Goal: Information Seeking & Learning: Find specific fact

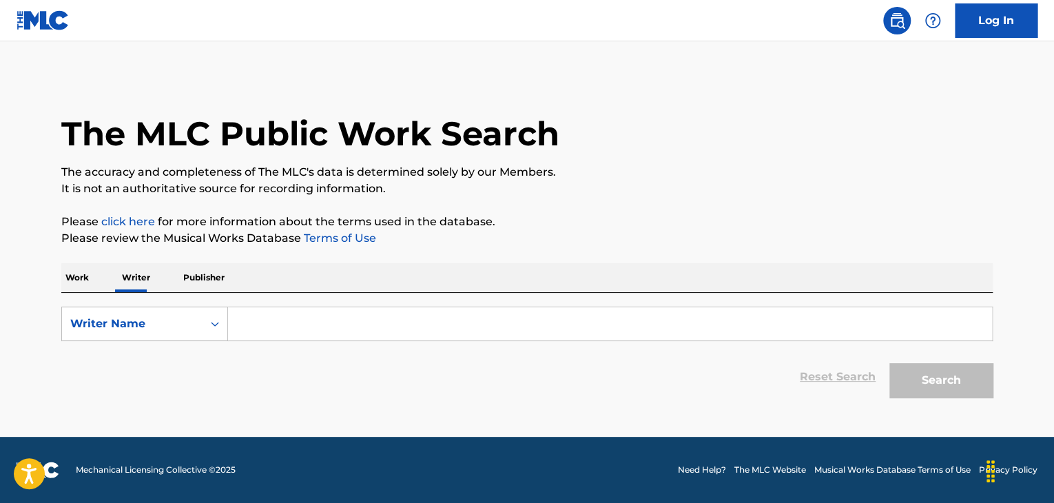
click at [284, 322] on input "Search Form" at bounding box center [610, 323] width 764 height 33
paste input "[PERSON_NAME]"
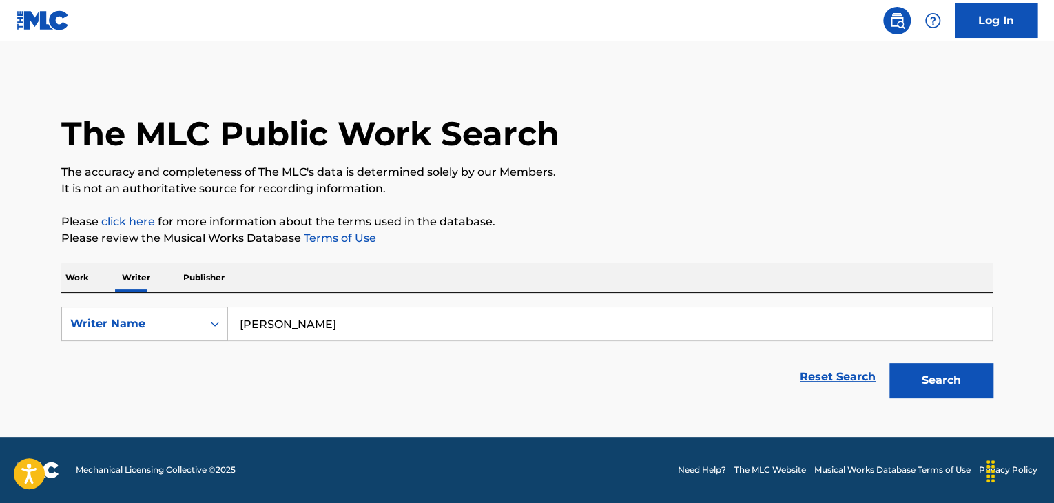
click at [690, 240] on p "Please review the Musical Works Database Terms of Use" at bounding box center [526, 238] width 931 height 17
click at [917, 395] on button "Search" at bounding box center [940, 380] width 103 height 34
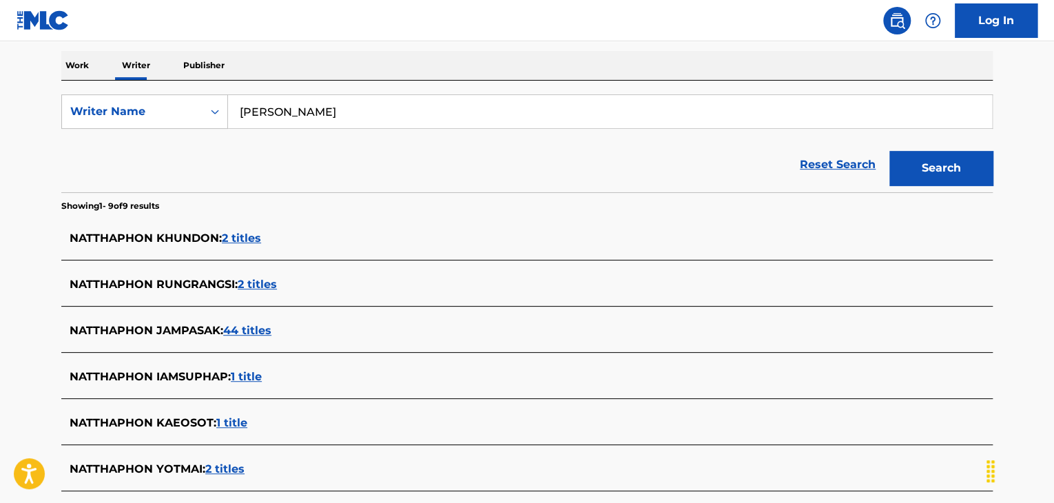
scroll to position [132, 0]
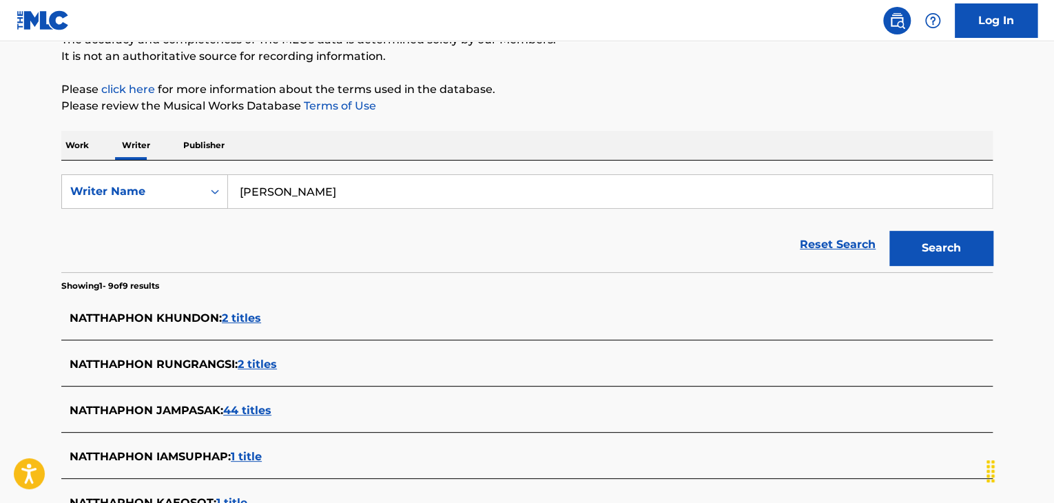
click at [277, 196] on input "[PERSON_NAME]" at bounding box center [610, 191] width 764 height 33
paste input "Wanchalerm Chamnianphon"
type input "Wanchalerm Chamnianphon"
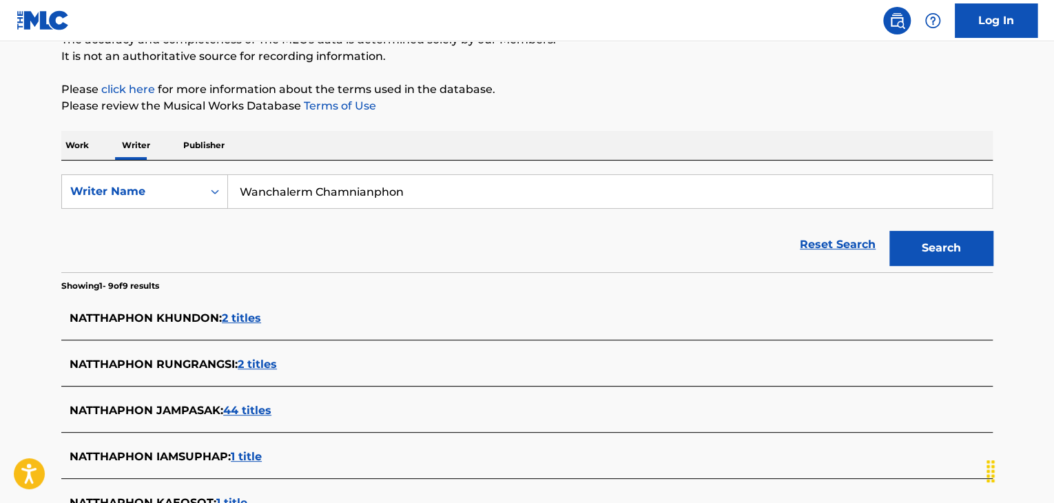
click at [620, 127] on div "The MLC Public Work Search The accuracy and completeness of The MLC's data is d…" at bounding box center [527, 359] width 964 height 830
click at [907, 242] on button "Search" at bounding box center [940, 248] width 103 height 34
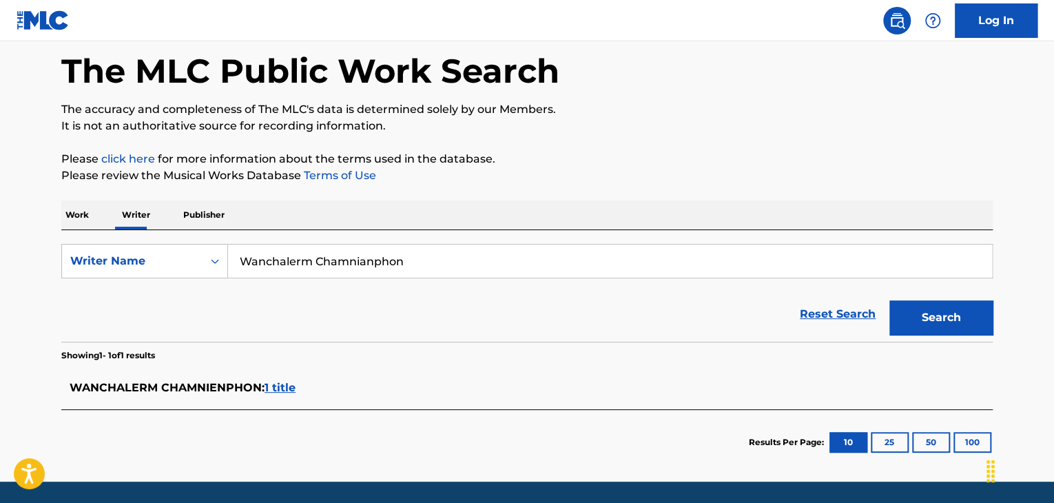
scroll to position [107, 0]
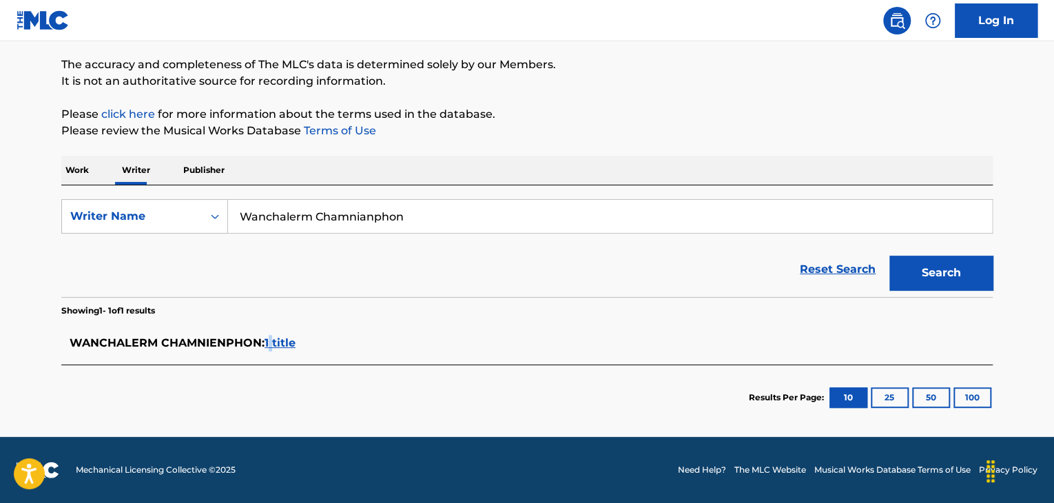
click at [273, 339] on span "1 title" at bounding box center [279, 342] width 31 height 13
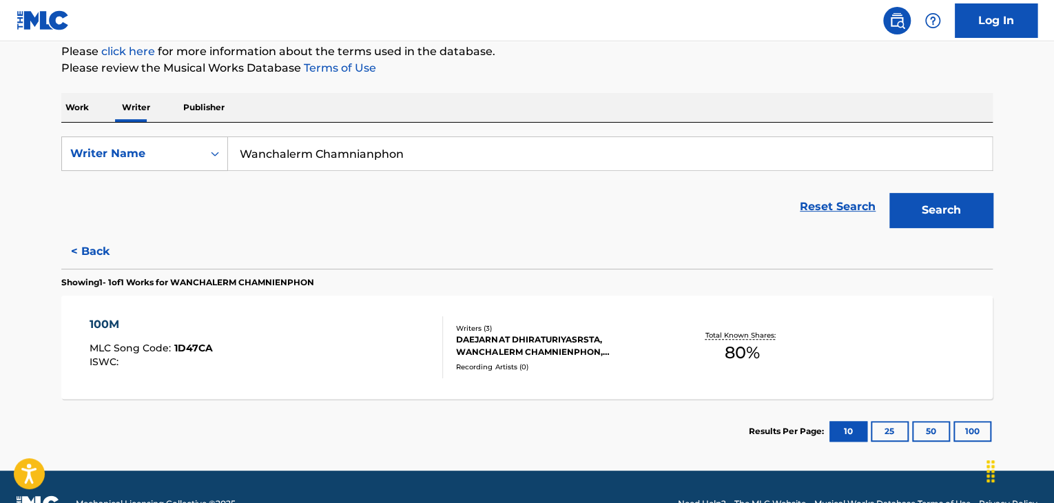
scroll to position [204, 0]
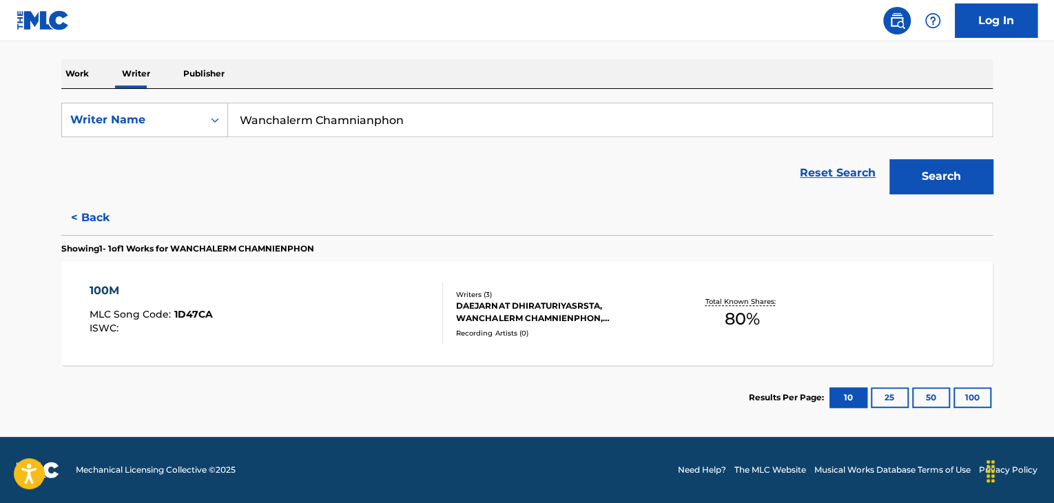
click at [394, 305] on div "100M MLC Song Code : 1D47CA ISWC :" at bounding box center [267, 313] width 354 height 62
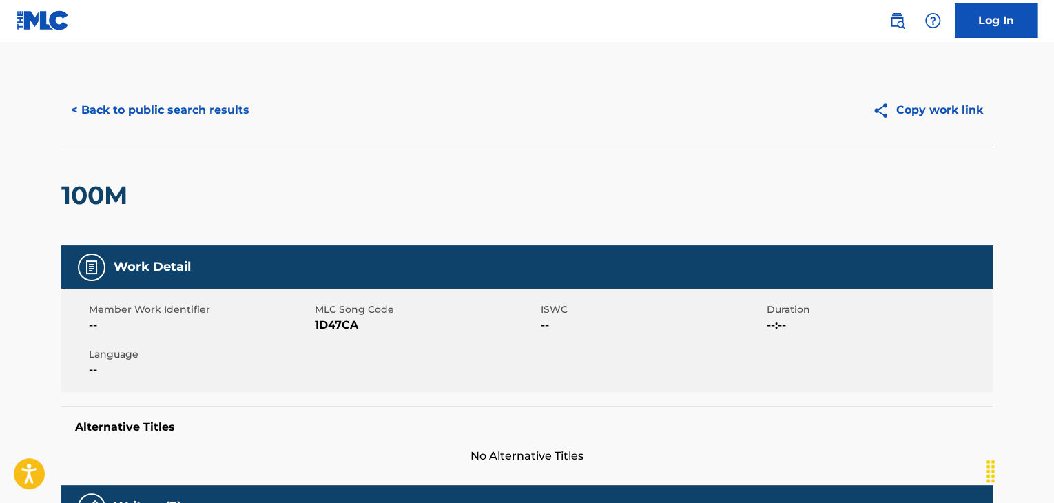
click at [182, 107] on button "< Back to public search results" at bounding box center [160, 110] width 198 height 34
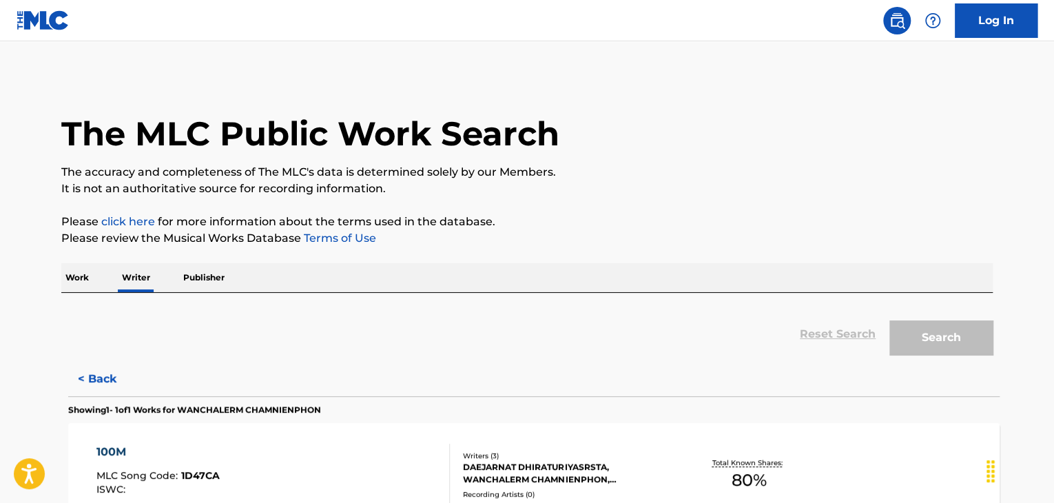
scroll to position [17, 0]
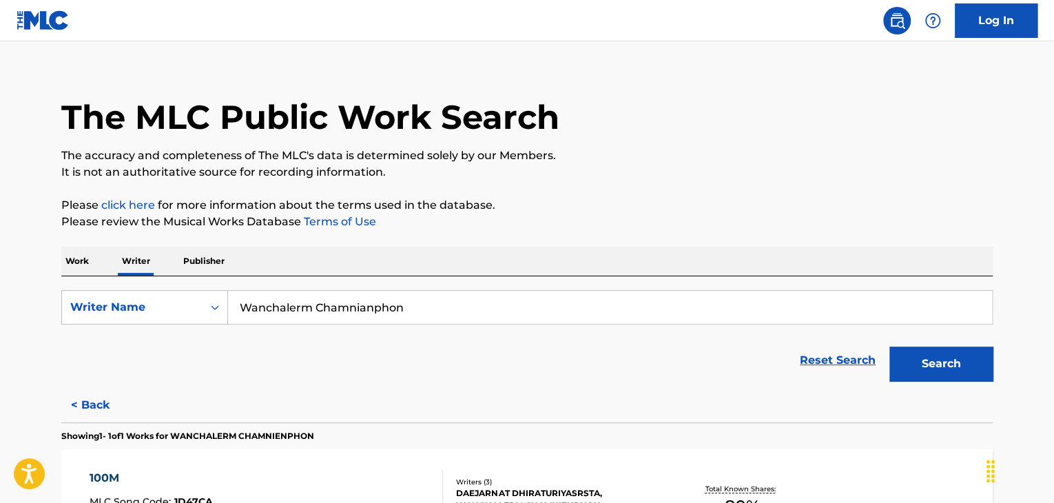
click at [294, 303] on input "Wanchalerm Chamnianphon" at bounding box center [610, 307] width 764 height 33
paste input "[PERSON_NAME] [PERSON_NAME]"
click at [662, 218] on p "Please review the Musical Works Database Terms of Use" at bounding box center [526, 221] width 931 height 17
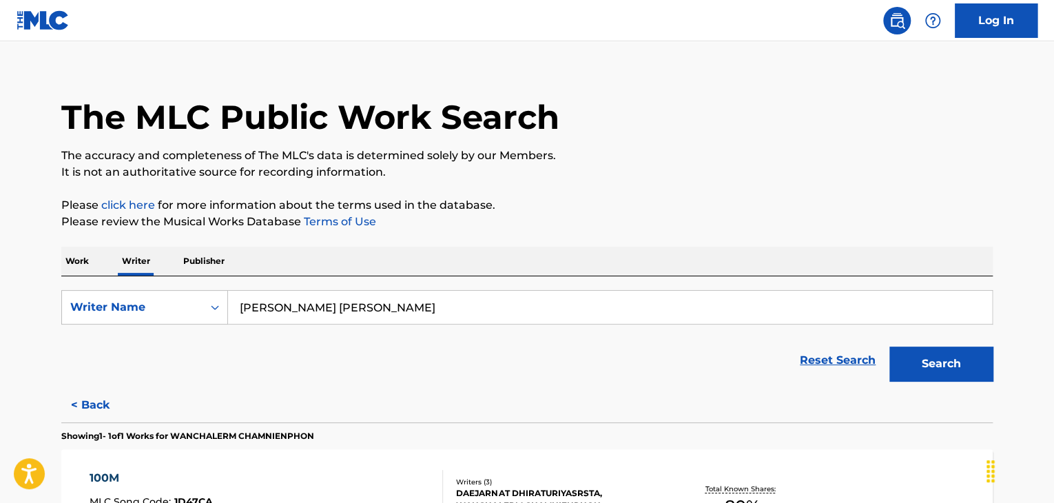
click at [912, 354] on button "Search" at bounding box center [940, 363] width 103 height 34
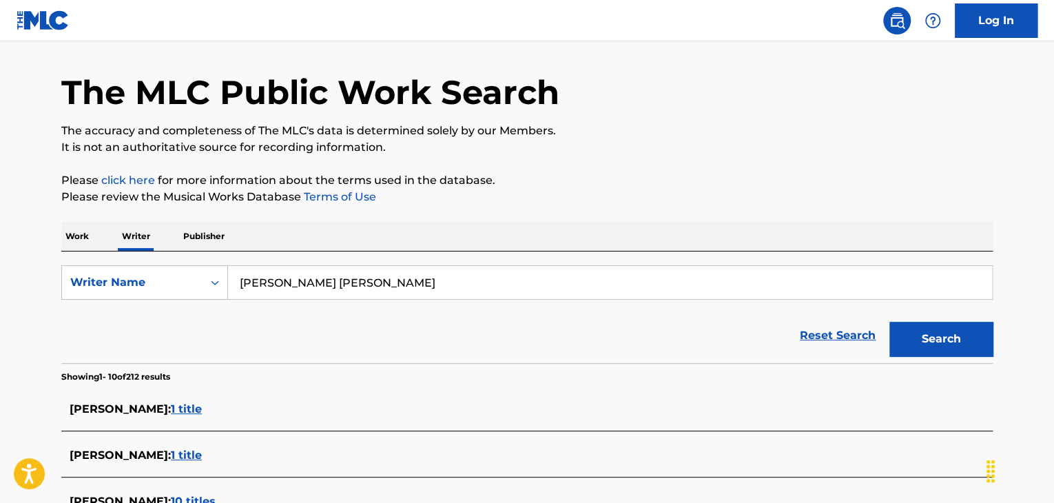
scroll to position [0, 0]
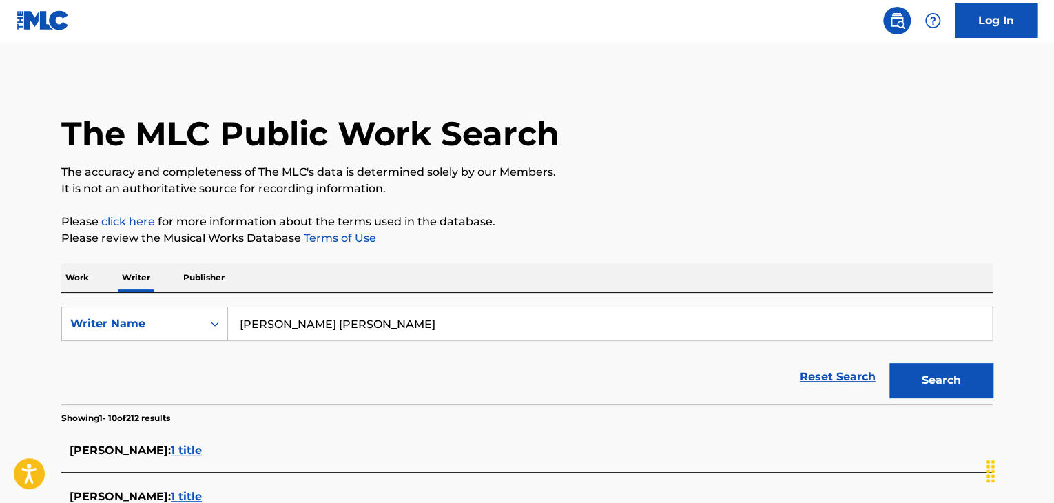
click at [304, 317] on input "[PERSON_NAME] [PERSON_NAME]" at bounding box center [610, 323] width 764 height 33
paste input "[PERSON_NAME]"
click at [924, 389] on button "Search" at bounding box center [940, 380] width 103 height 34
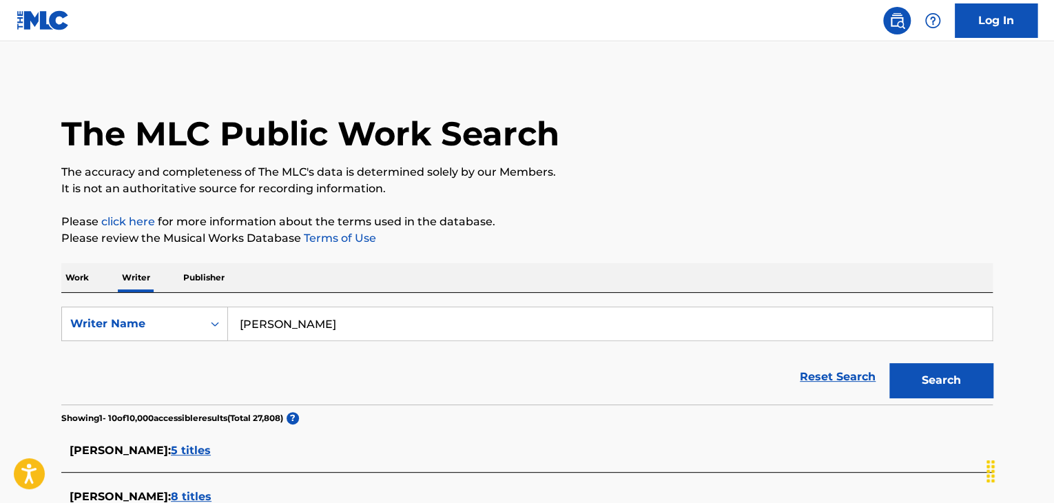
click at [348, 324] on input "[PERSON_NAME]" at bounding box center [610, 323] width 764 height 33
paste input "Головняк [PERSON_NAME]"
click at [607, 234] on p "Please review the Musical Works Database Terms of Use" at bounding box center [526, 238] width 931 height 17
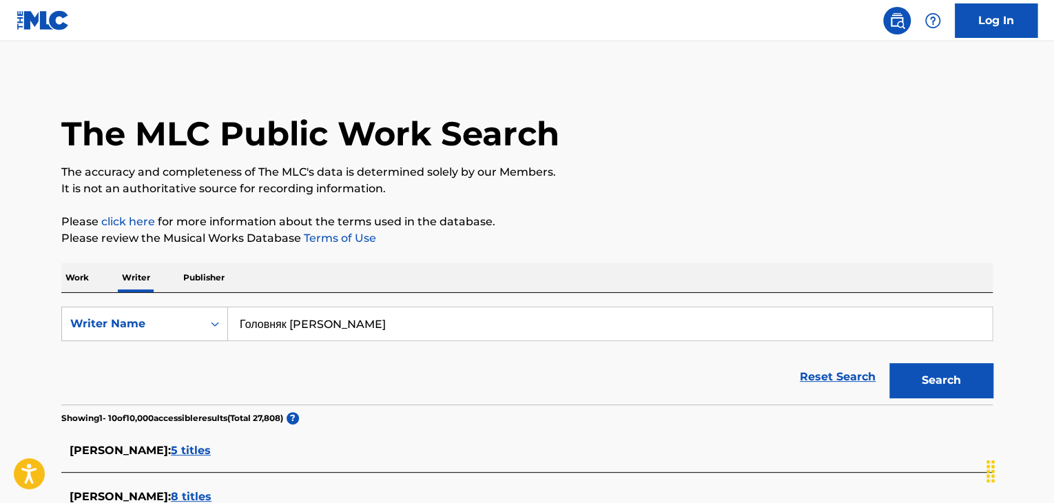
click at [921, 377] on button "Search" at bounding box center [940, 380] width 103 height 34
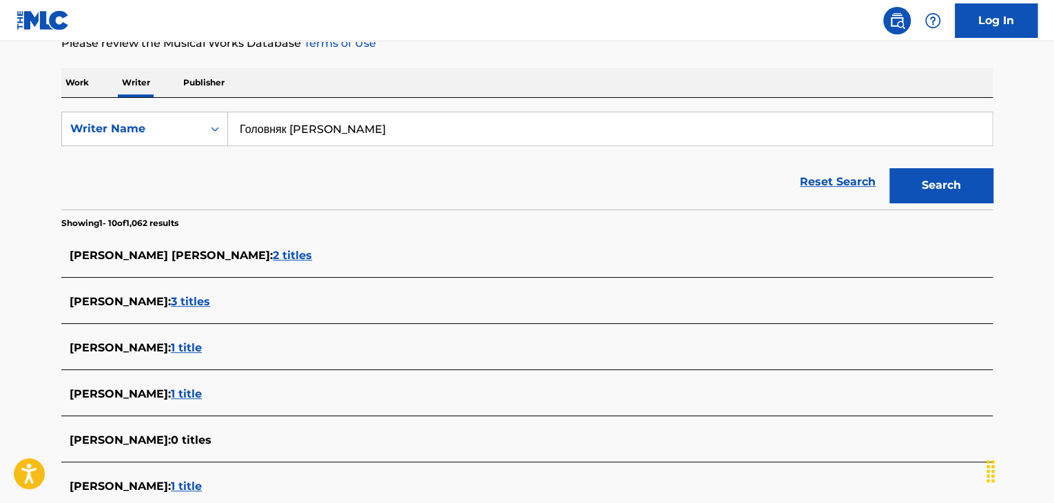
scroll to position [63, 0]
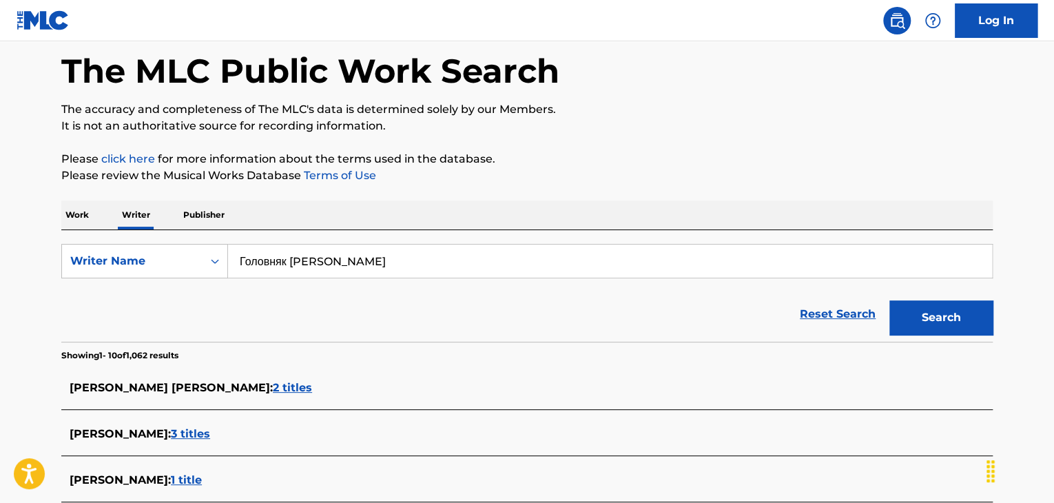
click at [328, 244] on input "Головняк [PERSON_NAME]" at bounding box center [610, 260] width 764 height 33
paste input "Golovnyak [PERSON_NAME]"
click at [650, 163] on p "Please click here for more information about the terms used in the database." at bounding box center [526, 159] width 931 height 17
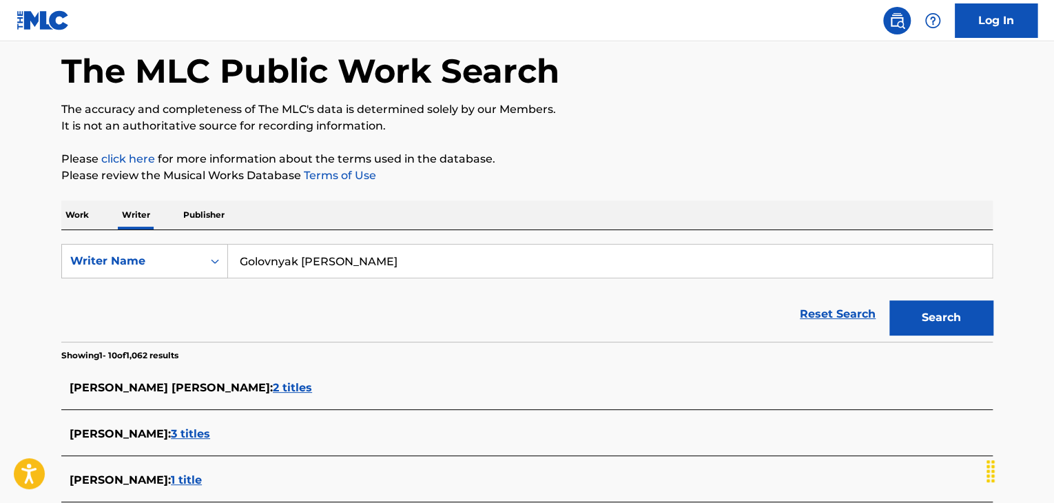
click at [921, 329] on button "Search" at bounding box center [940, 317] width 103 height 34
drag, startPoint x: 297, startPoint y: 258, endPoint x: 359, endPoint y: 262, distance: 62.2
click at [359, 262] on input "Golovnyak [PERSON_NAME]" at bounding box center [610, 260] width 764 height 33
click at [889, 300] on button "Search" at bounding box center [940, 317] width 103 height 34
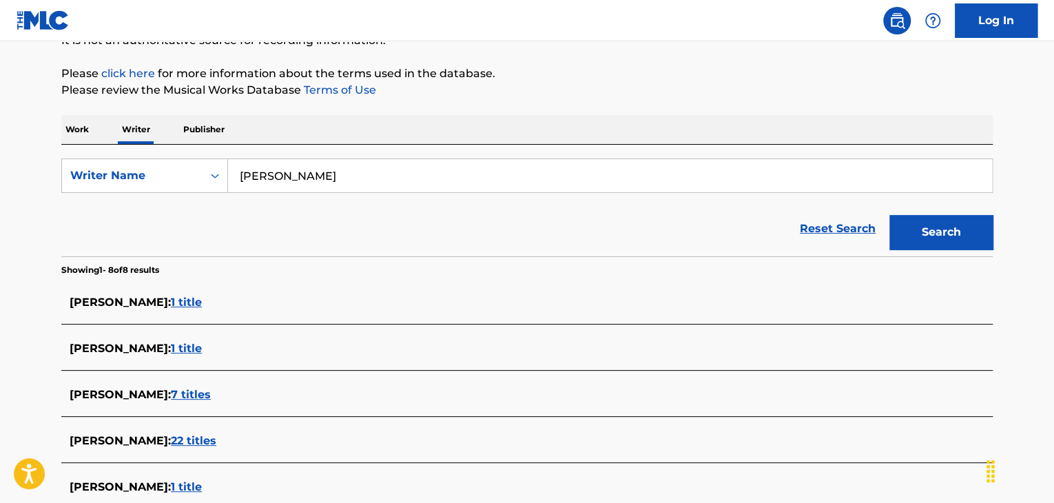
scroll to position [132, 0]
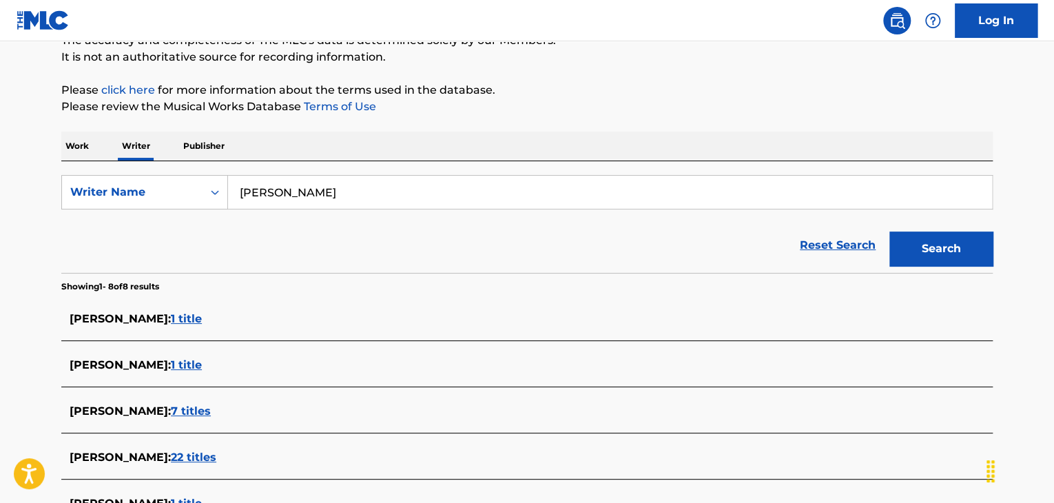
drag, startPoint x: 250, startPoint y: 192, endPoint x: 295, endPoint y: 179, distance: 47.3
click at [295, 179] on input "[PERSON_NAME]" at bounding box center [610, 192] width 764 height 33
type input "[PERSON_NAME]"
click at [889, 231] on button "Search" at bounding box center [940, 248] width 103 height 34
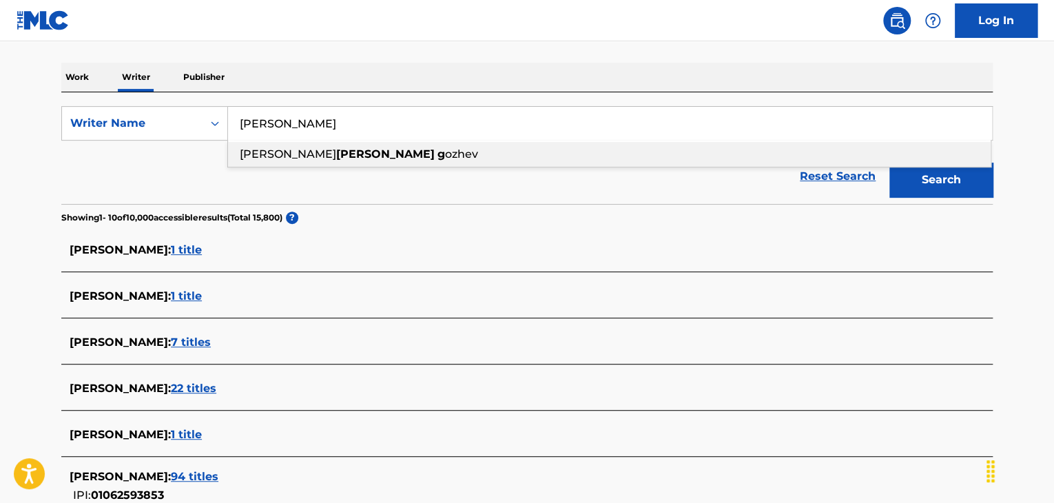
click at [31, 311] on main "The MLC Public Work Search The accuracy and completeness of The MLC's data is d…" at bounding box center [527, 311] width 1054 height 940
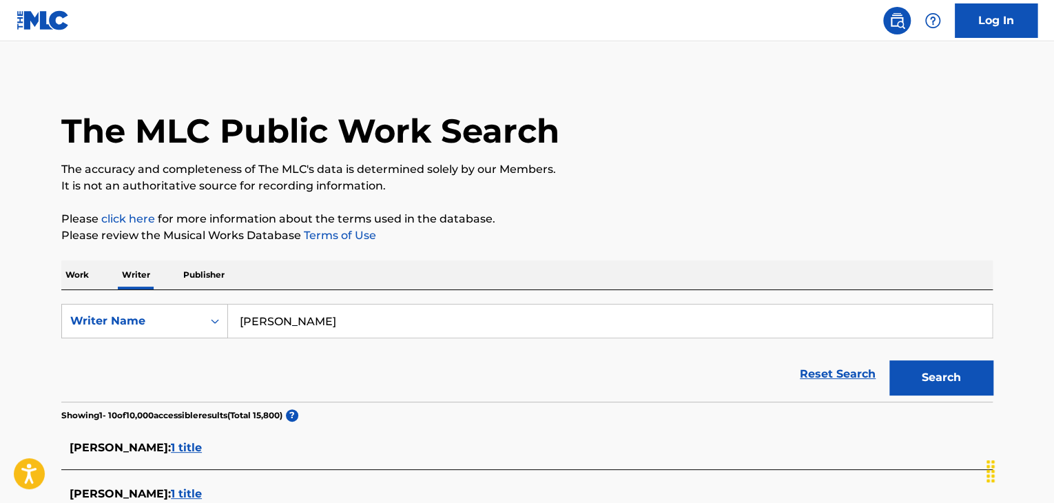
scroll to position [0, 0]
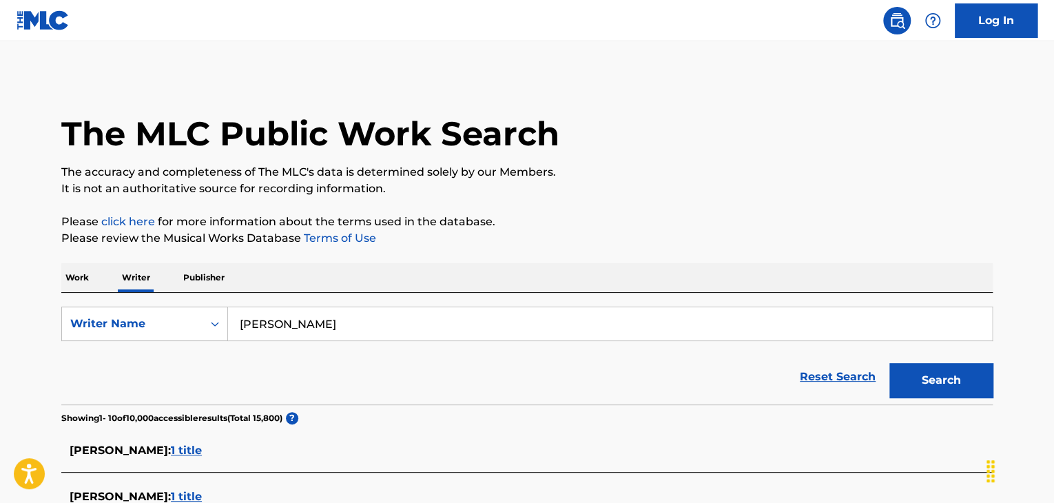
click at [77, 267] on p "Work" at bounding box center [77, 277] width 32 height 29
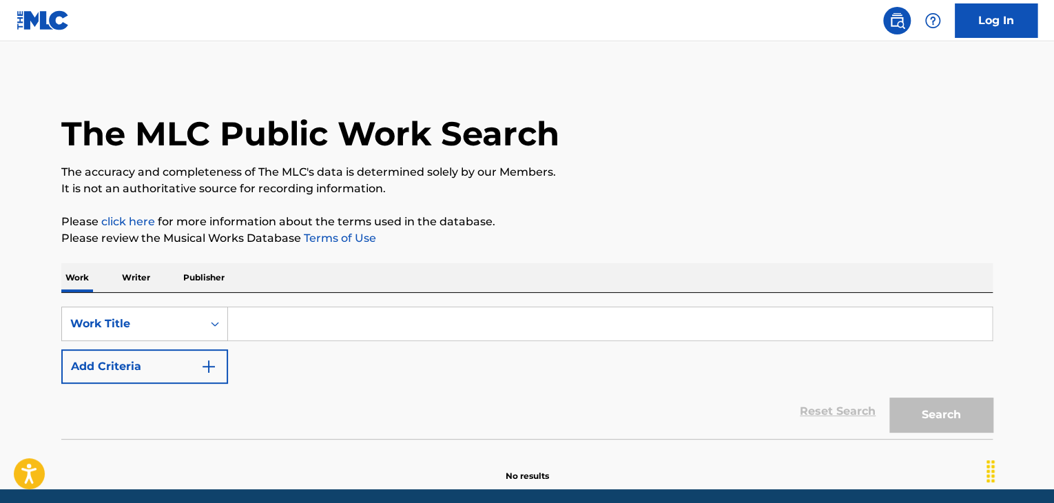
click at [266, 323] on input "Search Form" at bounding box center [610, 323] width 764 height 33
paste input "how it goes"
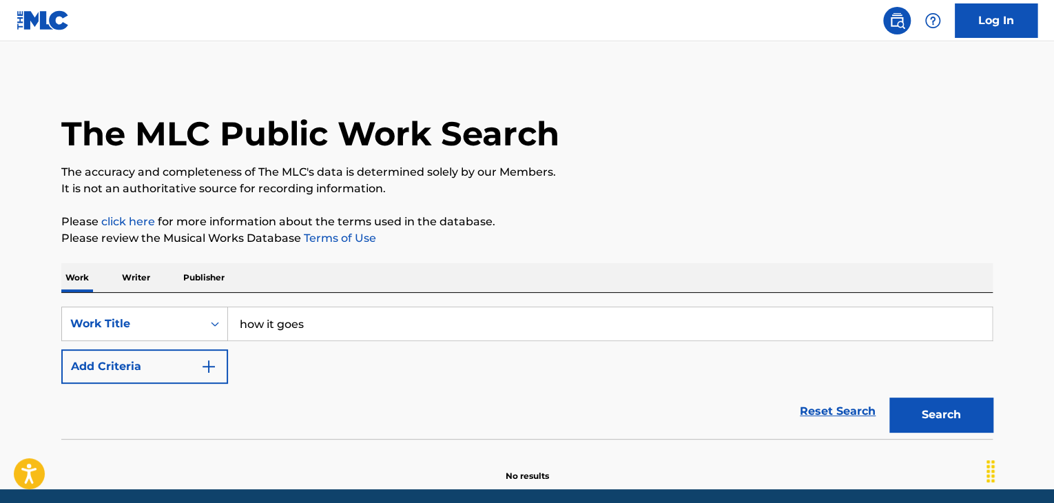
type input "how it goes"
click at [168, 368] on button "Add Criteria" at bounding box center [144, 366] width 167 height 34
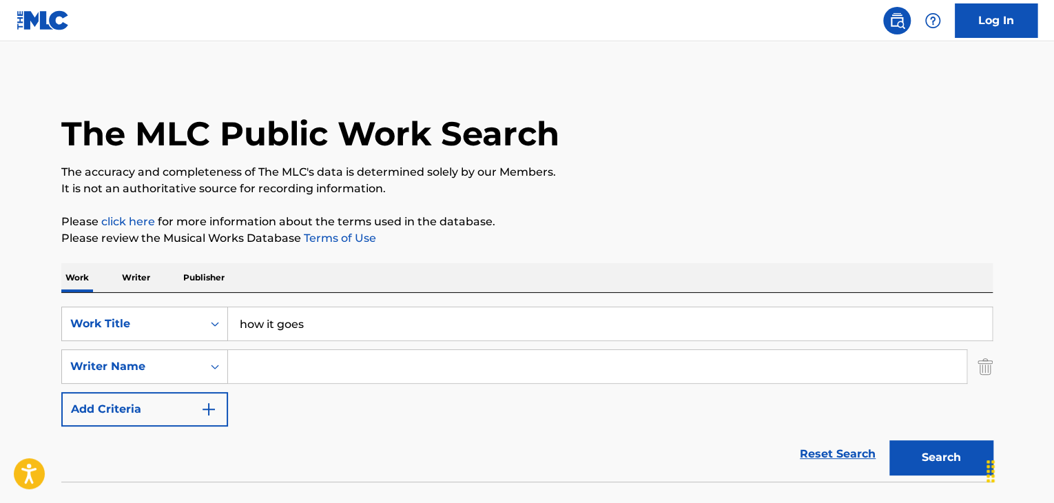
click at [281, 368] on input "Search Form" at bounding box center [597, 366] width 738 height 33
paste input "[PERSON_NAME]"
type input "[PERSON_NAME]"
click at [928, 463] on button "Search" at bounding box center [940, 457] width 103 height 34
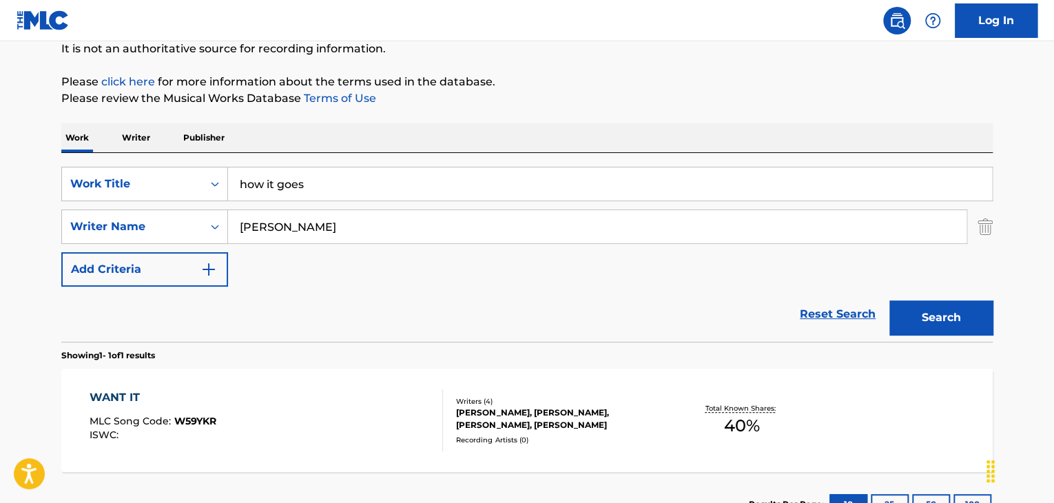
scroll to position [209, 0]
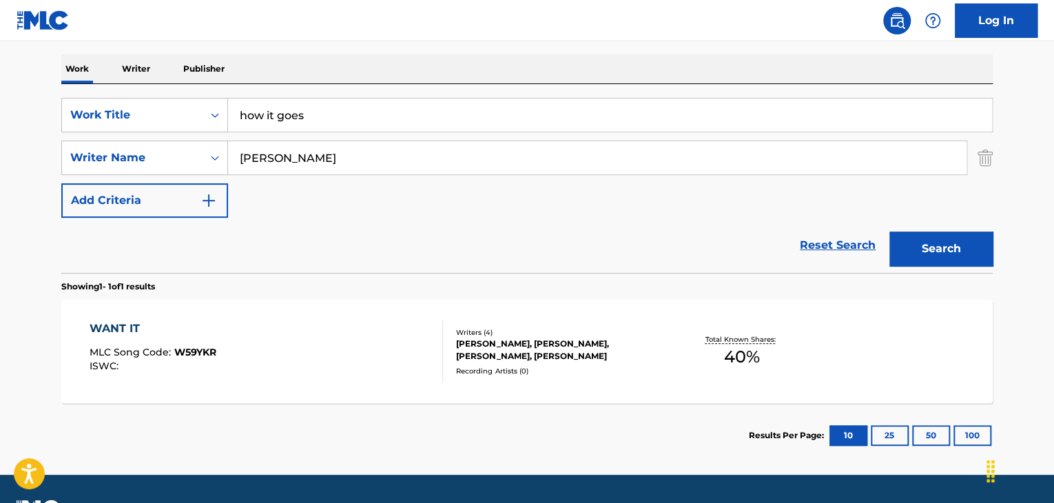
click at [350, 328] on div "WANT IT MLC Song Code : W59YKR ISWC :" at bounding box center [267, 351] width 354 height 62
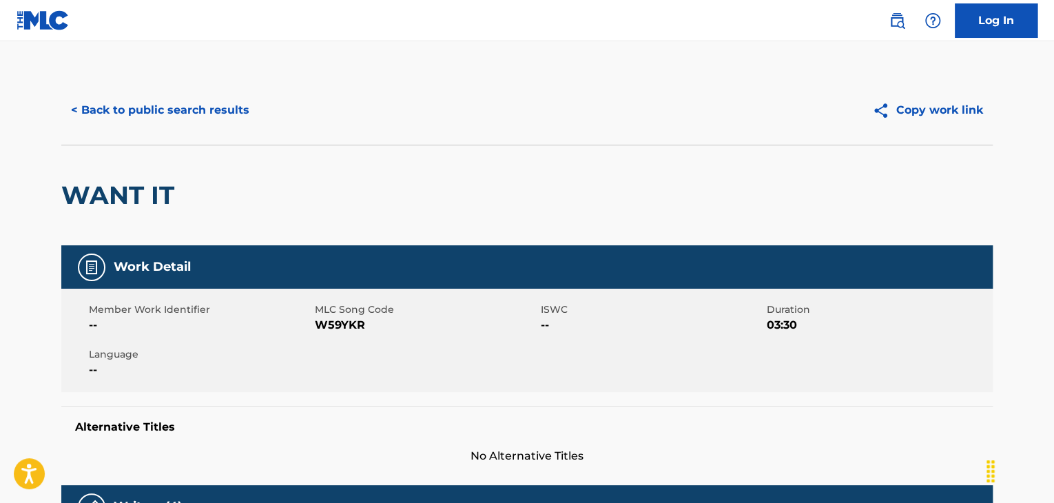
click at [147, 97] on button "< Back to public search results" at bounding box center [160, 110] width 198 height 34
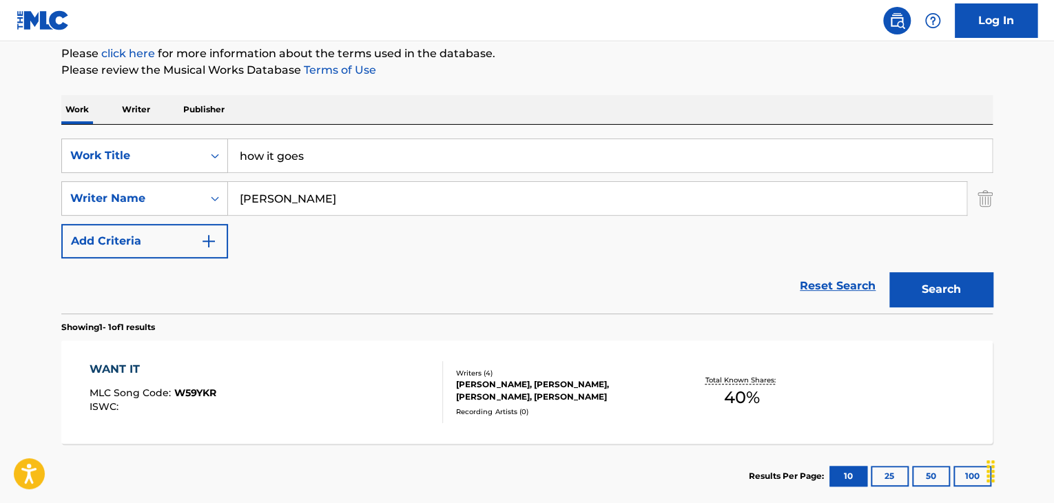
click at [118, 105] on p "Writer" at bounding box center [136, 109] width 36 height 29
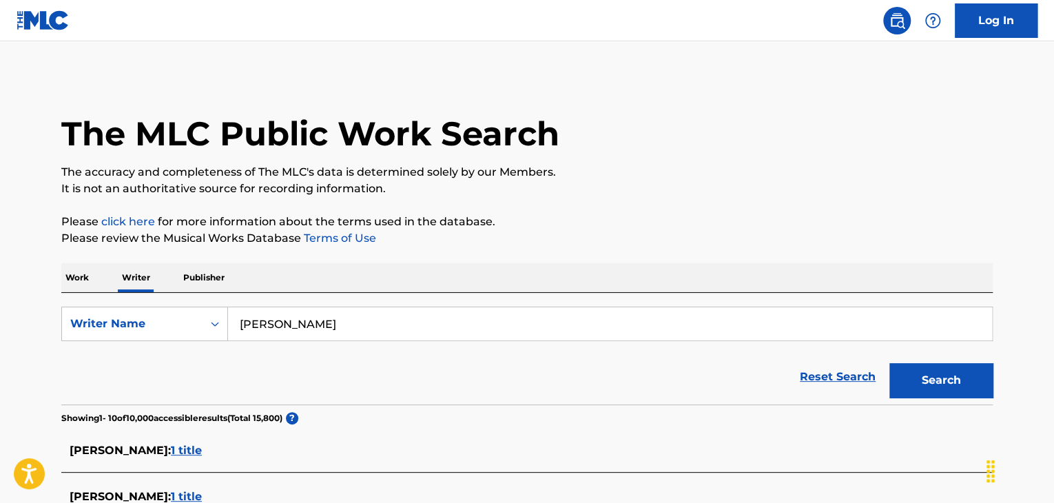
click at [353, 318] on input "[PERSON_NAME]" at bounding box center [610, 323] width 764 height 33
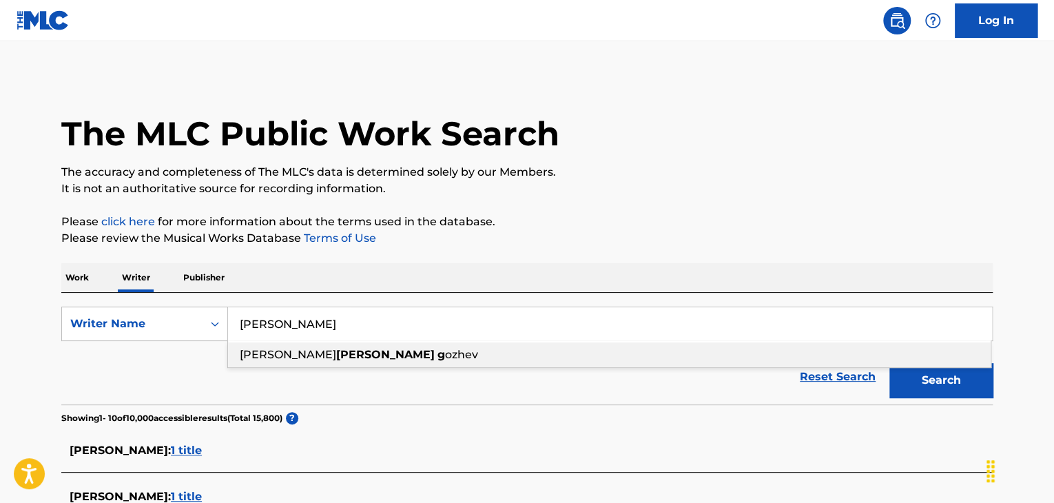
click at [353, 318] on input "[PERSON_NAME]" at bounding box center [610, 323] width 764 height 33
paste input "[PERSON_NAME]"
type input "[PERSON_NAME]"
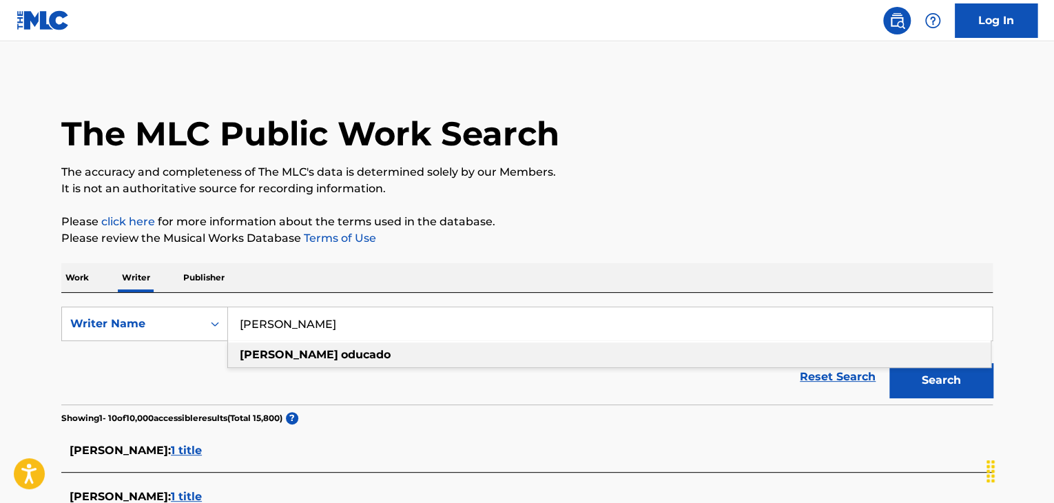
click at [975, 385] on button "Search" at bounding box center [940, 380] width 103 height 34
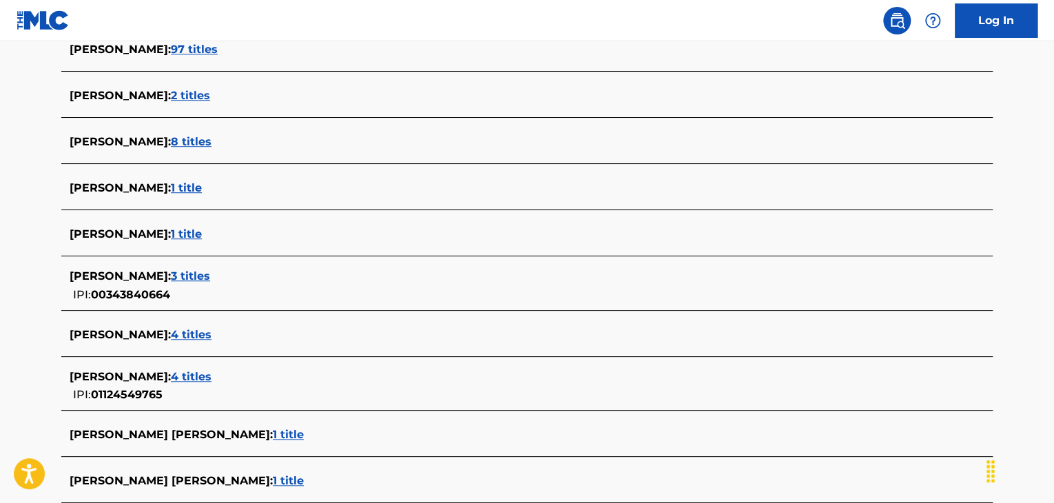
scroll to position [476, 0]
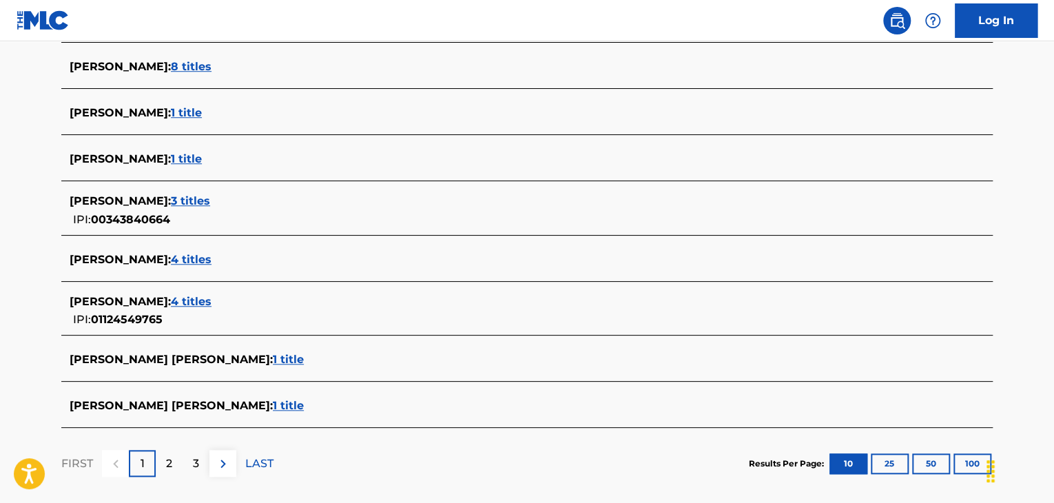
click at [204, 254] on span "4 titles" at bounding box center [191, 259] width 41 height 13
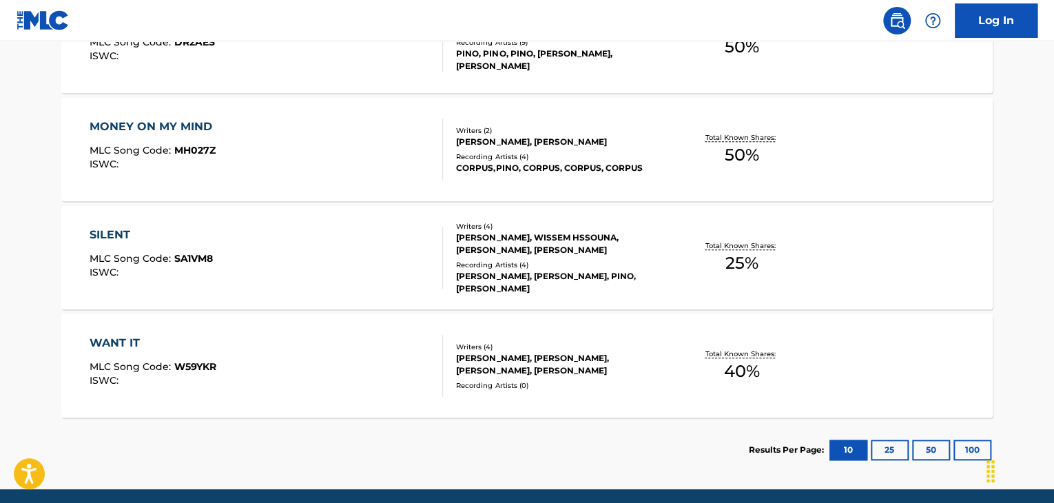
click at [375, 368] on div "WANT IT MLC Song Code : W59YKR ISWC :" at bounding box center [267, 366] width 354 height 62
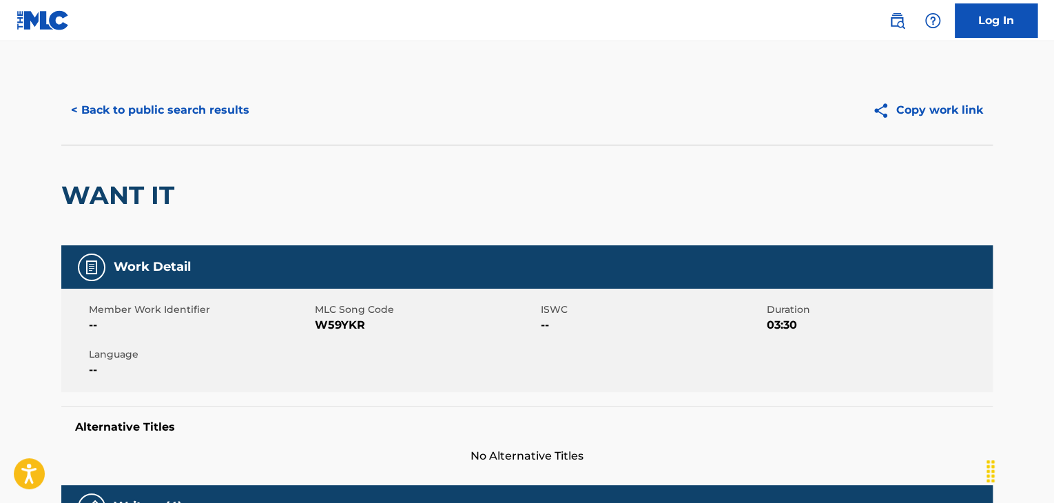
click at [193, 99] on button "< Back to public search results" at bounding box center [160, 110] width 198 height 34
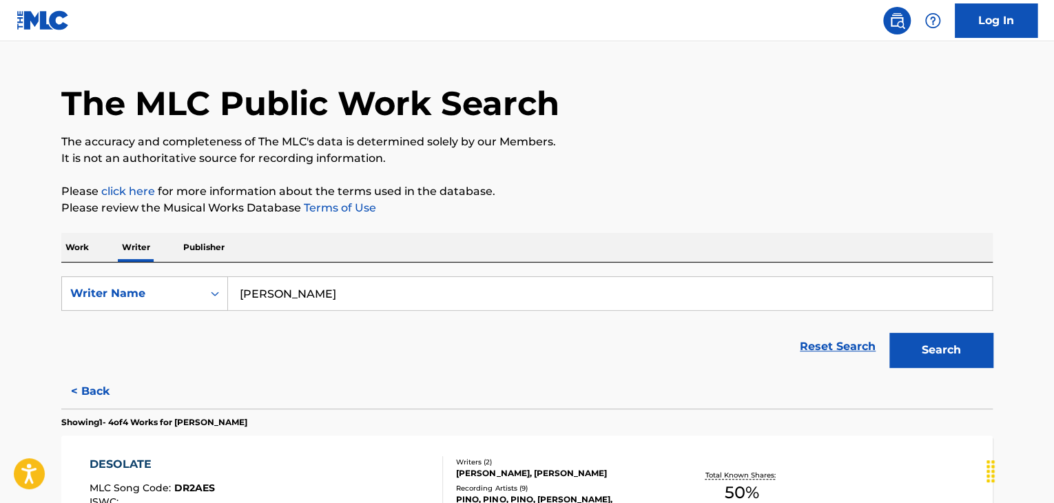
scroll to position [292, 0]
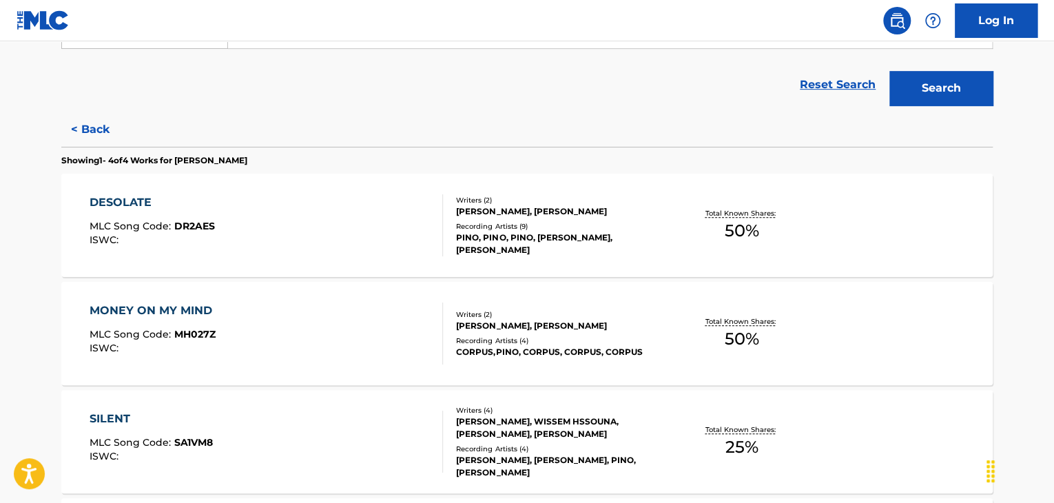
click at [394, 224] on div "DESOLATE MLC Song Code : DR2AES ISWC :" at bounding box center [267, 225] width 354 height 62
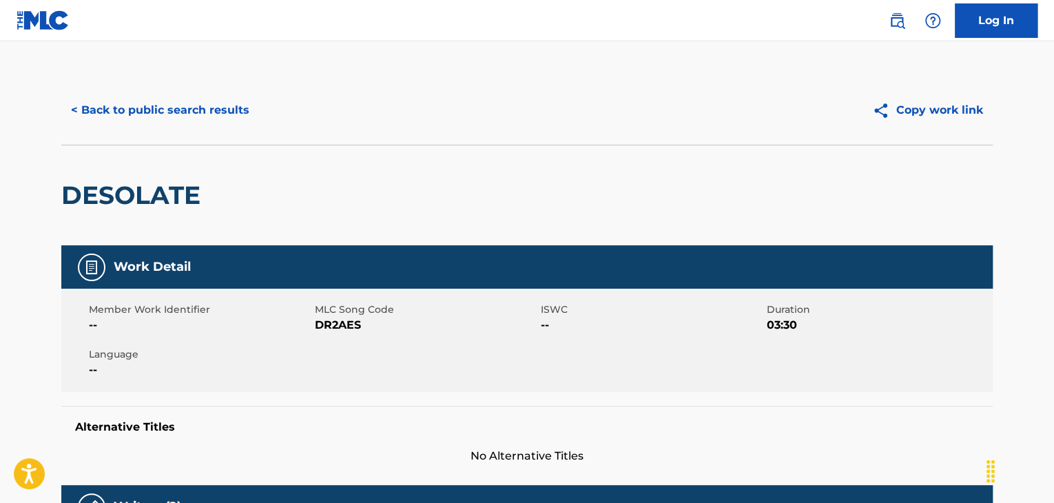
click at [198, 109] on button "< Back to public search results" at bounding box center [160, 110] width 198 height 34
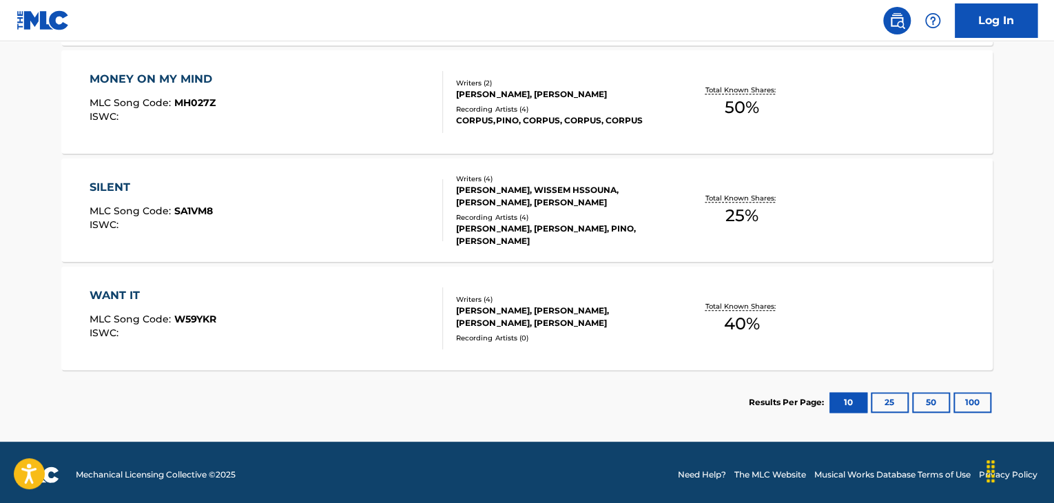
scroll to position [528, 0]
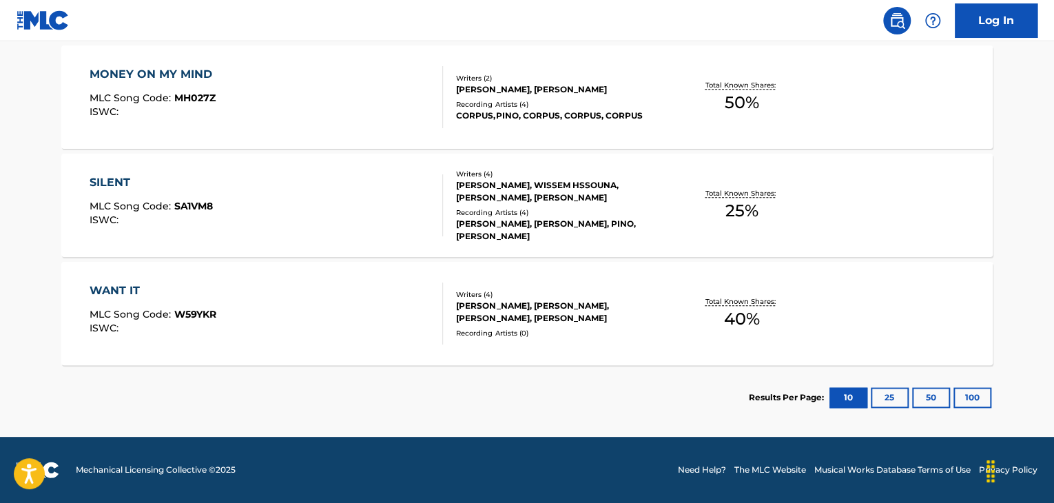
click at [617, 116] on div "CORPUS,PINO, CORPUS, CORPUS, CORPUS" at bounding box center [560, 115] width 208 height 12
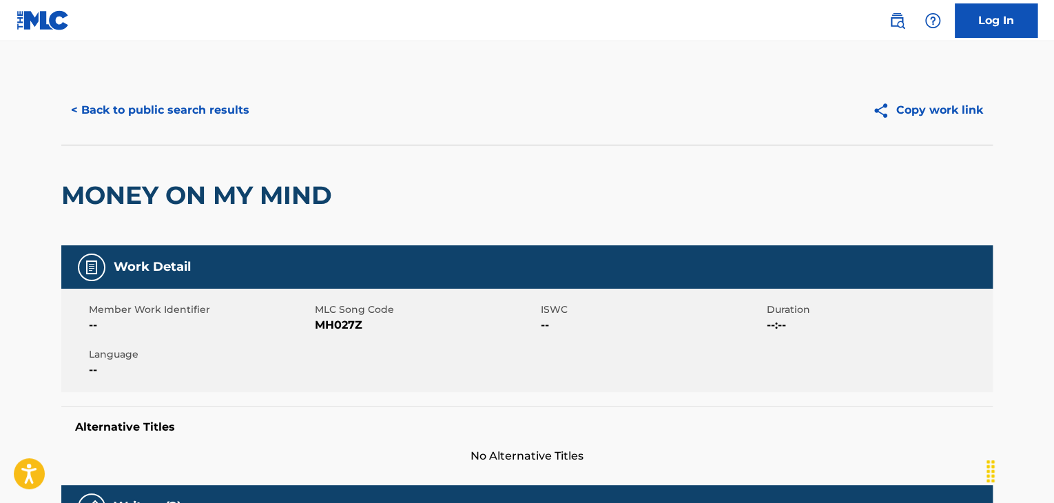
click at [151, 96] on button "< Back to public search results" at bounding box center [160, 110] width 198 height 34
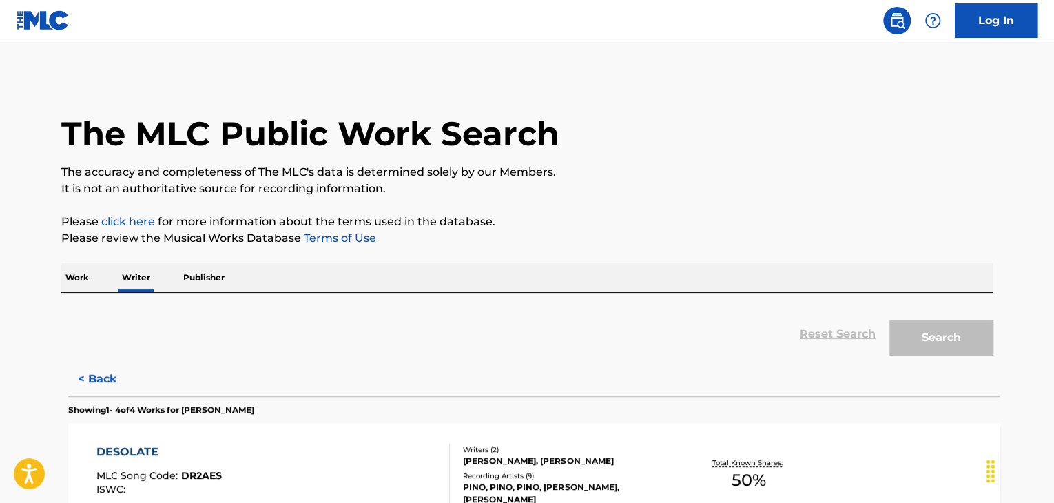
scroll to position [17, 0]
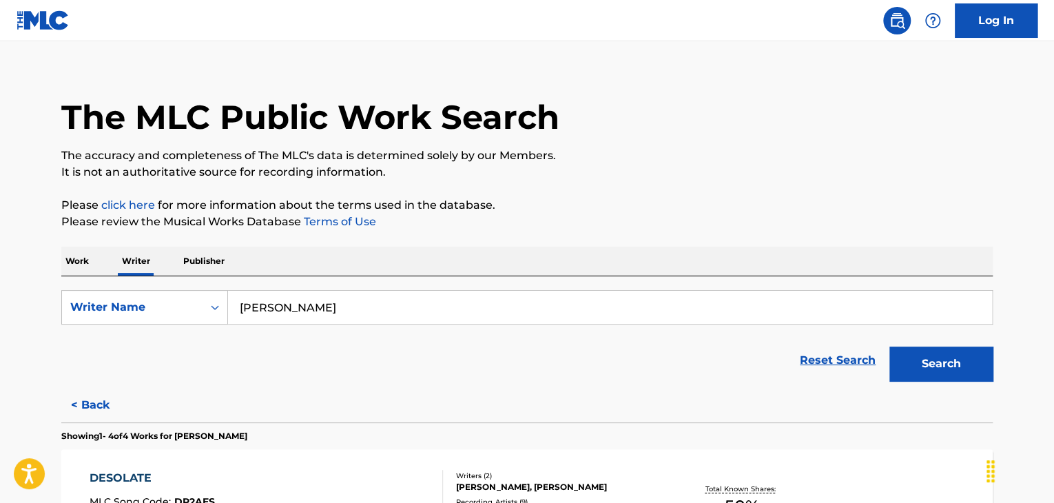
click at [78, 268] on p "Work" at bounding box center [77, 261] width 32 height 29
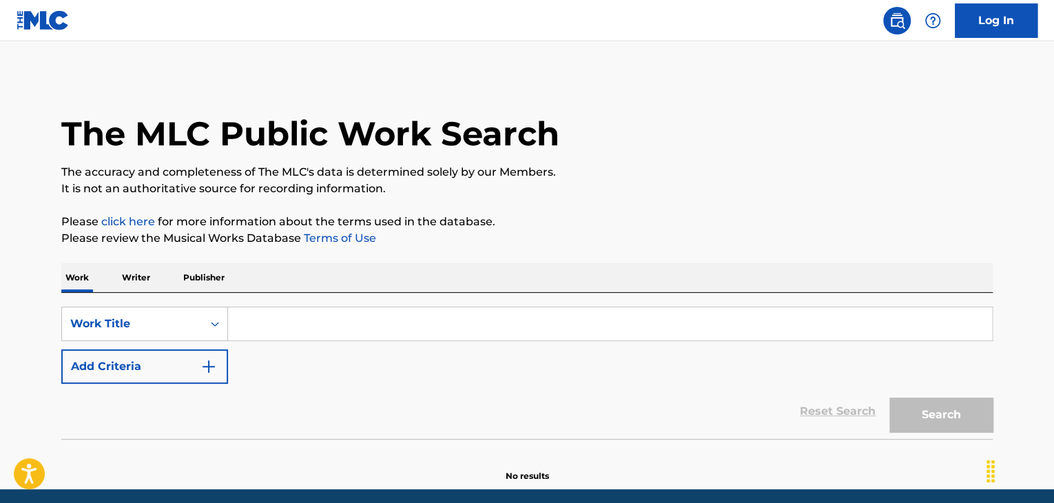
click at [336, 331] on input "Search Form" at bounding box center [610, 323] width 764 height 33
paste input "Dream of Paradise"
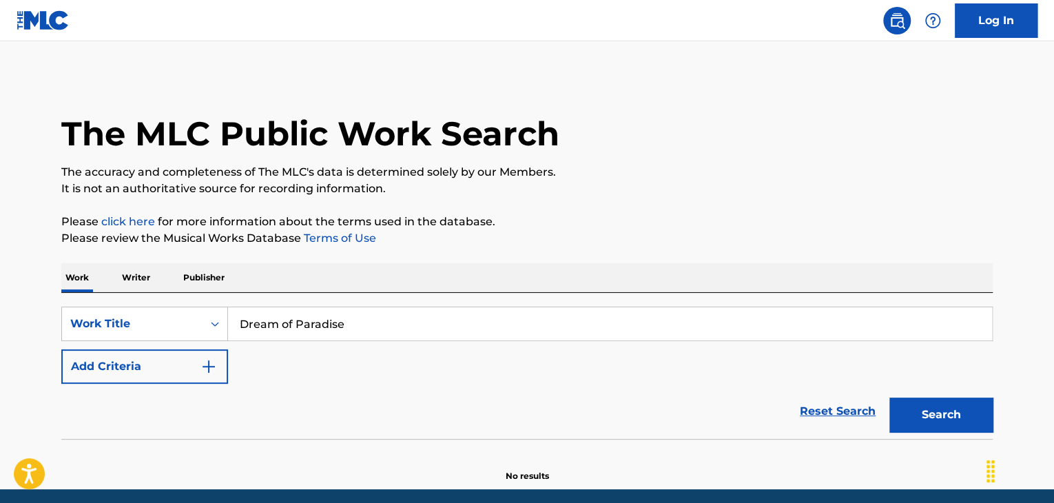
type input "Dream of Paradise"
click at [198, 356] on button "Add Criteria" at bounding box center [144, 366] width 167 height 34
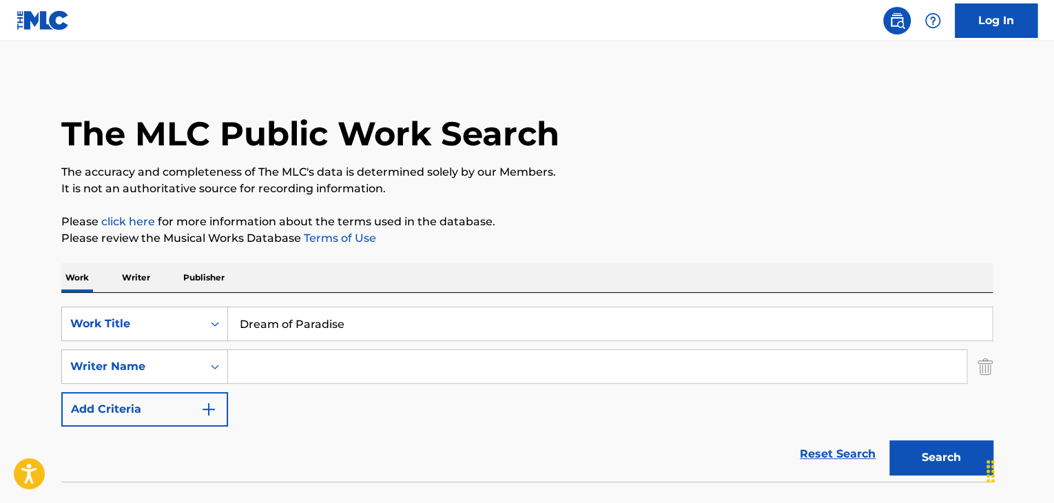
click at [292, 359] on input "Search Form" at bounding box center [597, 366] width 738 height 33
paste input "[PERSON_NAME]"
type input "[PERSON_NAME]"
click at [910, 455] on button "Search" at bounding box center [940, 457] width 103 height 34
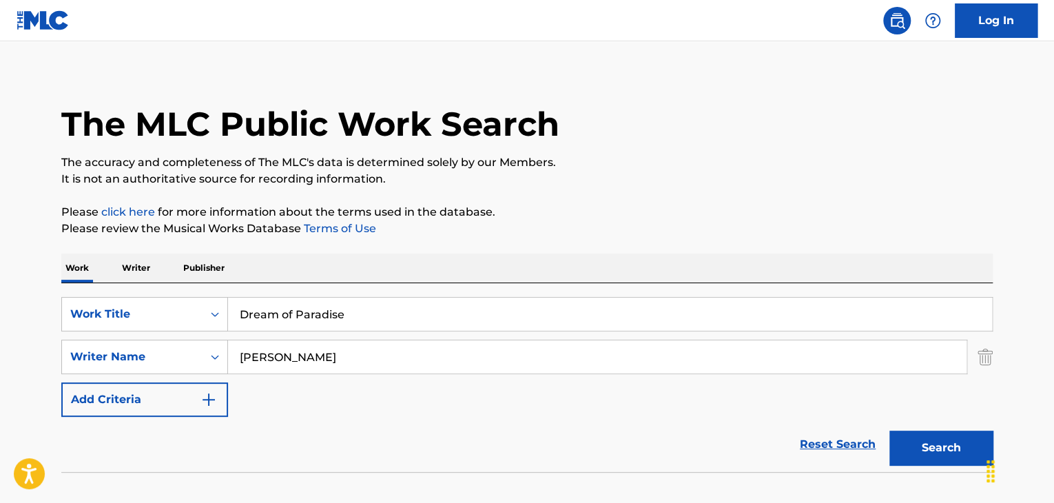
scroll to position [95, 0]
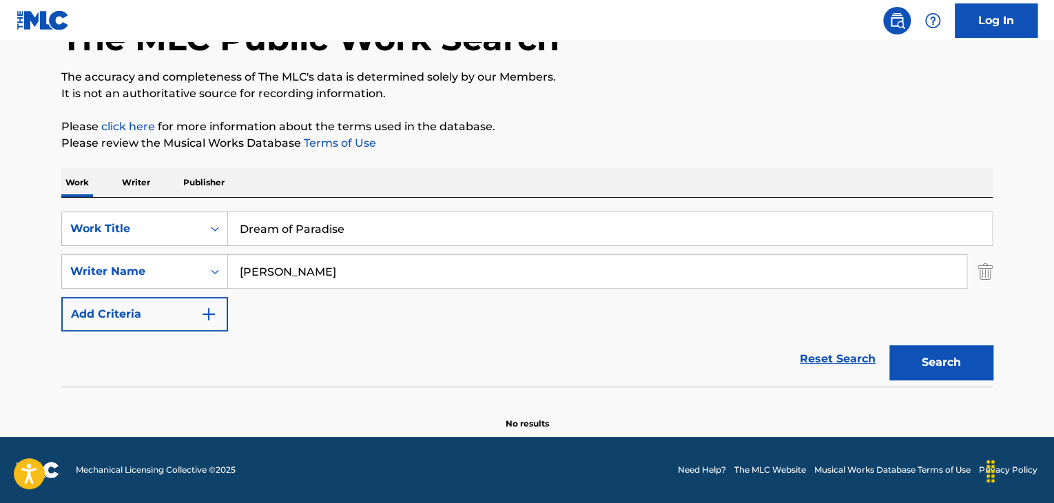
click at [129, 172] on p "Writer" at bounding box center [136, 182] width 36 height 29
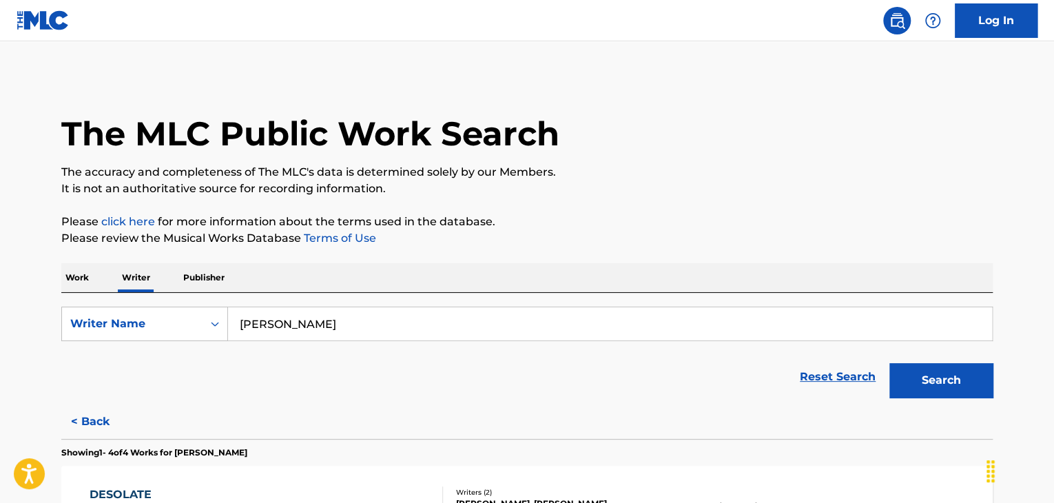
click at [337, 334] on input "[PERSON_NAME]" at bounding box center [610, 323] width 764 height 33
paste input "stra [PERSON_NAME]"
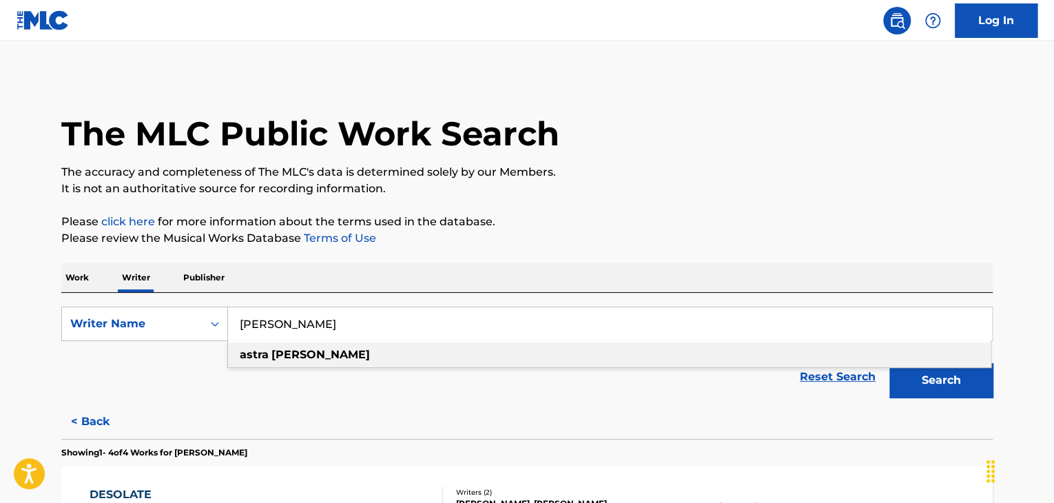
type input "[PERSON_NAME]"
click at [665, 231] on p "Please review the Musical Works Database Terms of Use" at bounding box center [526, 238] width 931 height 17
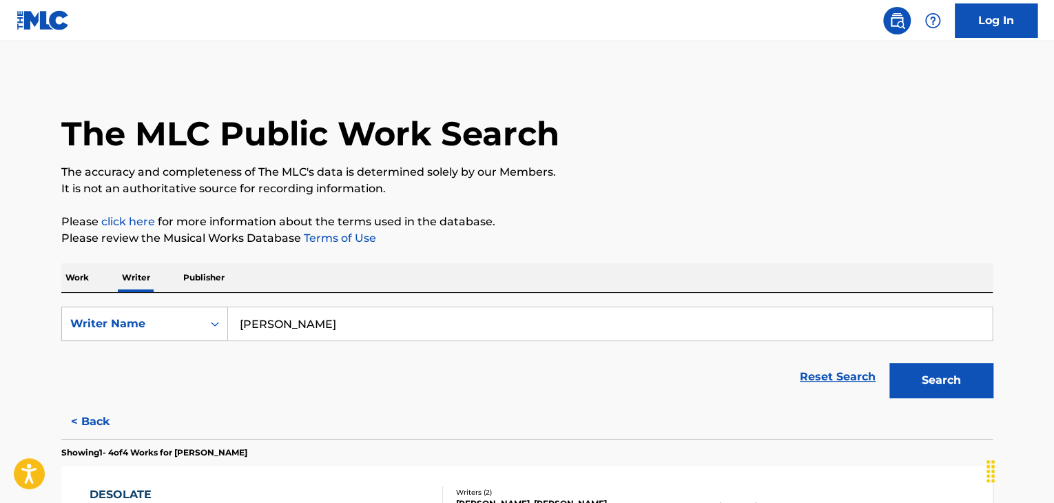
click at [910, 379] on button "Search" at bounding box center [940, 380] width 103 height 34
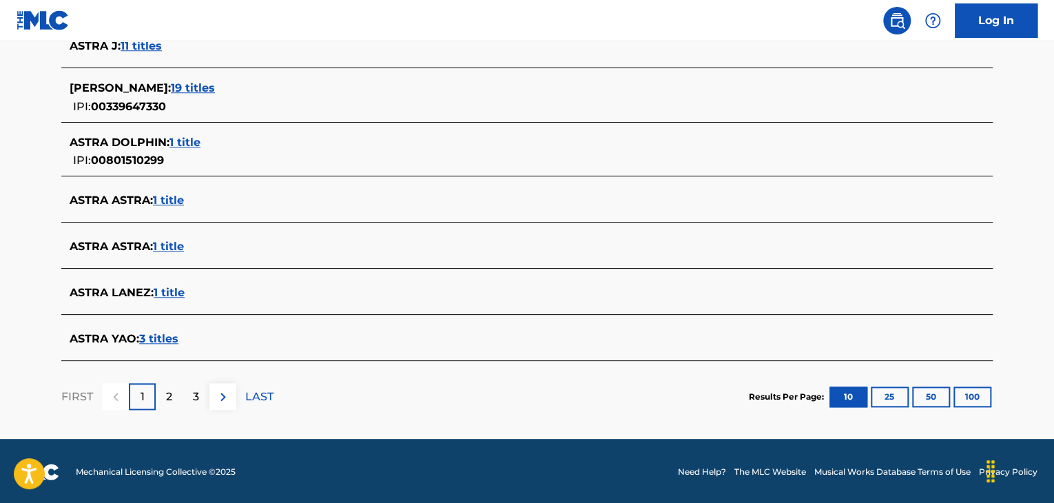
scroll to position [544, 0]
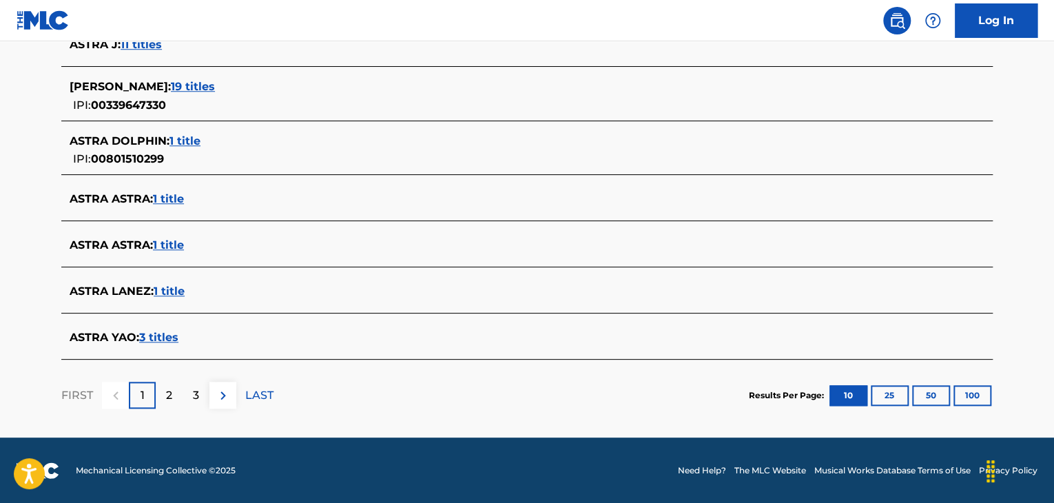
click at [163, 337] on span "3 titles" at bounding box center [158, 337] width 39 height 13
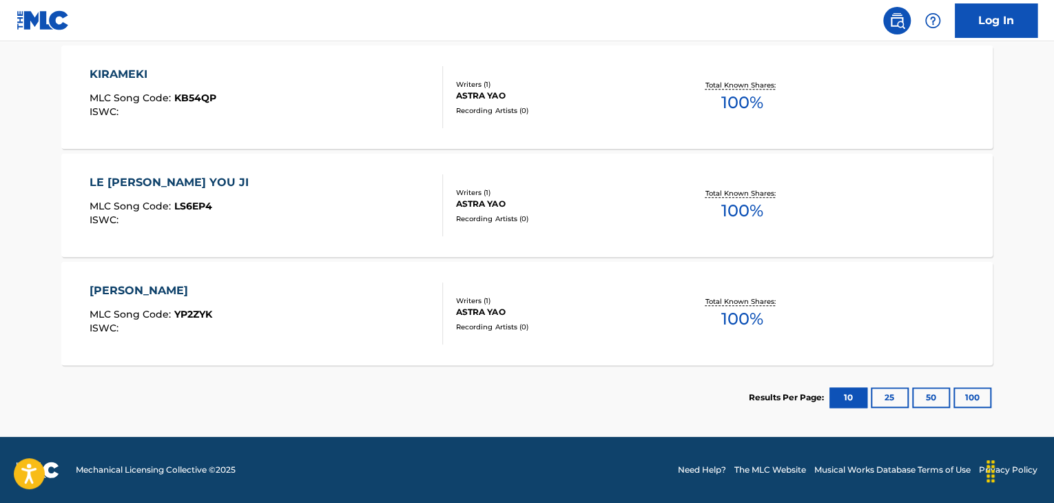
scroll to position [351, 0]
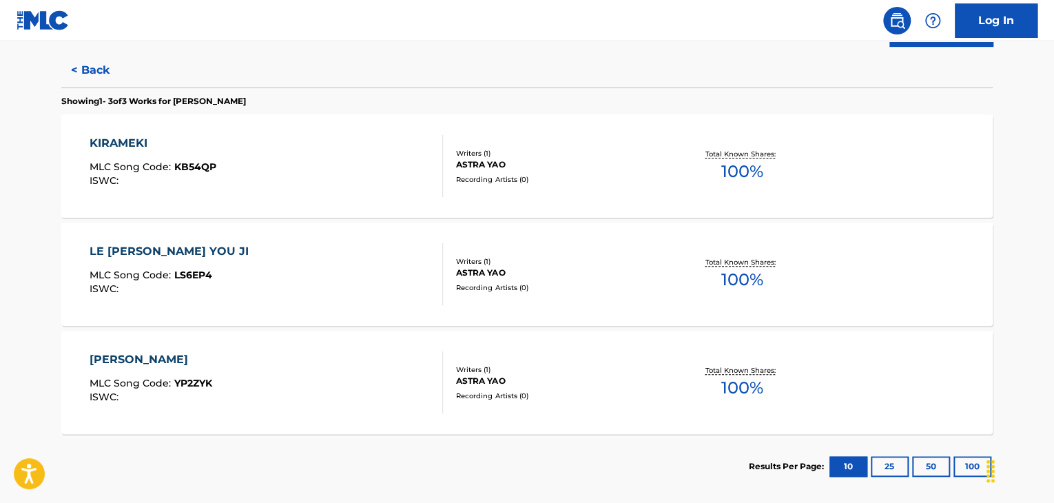
click at [332, 170] on div "KIRAMEKI MLC Song Code : KB54QP ISWC :" at bounding box center [267, 166] width 354 height 62
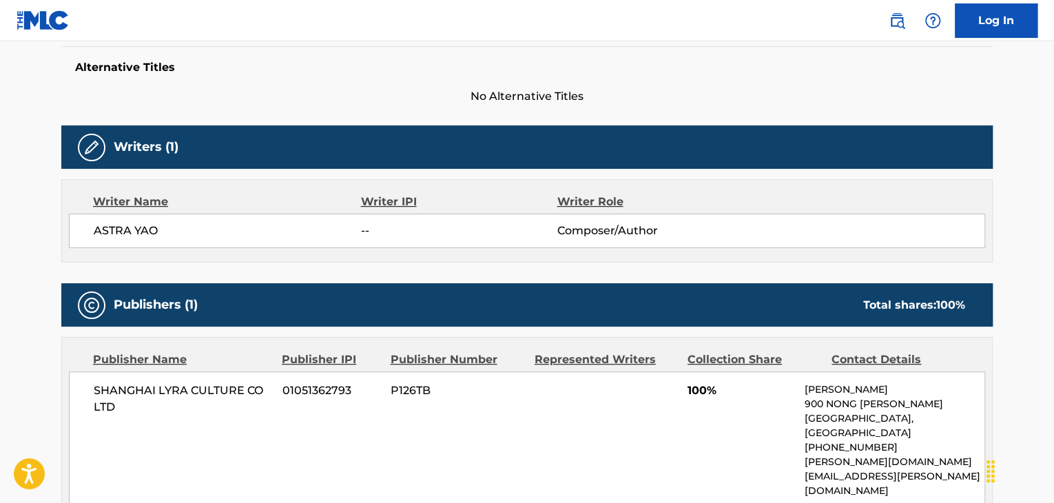
scroll to position [482, 0]
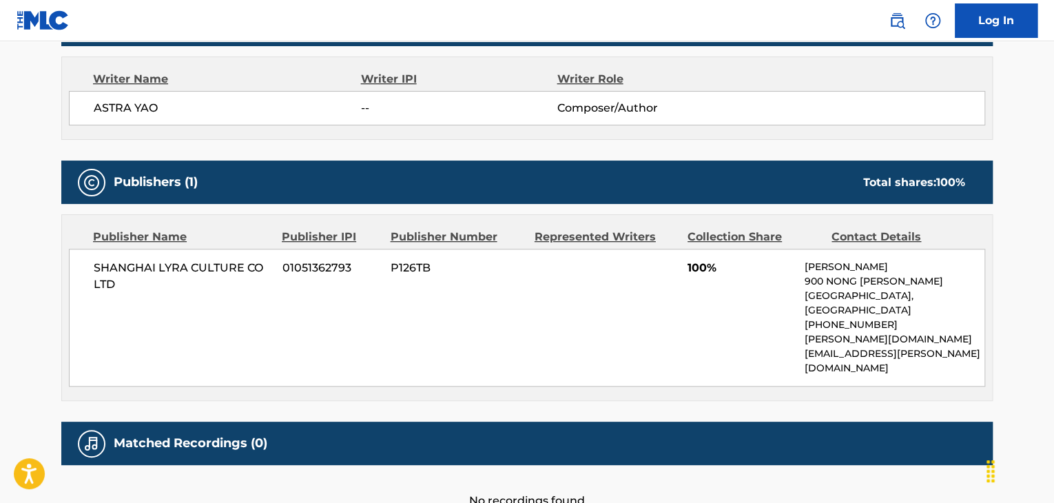
click at [157, 264] on span "SHANGHAI LYRA CULTURE CO LTD" at bounding box center [183, 276] width 178 height 33
copy div "SHANGHAI LYRA CULTURE CO LTD"
click at [322, 268] on span "01051362793" at bounding box center [331, 268] width 98 height 17
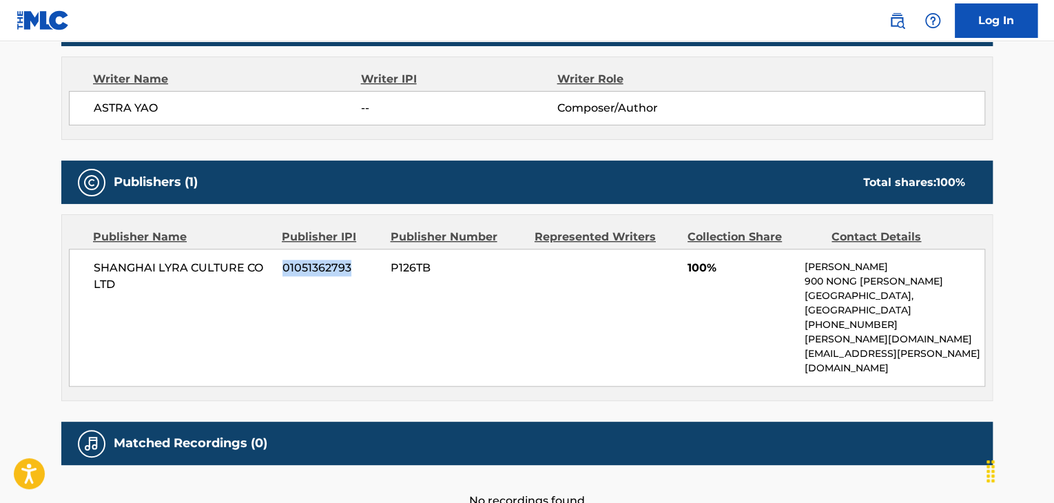
click at [322, 268] on span "01051362793" at bounding box center [331, 268] width 98 height 17
copy span "01051362793"
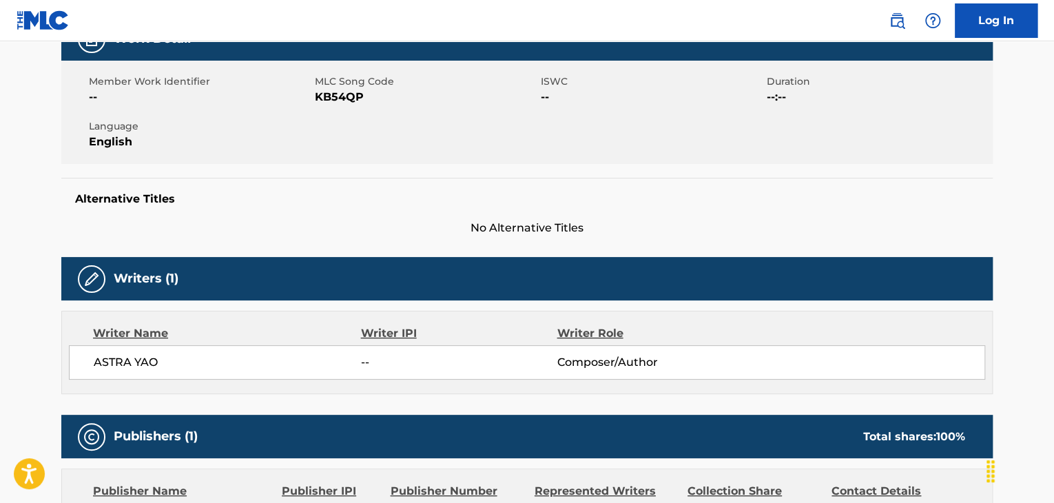
scroll to position [207, 0]
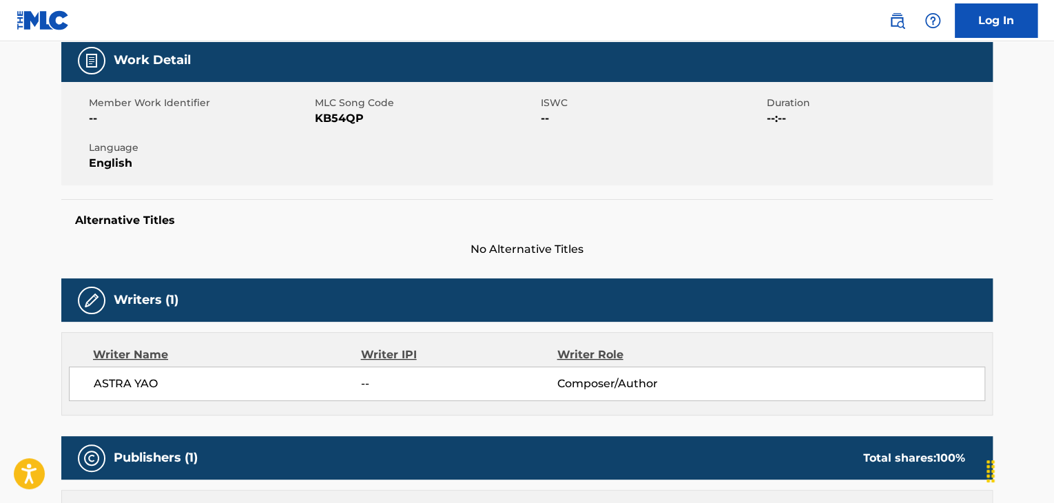
click at [348, 127] on div "Member Work Identifier -- MLC Song Code KB54QP ISWC -- Duration --:-- Language …" at bounding box center [526, 133] width 931 height 103
copy span "KB54QP"
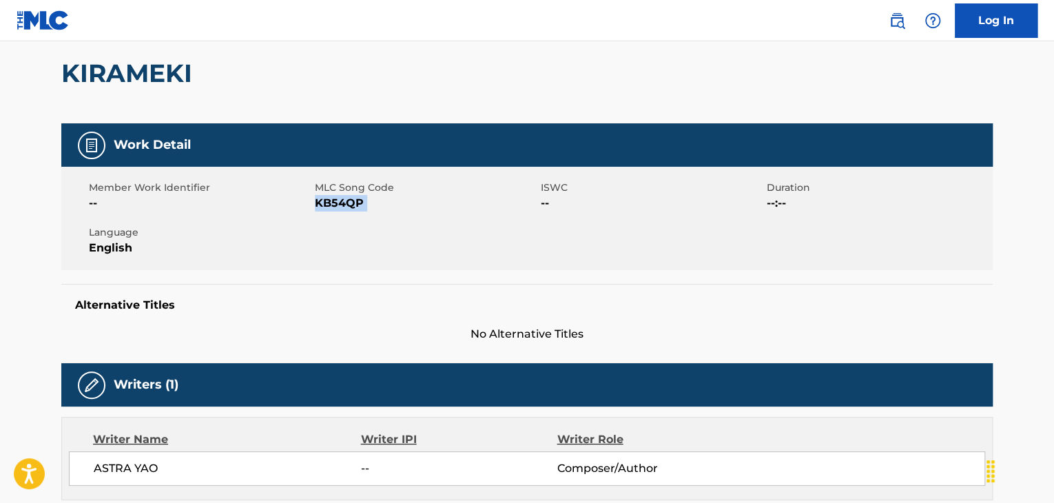
scroll to position [0, 0]
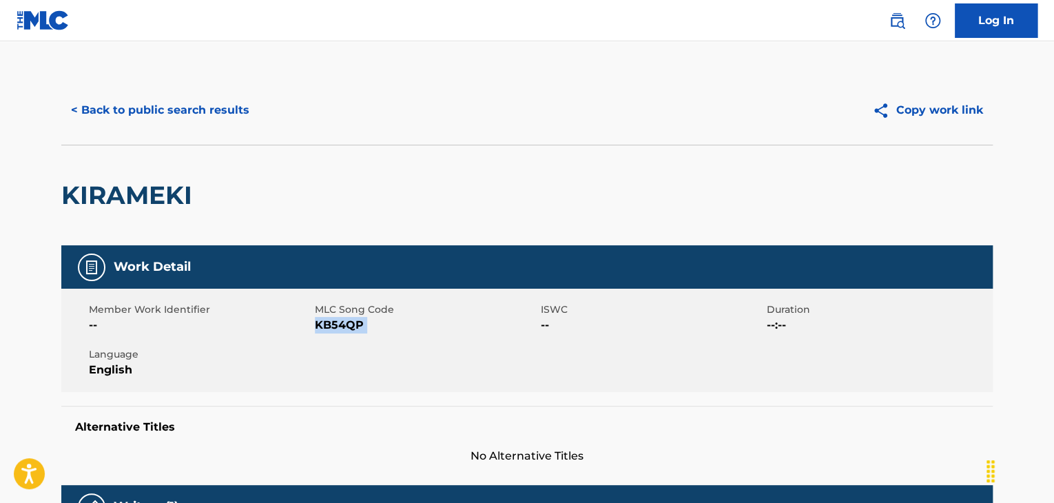
click at [204, 117] on button "< Back to public search results" at bounding box center [160, 110] width 198 height 34
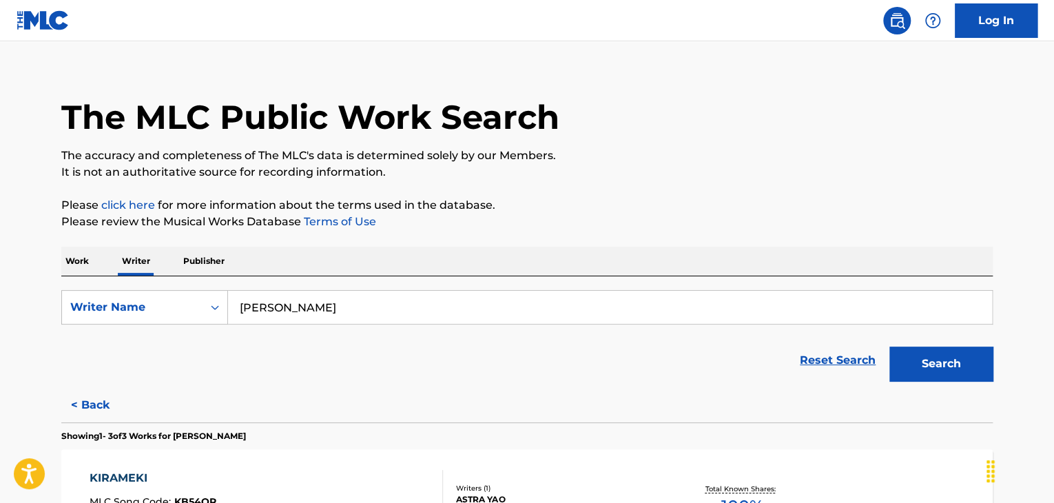
click at [286, 309] on input "[PERSON_NAME]" at bounding box center [610, 307] width 764 height 33
paste input "[PERSON_NAME]"
drag, startPoint x: 706, startPoint y: 202, endPoint x: 785, endPoint y: 234, distance: 85.5
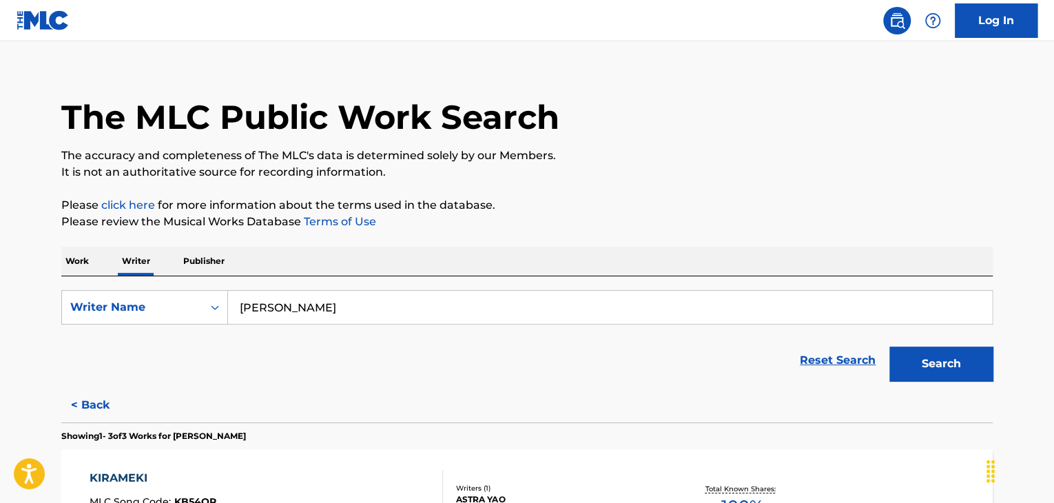
click at [713, 202] on p "Please click here for more information about the terms used in the database." at bounding box center [526, 205] width 931 height 17
click at [928, 363] on button "Search" at bounding box center [940, 363] width 103 height 34
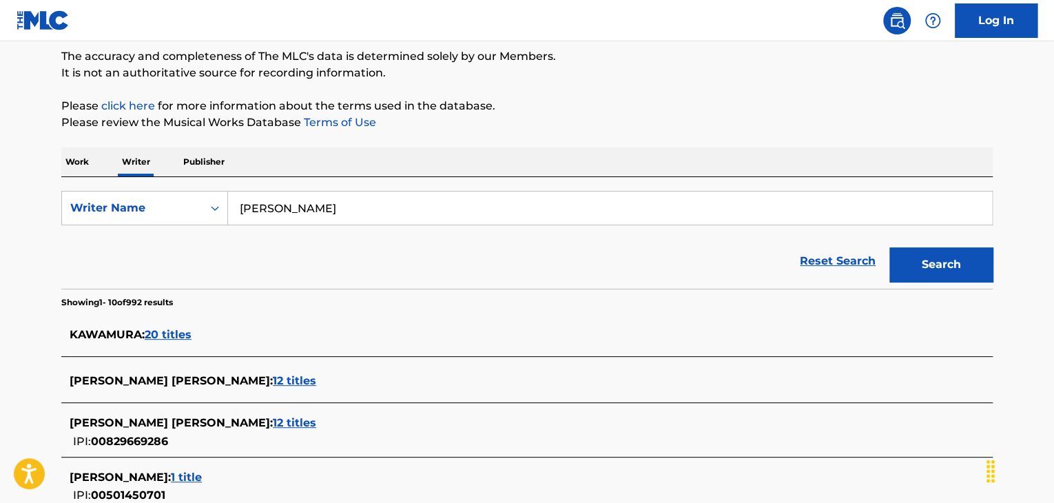
scroll to position [85, 0]
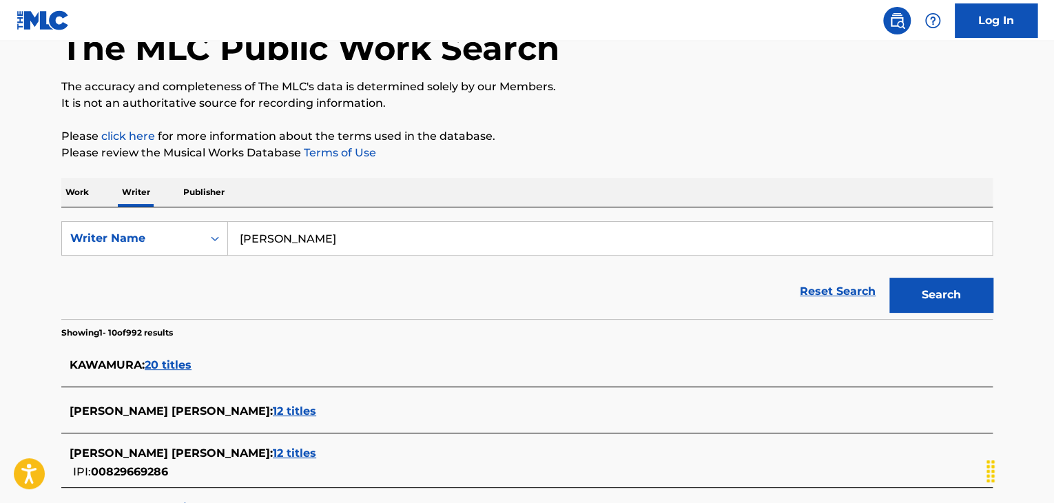
click at [281, 240] on input "[PERSON_NAME]" at bounding box center [610, 238] width 764 height 33
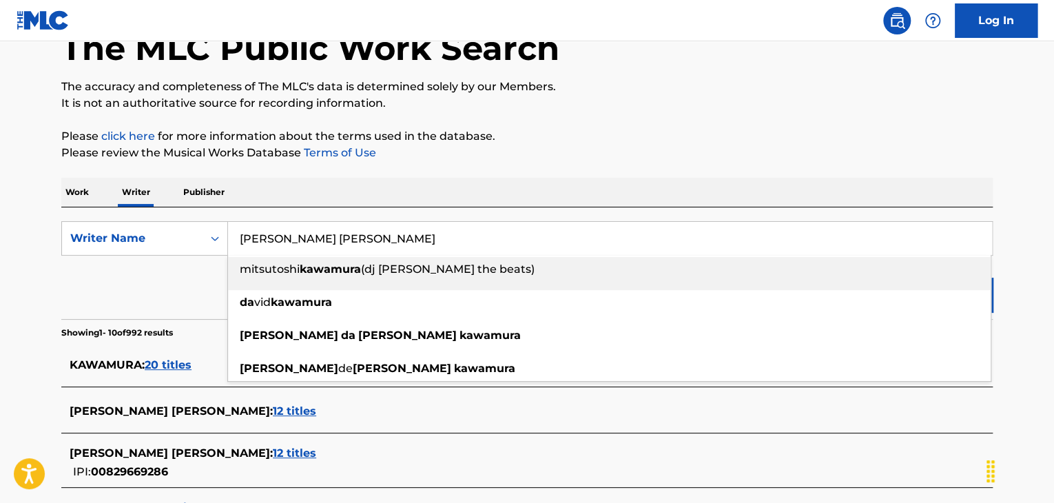
click at [395, 178] on div "Work Writer Publisher" at bounding box center [526, 192] width 931 height 29
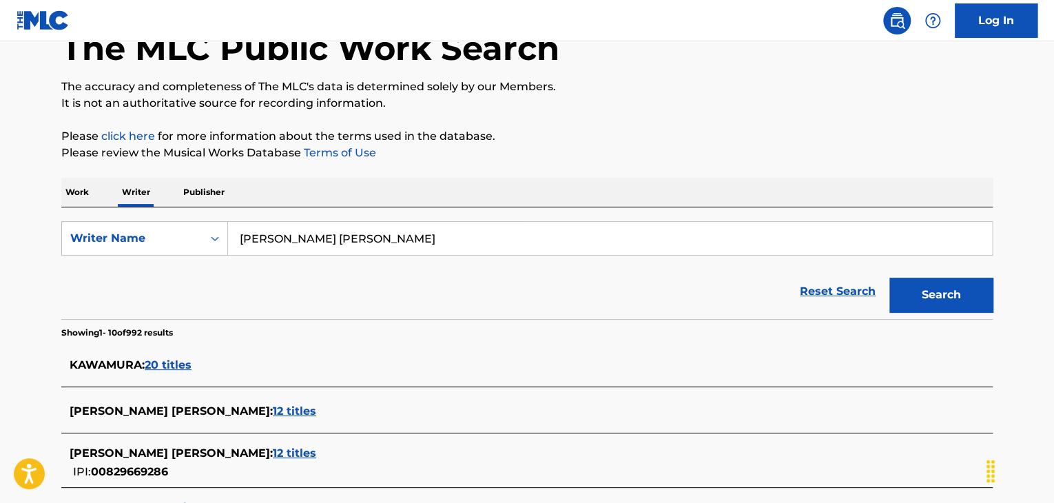
click at [327, 229] on input "[PERSON_NAME] [PERSON_NAME]" at bounding box center [610, 238] width 764 height 33
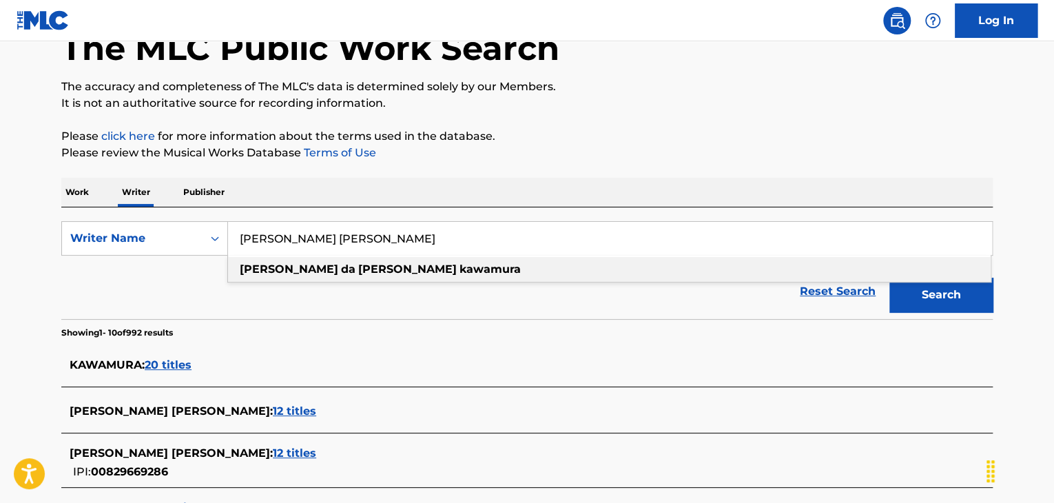
paste input "[PERSON_NAME]"
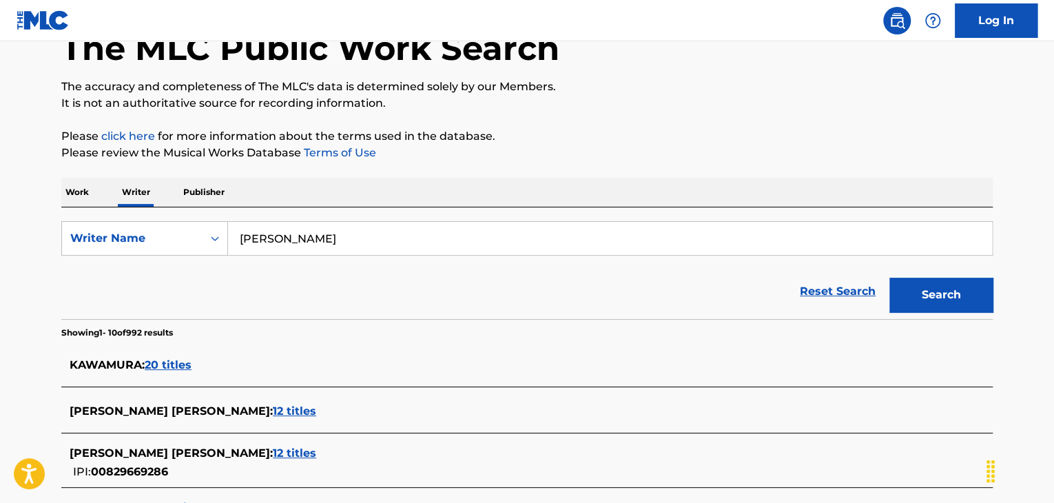
click at [286, 240] on input "[PERSON_NAME]" at bounding box center [610, 238] width 764 height 33
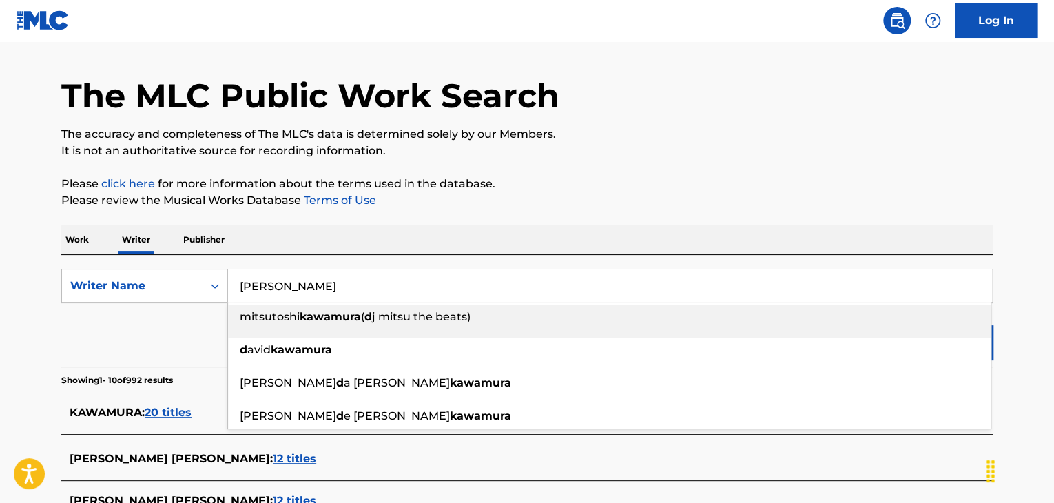
scroll to position [17, 0]
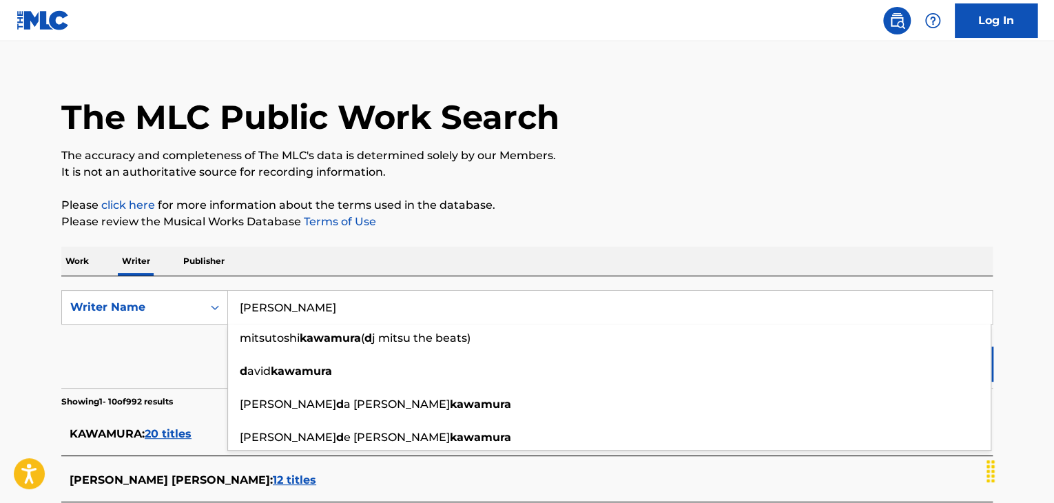
type input "[PERSON_NAME]"
click at [912, 203] on p "Please click here for more information about the terms used in the database." at bounding box center [526, 205] width 931 height 17
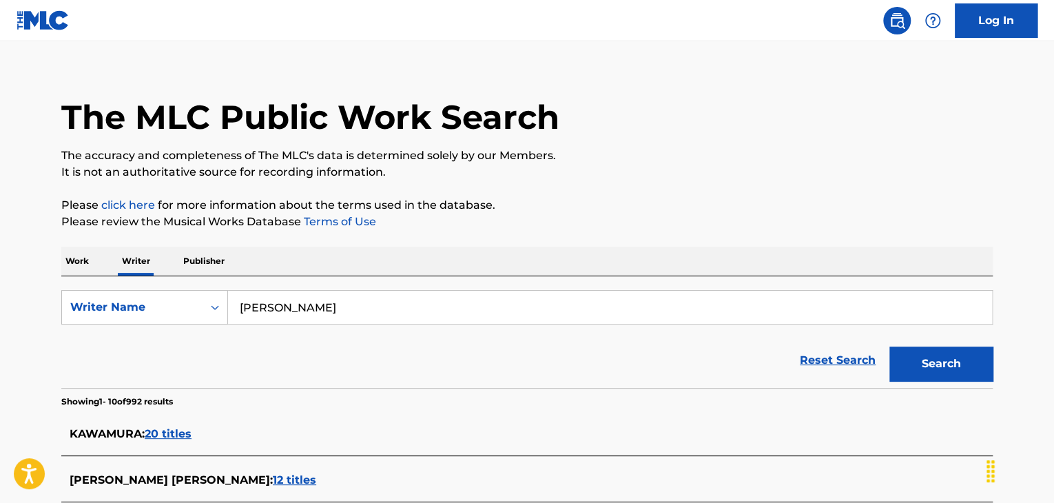
click at [938, 359] on button "Search" at bounding box center [940, 363] width 103 height 34
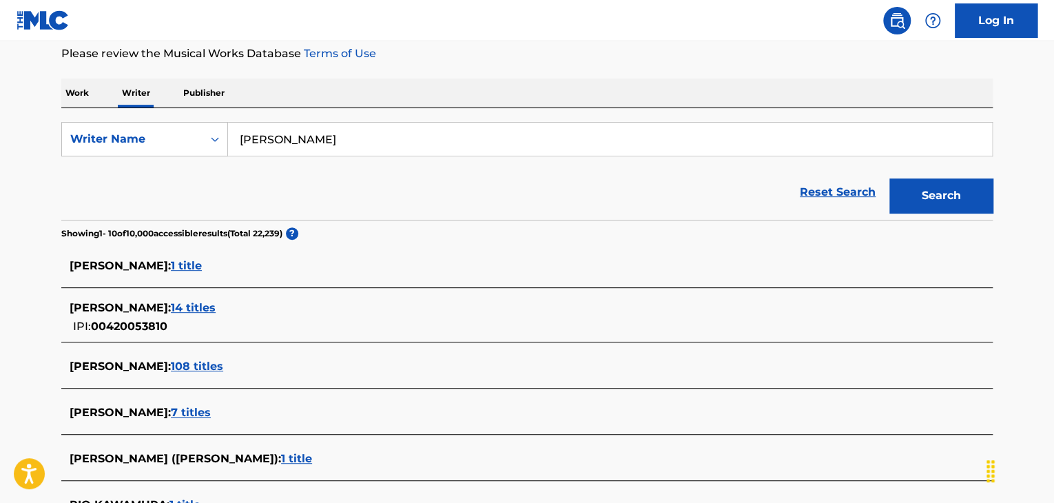
scroll to position [0, 0]
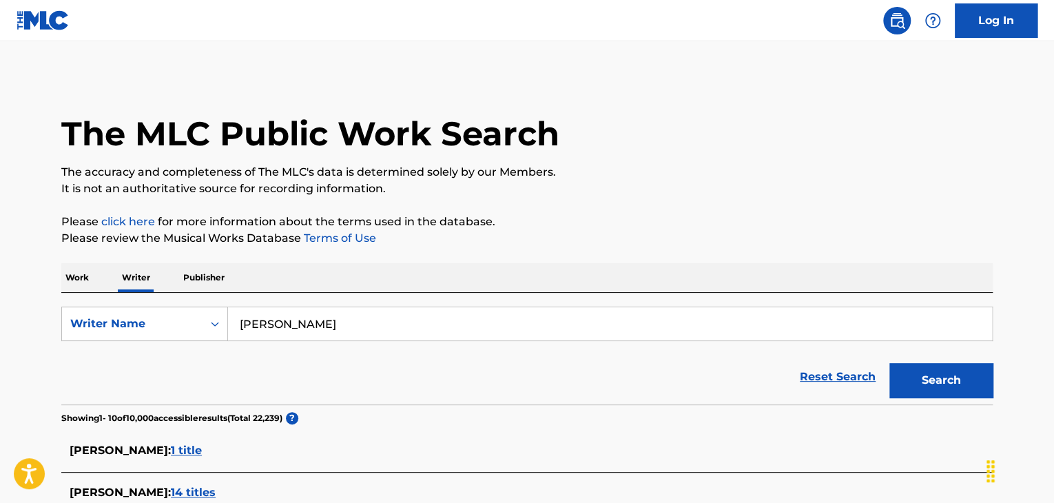
click at [74, 278] on p "Work" at bounding box center [77, 277] width 32 height 29
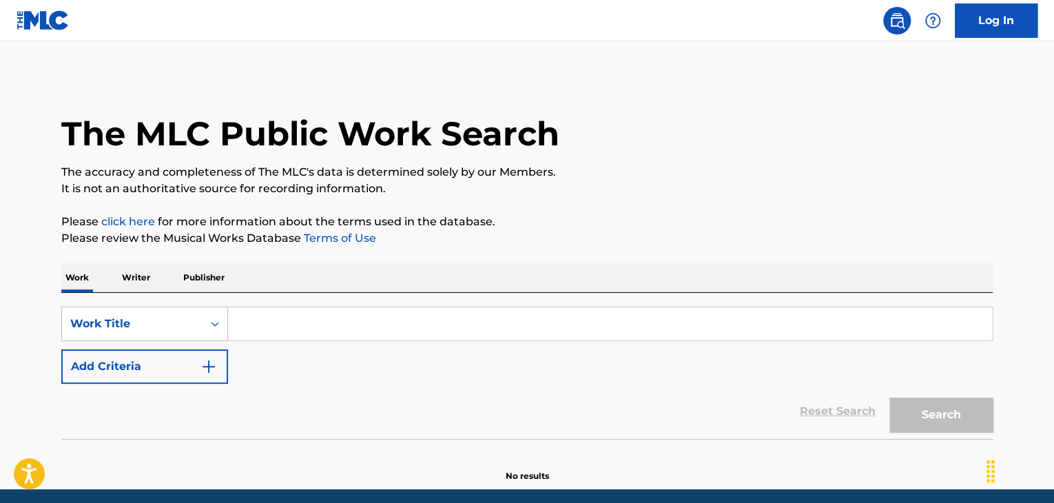
click at [307, 314] on input "Search Form" at bounding box center [610, 323] width 764 height 33
paste input "Chuchu Rocket"
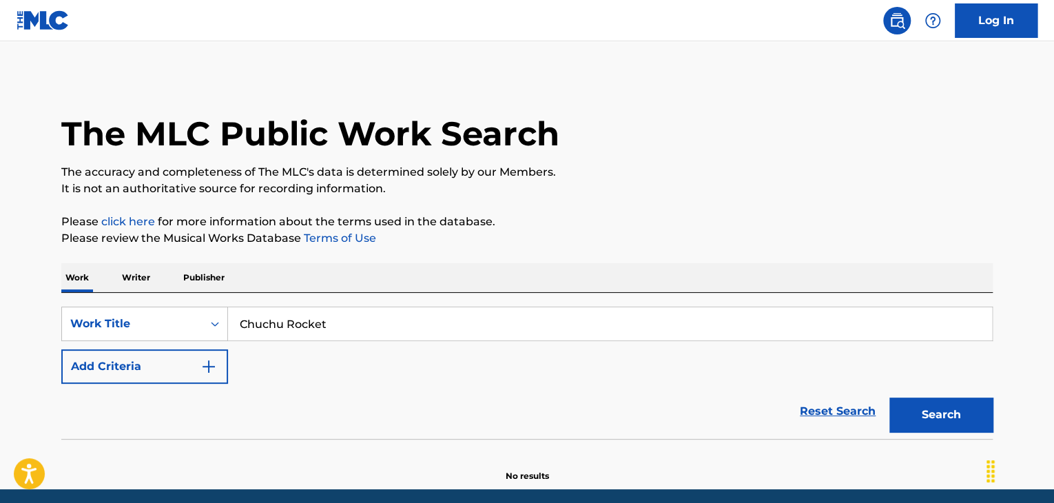
type input "Chuchu Rocket"
click at [198, 366] on button "Add Criteria" at bounding box center [144, 366] width 167 height 34
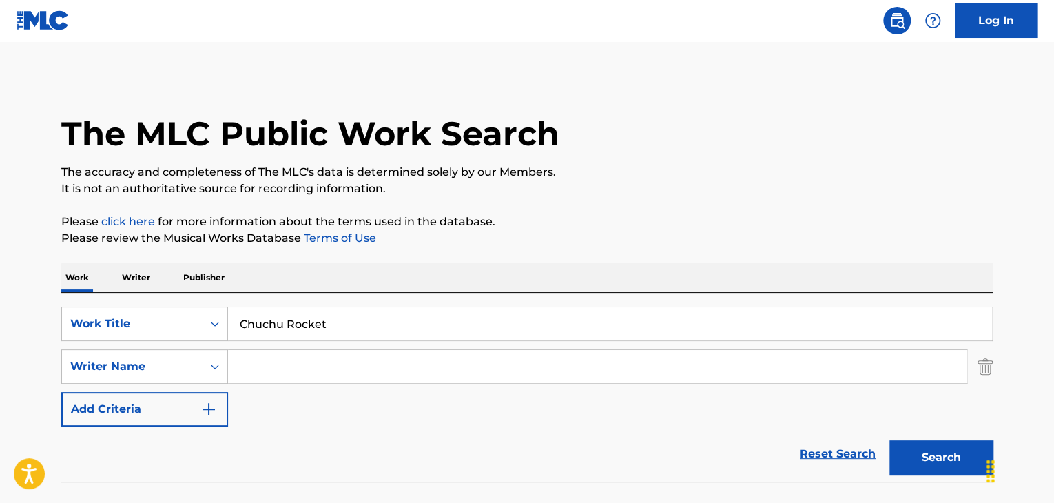
click at [285, 362] on input "Search Form" at bounding box center [597, 366] width 738 height 33
type input "[PERSON_NAME] [PERSON_NAME]"
click at [645, 216] on p "Please click here for more information about the terms used in the database." at bounding box center [526, 221] width 931 height 17
click at [936, 476] on div "Search" at bounding box center [937, 453] width 110 height 55
click at [925, 461] on button "Search" at bounding box center [940, 457] width 103 height 34
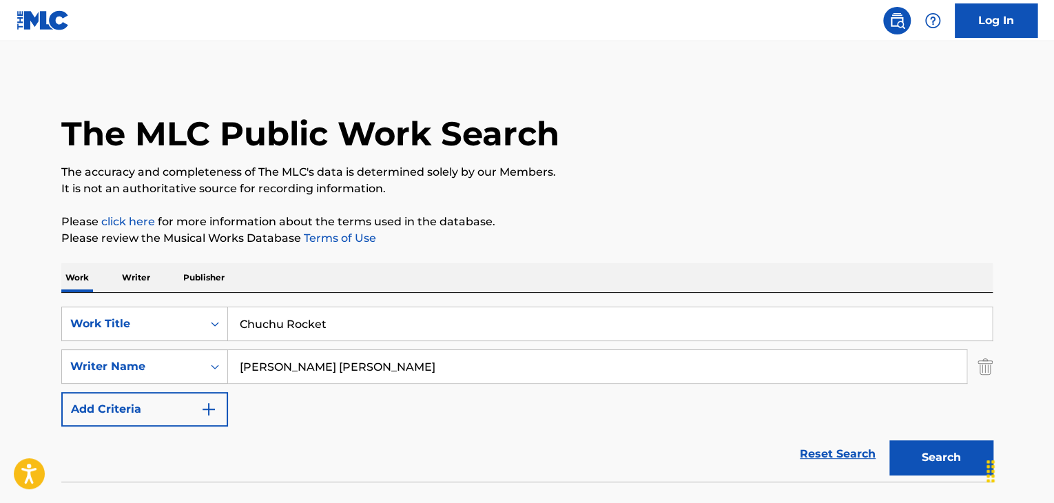
click at [131, 273] on p "Writer" at bounding box center [136, 277] width 36 height 29
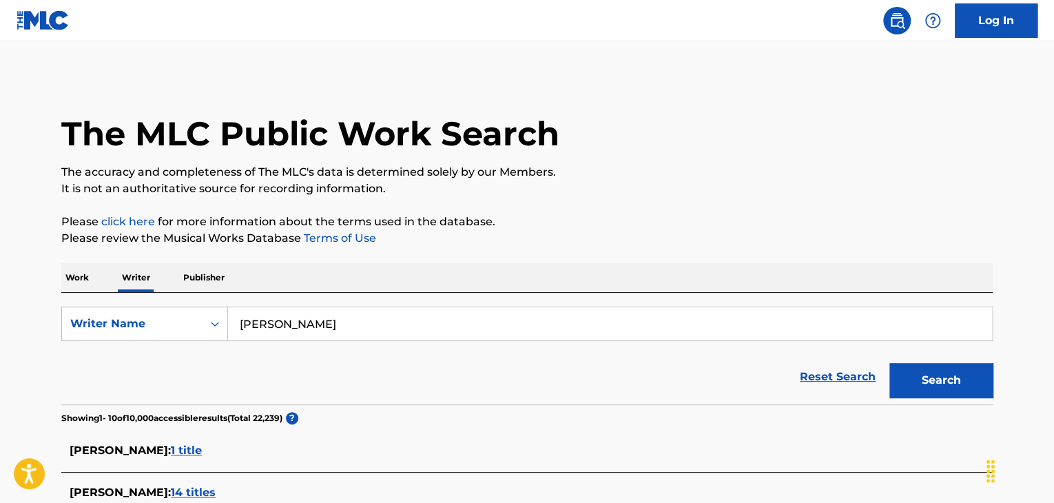
click at [292, 326] on input "[PERSON_NAME]" at bounding box center [610, 323] width 764 height 33
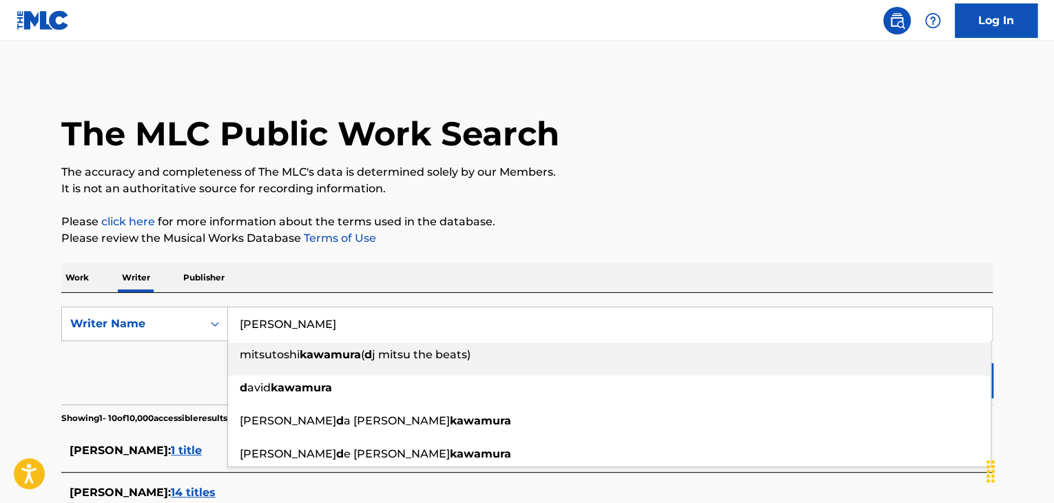
paste input "[DATE] to Burn"
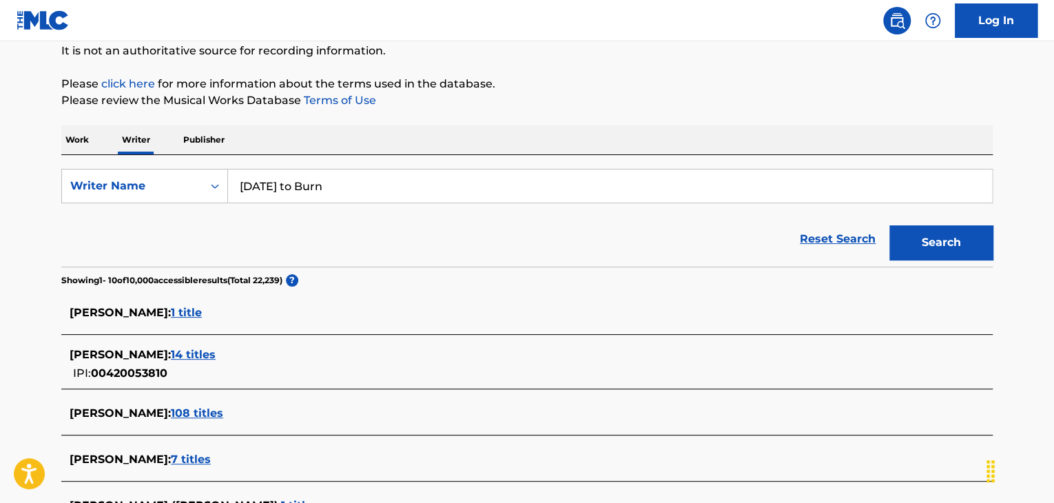
click at [914, 250] on button "Search" at bounding box center [940, 242] width 103 height 34
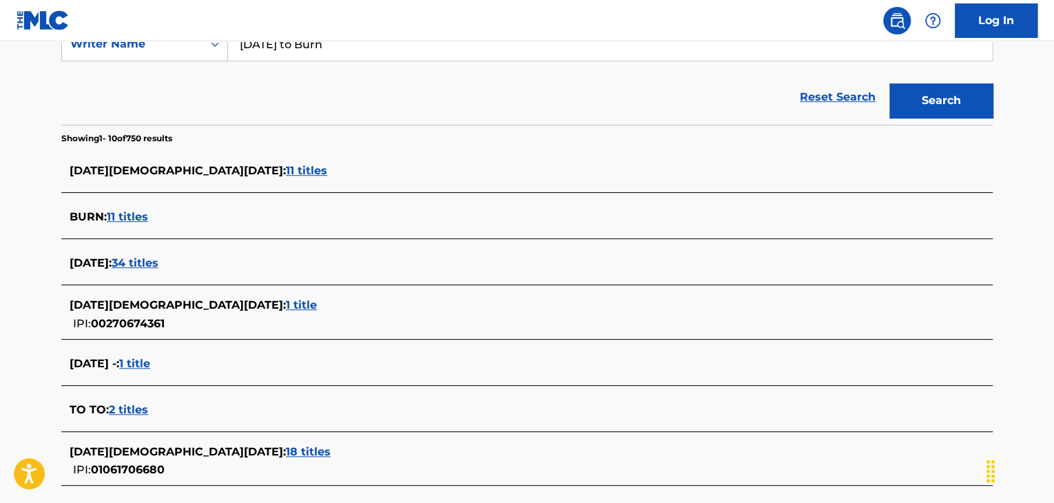
scroll to position [207, 0]
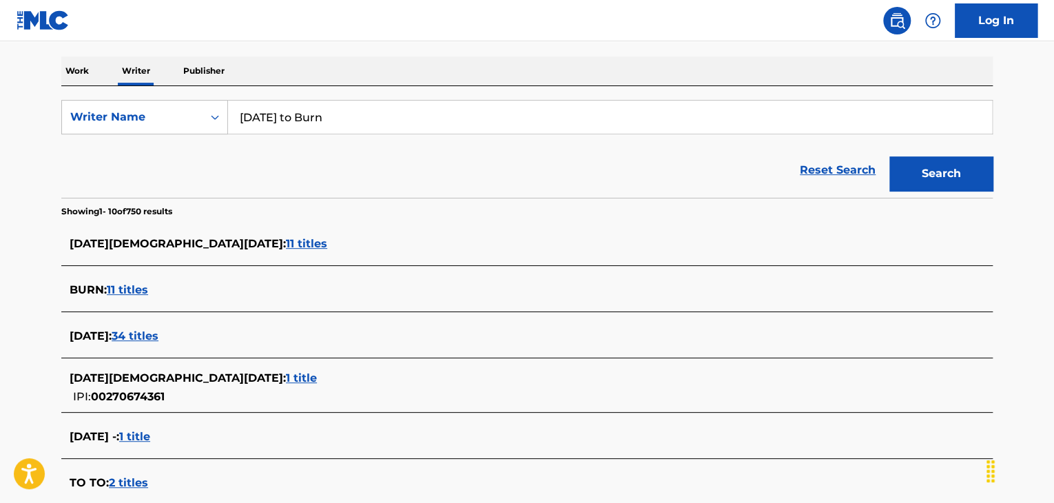
click at [278, 127] on input "[DATE] to Burn" at bounding box center [610, 117] width 764 height 33
paste input "Dulla"
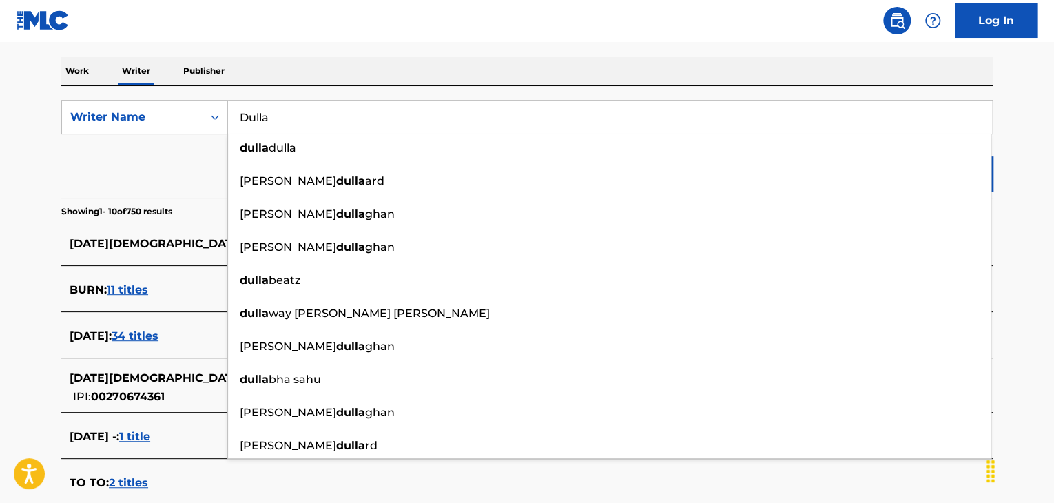
type input "Dulla"
click at [876, 56] on div "Work Writer Publisher" at bounding box center [526, 70] width 931 height 29
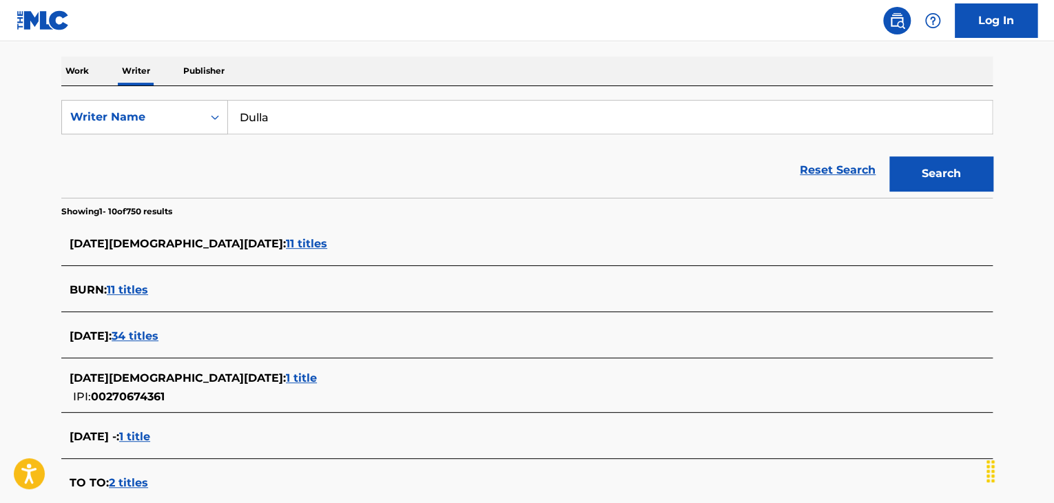
click at [931, 175] on button "Search" at bounding box center [940, 173] width 103 height 34
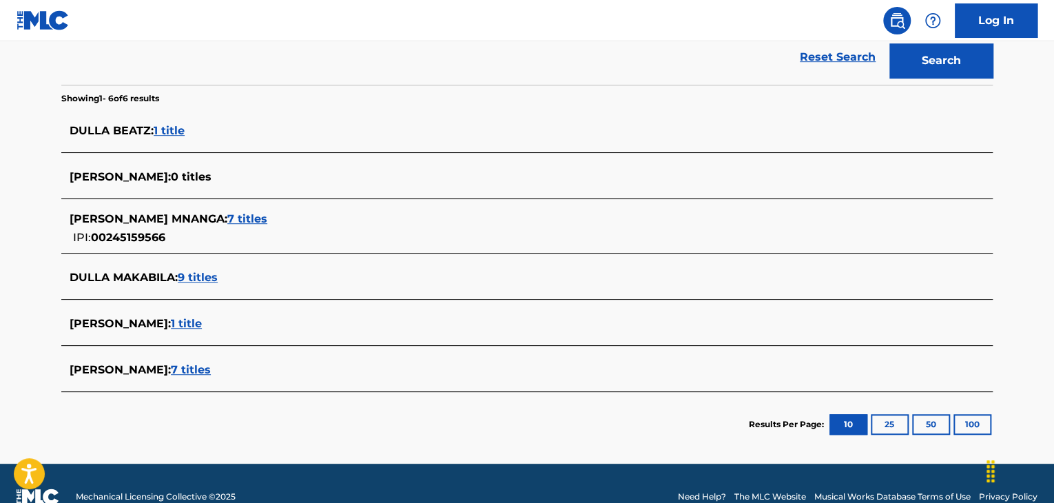
scroll to position [344, 0]
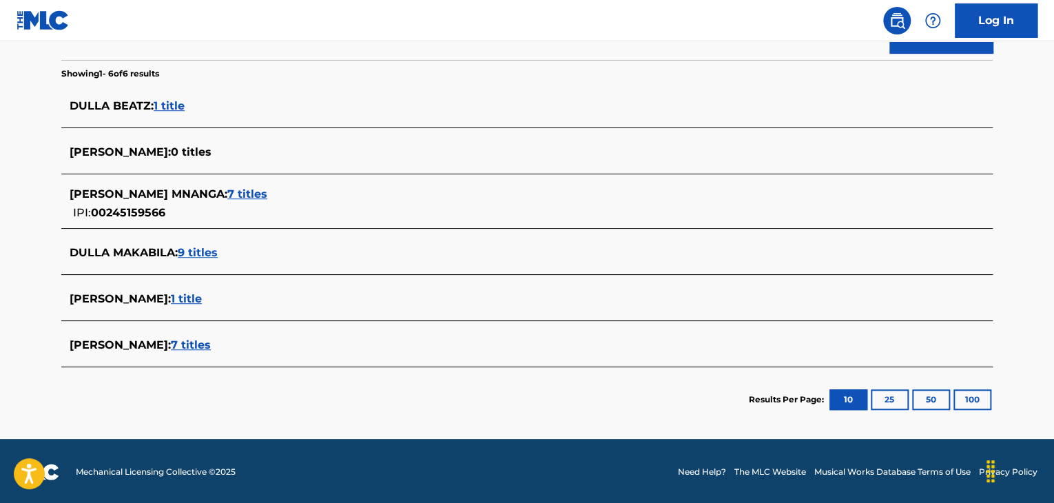
click at [180, 296] on span "1 title" at bounding box center [186, 298] width 31 height 13
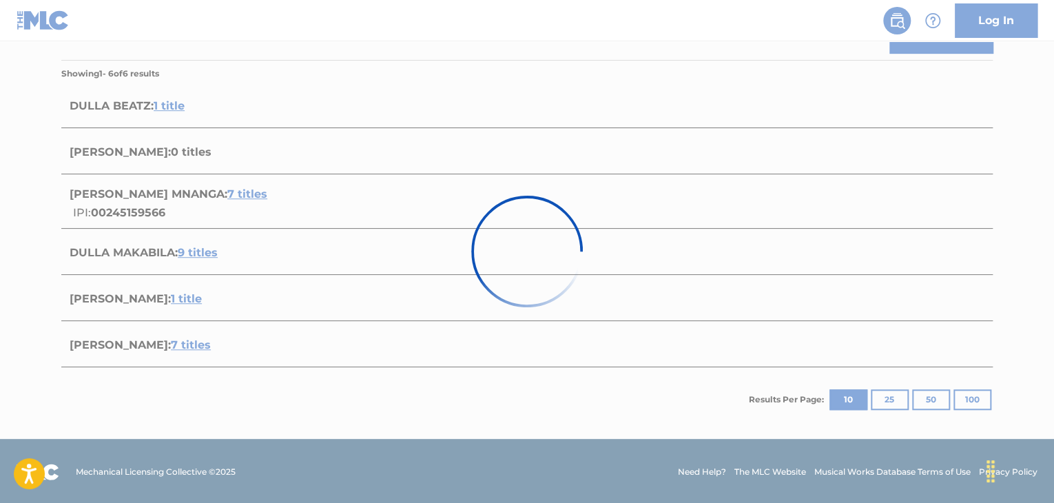
scroll to position [204, 0]
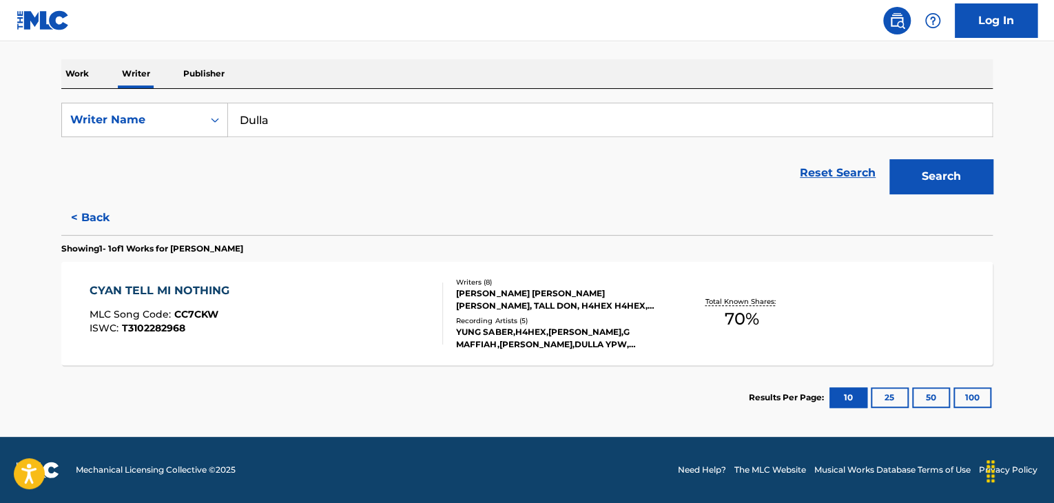
click at [403, 315] on div "CYAN TELL MI NOTHING MLC Song Code : CC7CKW ISWC : T3102282968" at bounding box center [267, 313] width 354 height 62
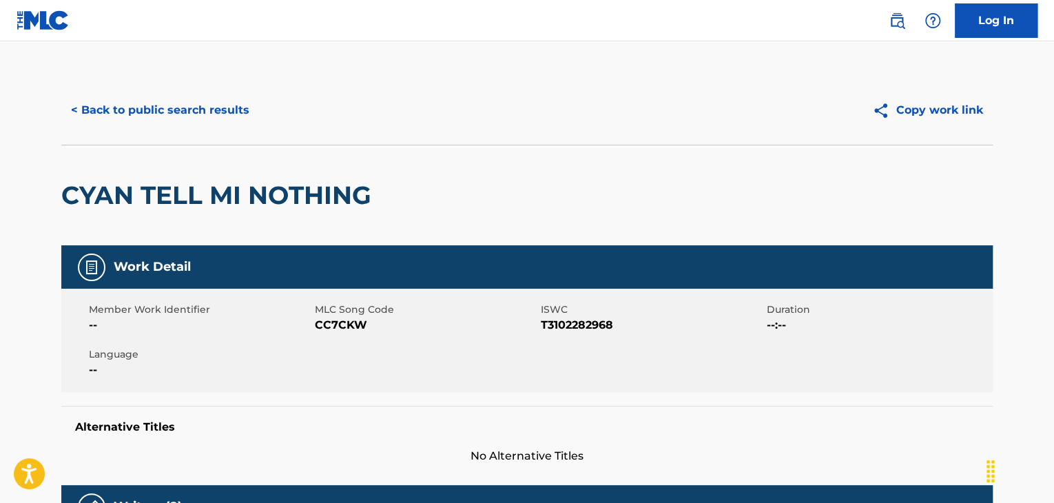
click at [162, 116] on button "< Back to public search results" at bounding box center [160, 110] width 198 height 34
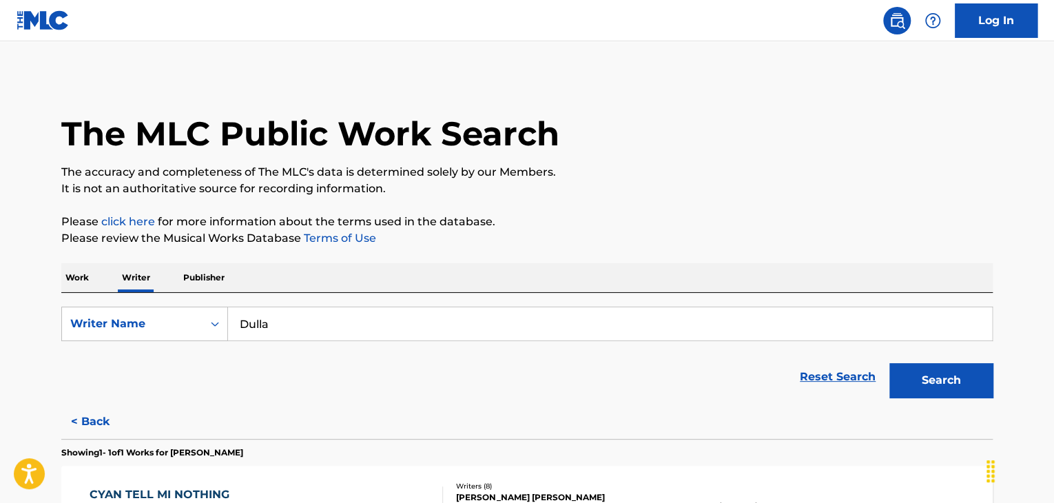
click at [83, 281] on p "Work" at bounding box center [77, 277] width 32 height 29
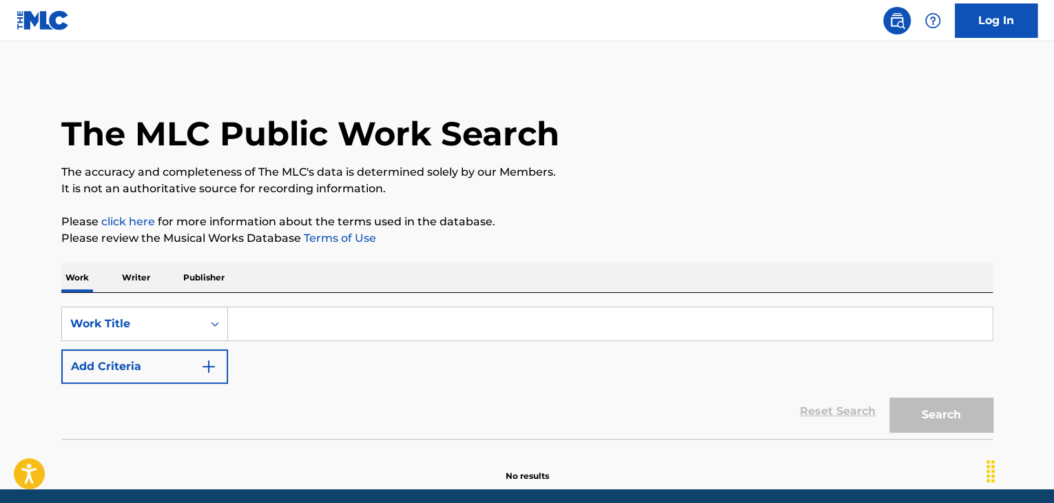
click at [253, 331] on input "Search Form" at bounding box center [610, 323] width 764 height 33
click at [257, 331] on input "v" at bounding box center [610, 323] width 764 height 33
paste input "waltz"
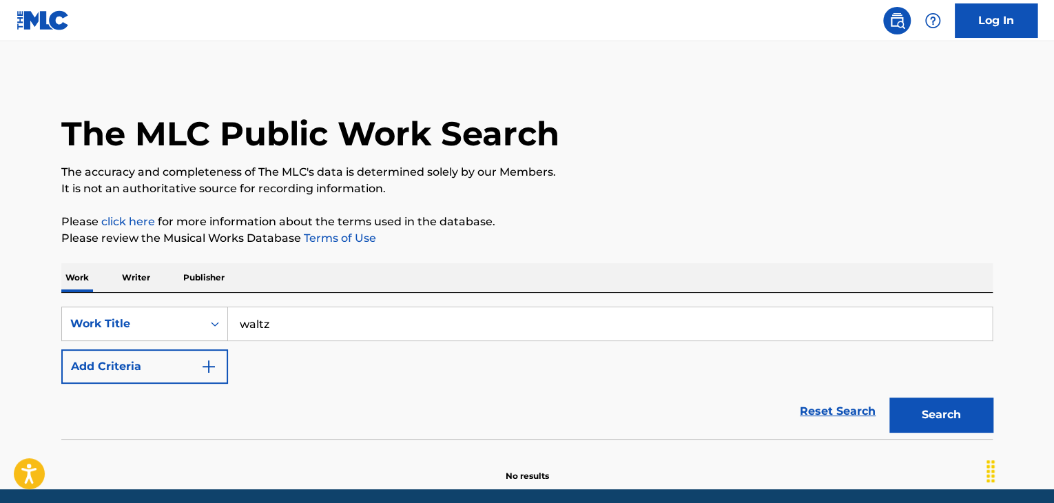
type input "waltz"
click at [209, 368] on img "Search Form" at bounding box center [208, 366] width 17 height 17
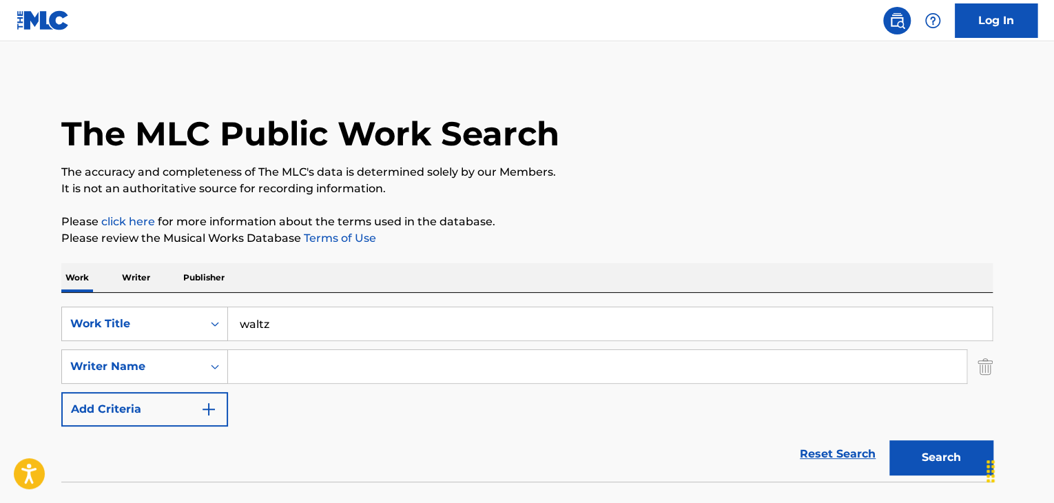
click at [262, 355] on input "Search Form" at bounding box center [597, 366] width 738 height 33
paste input "[PERSON_NAME]"
type input "[PERSON_NAME]"
click at [950, 463] on button "Search" at bounding box center [940, 457] width 103 height 34
click at [195, 469] on div "Reset Search Search" at bounding box center [526, 453] width 931 height 55
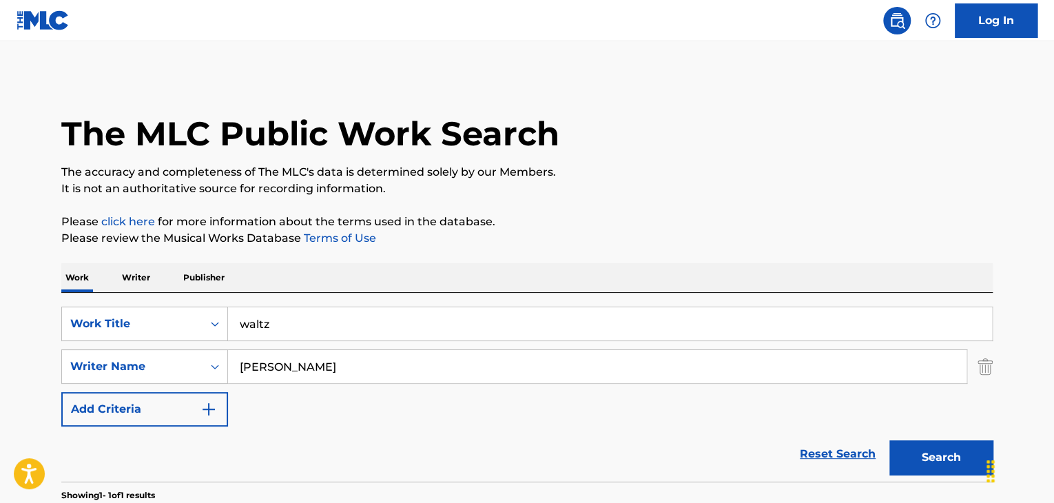
scroll to position [247, 0]
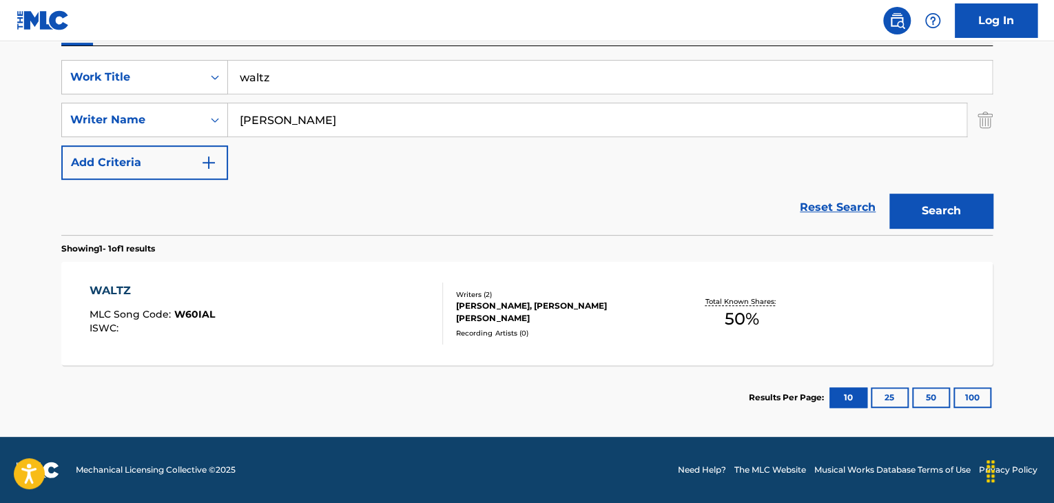
click at [311, 297] on div "WALTZ MLC Song Code : W60IAL ISWC :" at bounding box center [267, 313] width 354 height 62
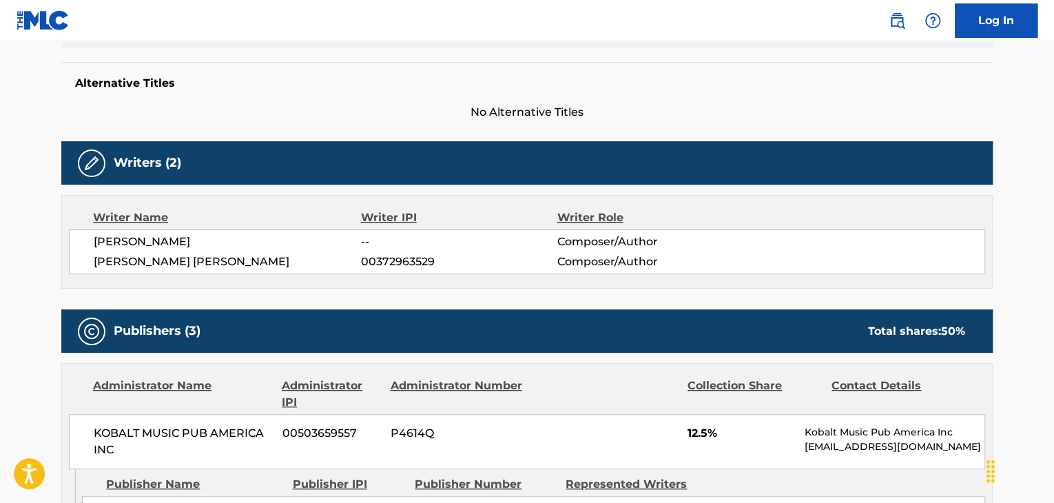
scroll to position [344, 0]
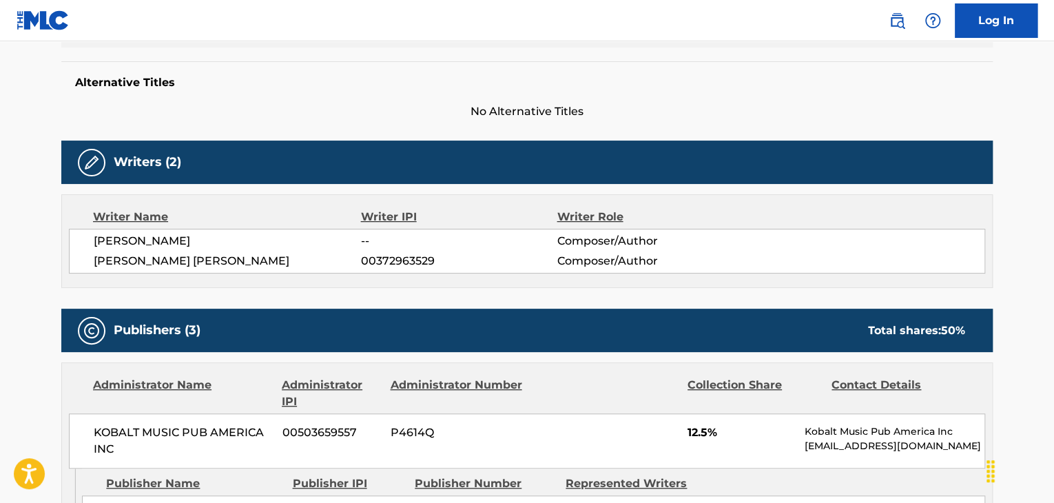
click at [134, 243] on span "[PERSON_NAME]" at bounding box center [227, 241] width 267 height 17
copy div "[PERSON_NAME]"
click at [158, 262] on span "[PERSON_NAME] [PERSON_NAME]" at bounding box center [227, 261] width 267 height 17
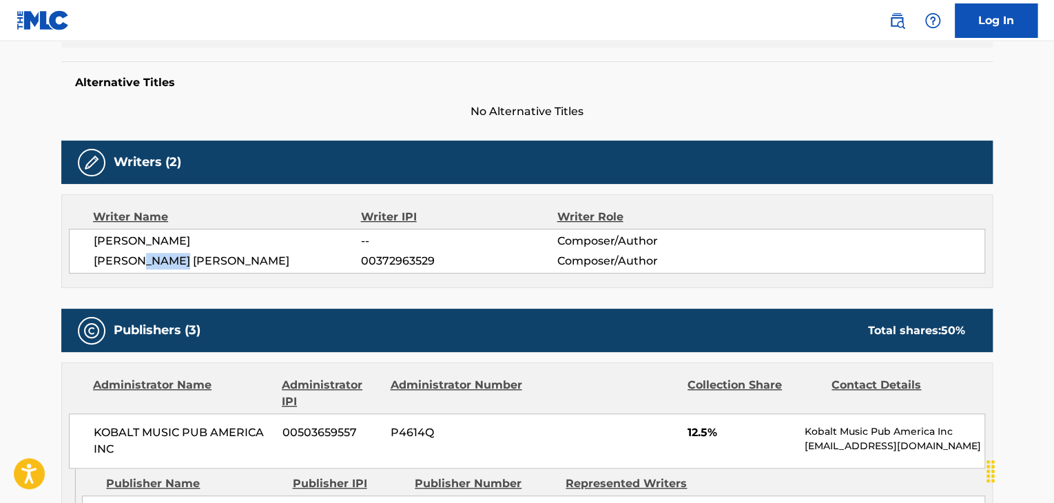
click at [158, 262] on span "[PERSON_NAME] [PERSON_NAME]" at bounding box center [227, 261] width 267 height 17
copy div "[PERSON_NAME] [PERSON_NAME]"
click at [415, 260] on span "00372963529" at bounding box center [459, 261] width 196 height 17
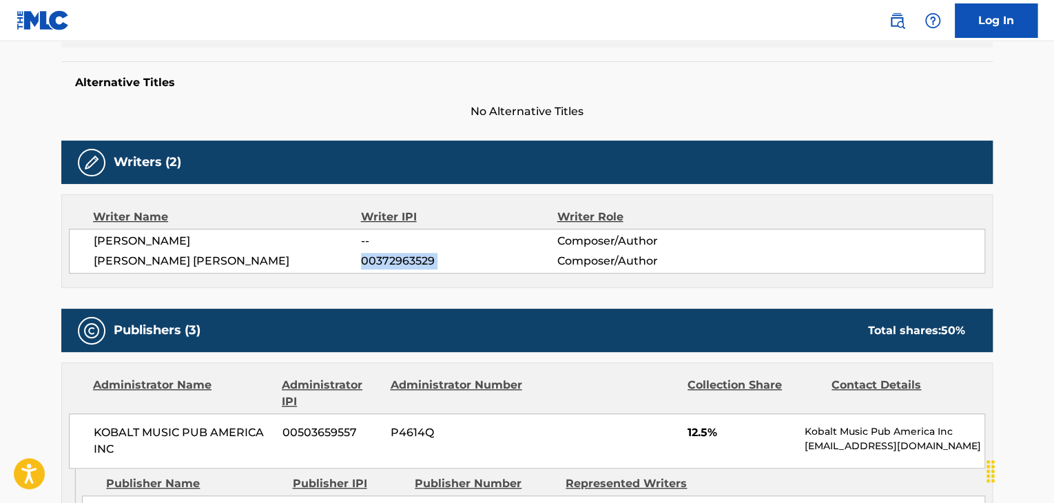
click at [415, 260] on span "00372963529" at bounding box center [459, 261] width 196 height 17
copy div "00372963529"
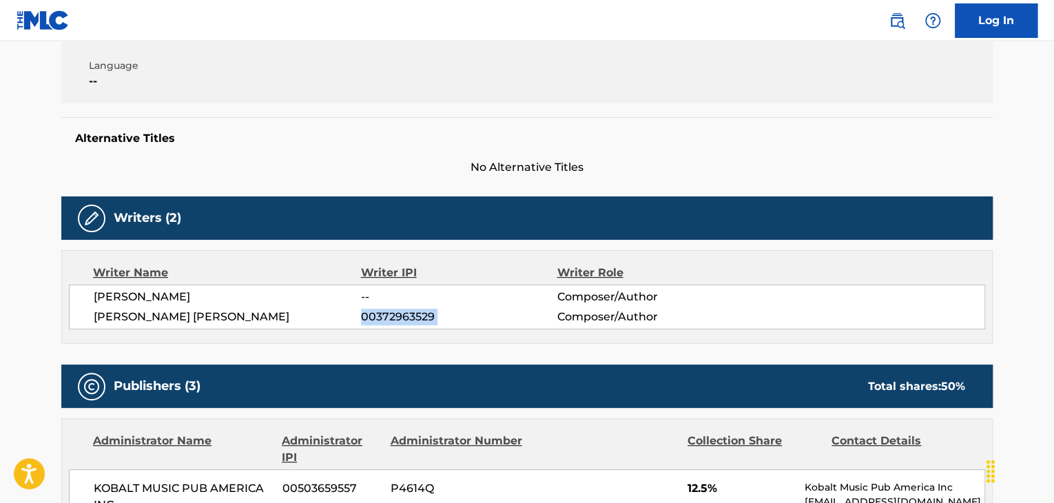
scroll to position [176, 0]
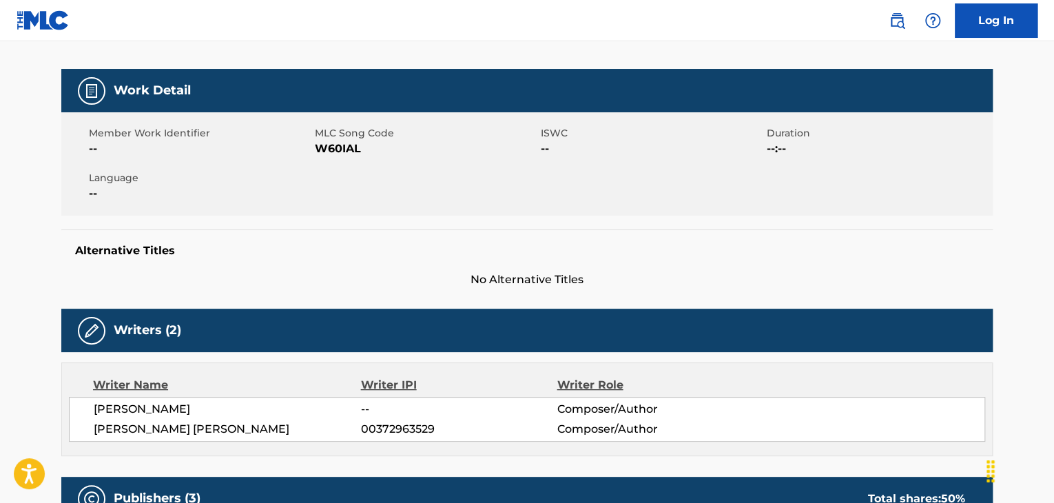
click at [334, 153] on span "W60IAL" at bounding box center [426, 148] width 222 height 17
copy span "W60IAL"
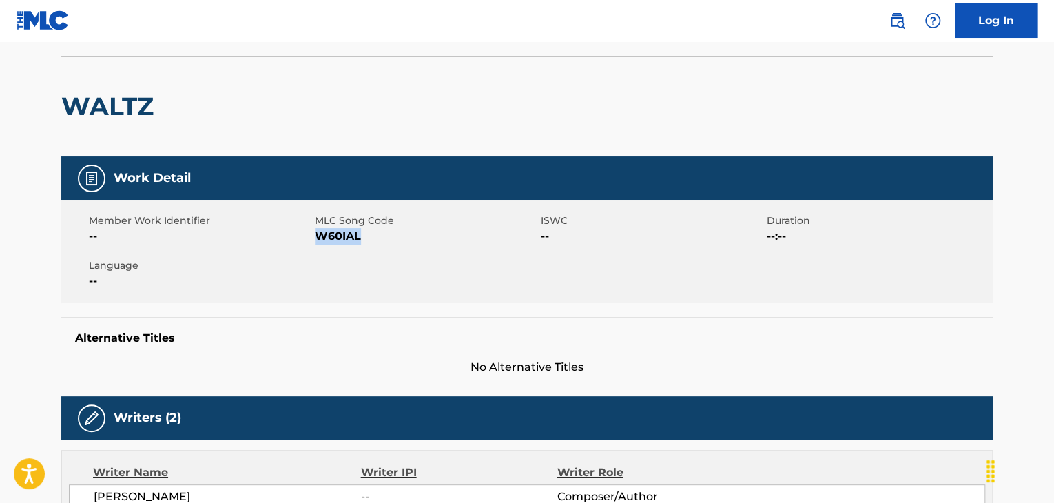
scroll to position [0, 0]
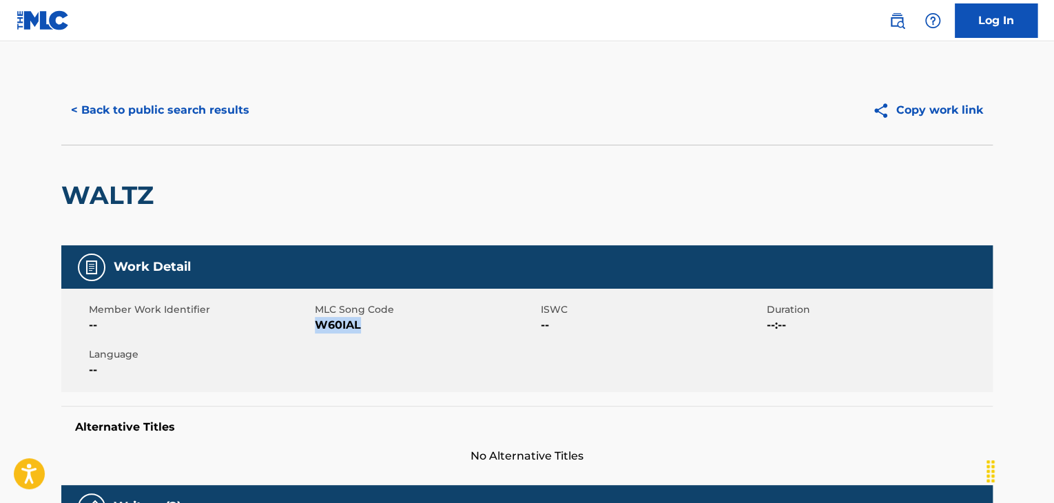
click at [170, 87] on div "< Back to public search results Copy work link" at bounding box center [526, 110] width 931 height 69
click at [165, 111] on button "< Back to public search results" at bounding box center [160, 110] width 198 height 34
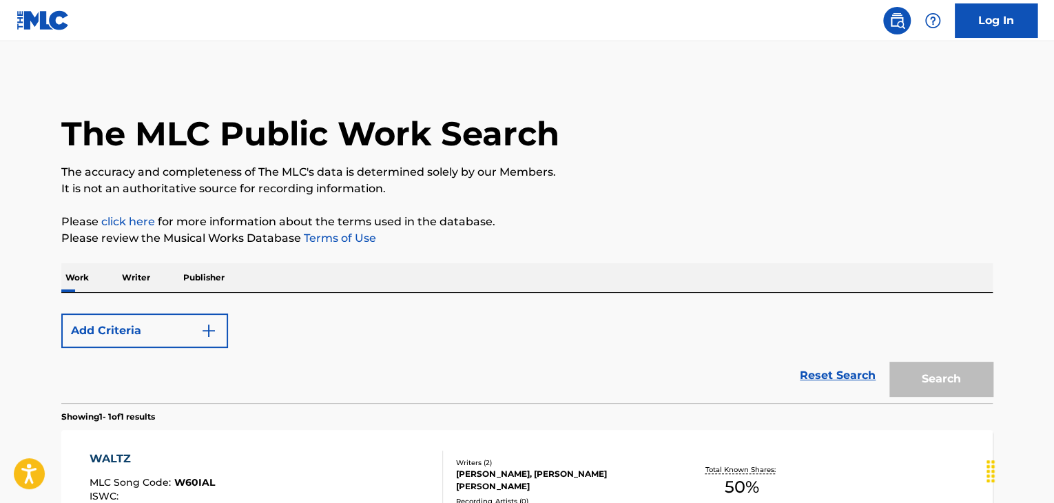
scroll to position [168, 0]
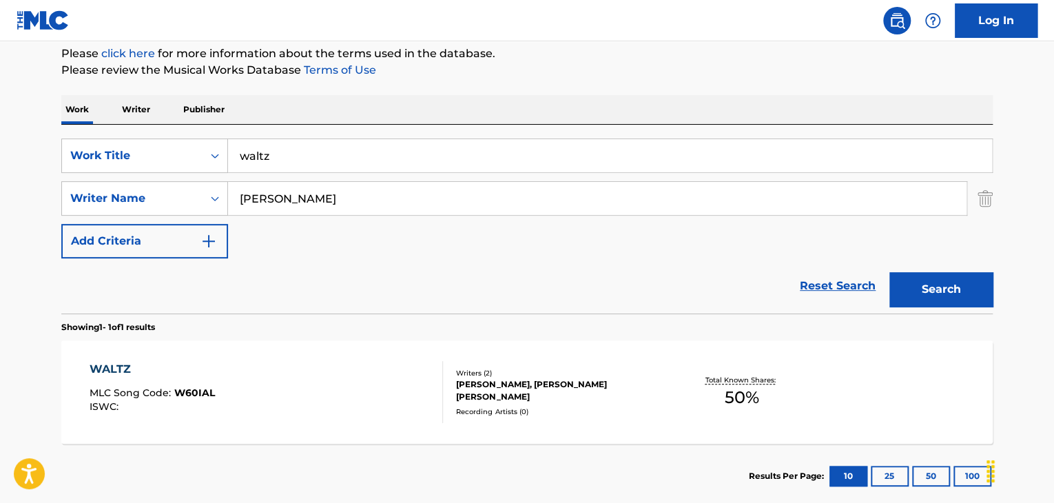
click at [282, 164] on input "waltz" at bounding box center [610, 155] width 764 height 33
click at [283, 163] on input "waltz" at bounding box center [610, 155] width 764 height 33
paste input "Bikini"
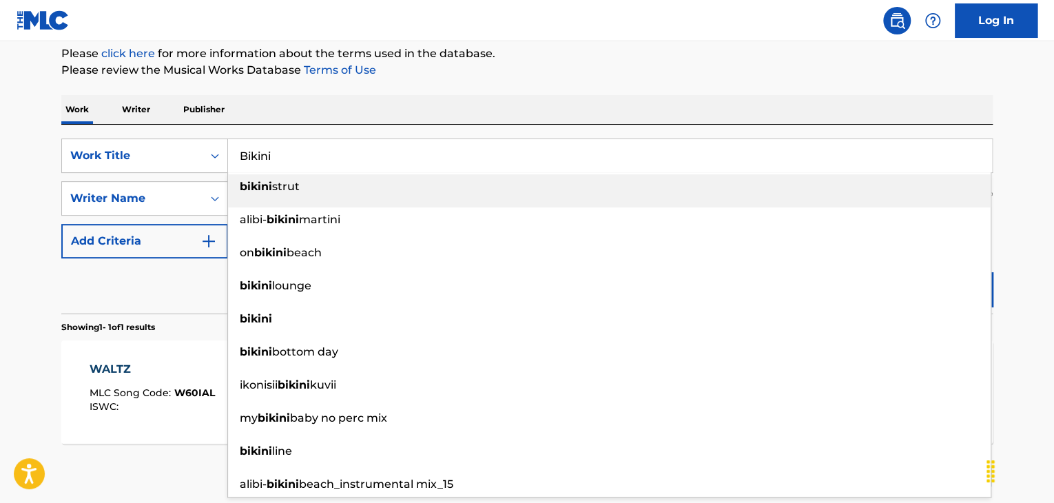
type input "Bikini"
click at [342, 123] on div "Work Writer Publisher" at bounding box center [526, 109] width 931 height 29
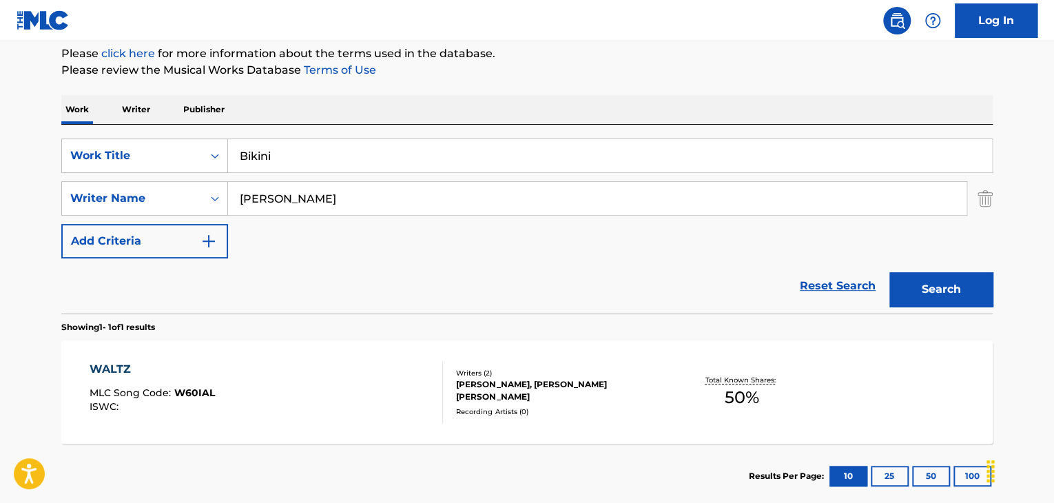
click at [278, 214] on input "[PERSON_NAME]" at bounding box center [597, 198] width 738 height 33
paste input "[PERSON_NAME]"
type input "[PERSON_NAME]"
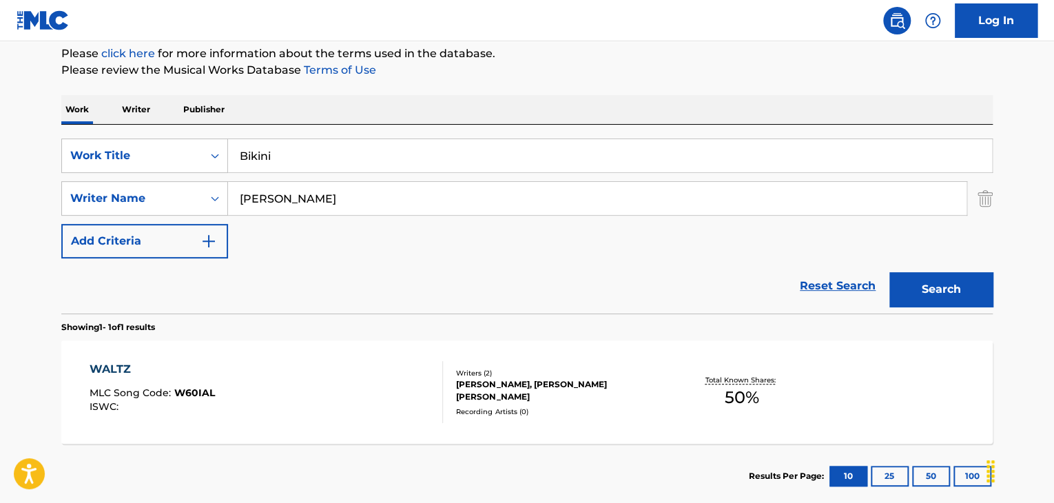
click at [920, 293] on button "Search" at bounding box center [940, 289] width 103 height 34
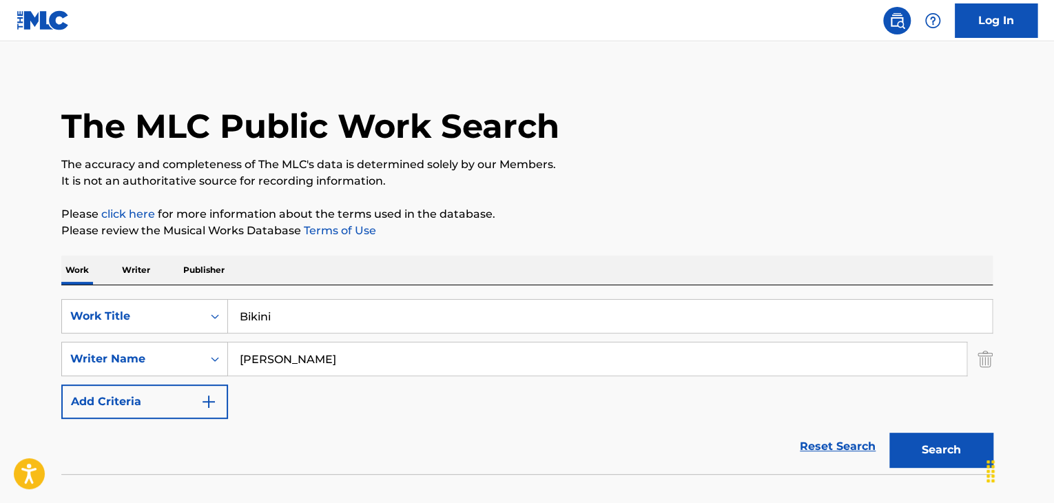
scroll to position [0, 0]
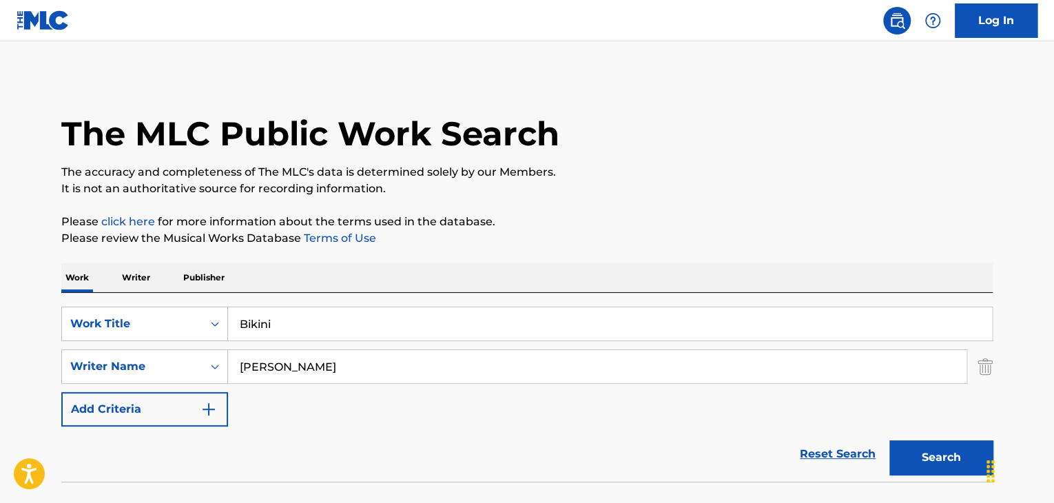
click at [146, 272] on p "Writer" at bounding box center [136, 277] width 36 height 29
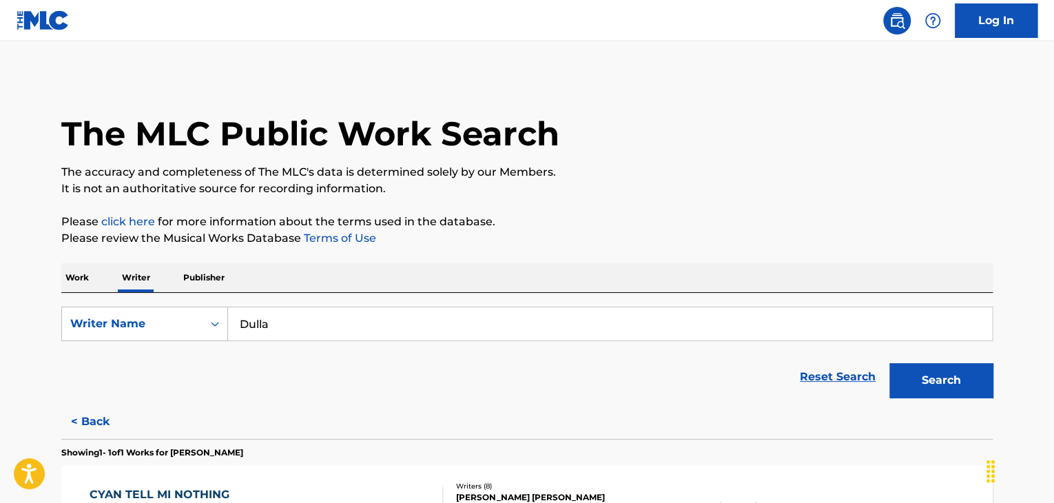
click at [304, 330] on input "Dulla" at bounding box center [610, 323] width 764 height 33
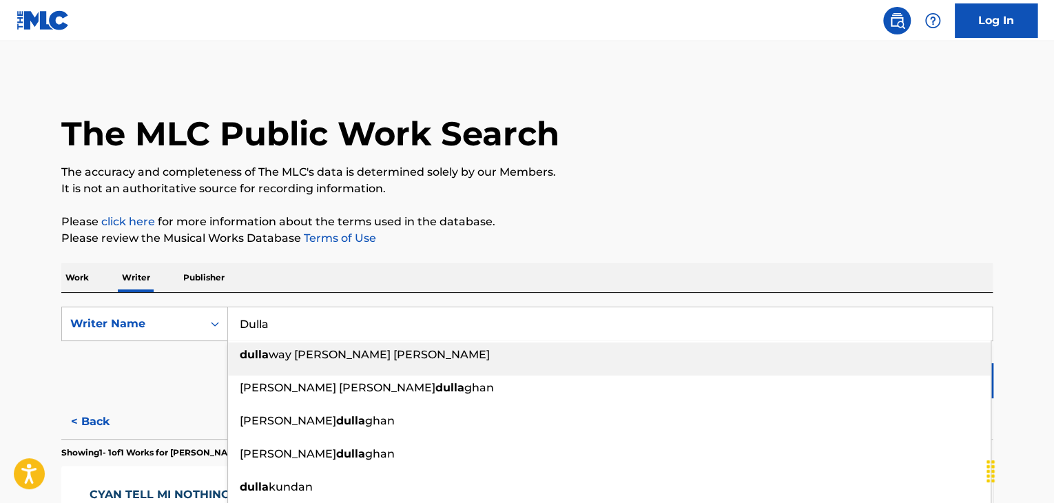
paste input "[PERSON_NAME]"
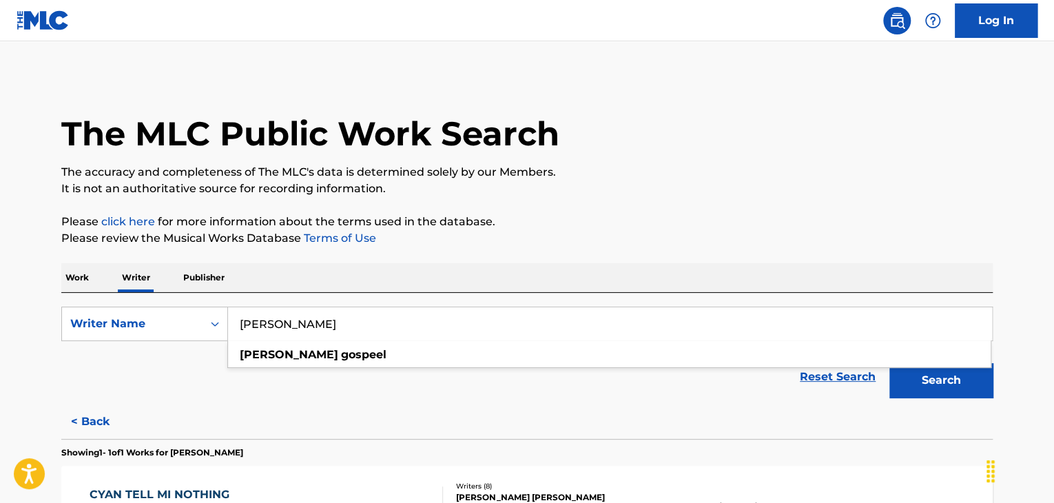
type input "[PERSON_NAME]"
click at [949, 386] on button "Search" at bounding box center [940, 380] width 103 height 34
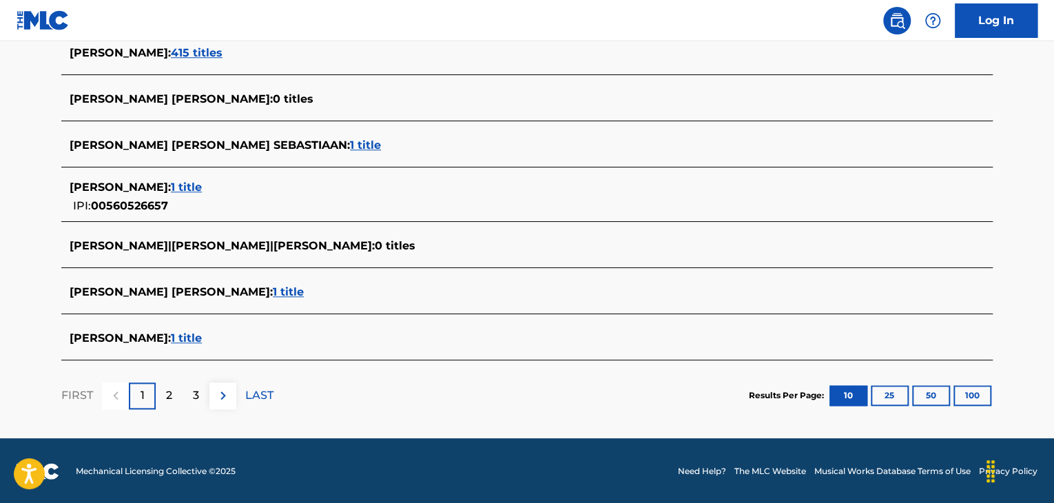
scroll to position [536, 0]
click at [186, 338] on span "1 title" at bounding box center [186, 337] width 31 height 13
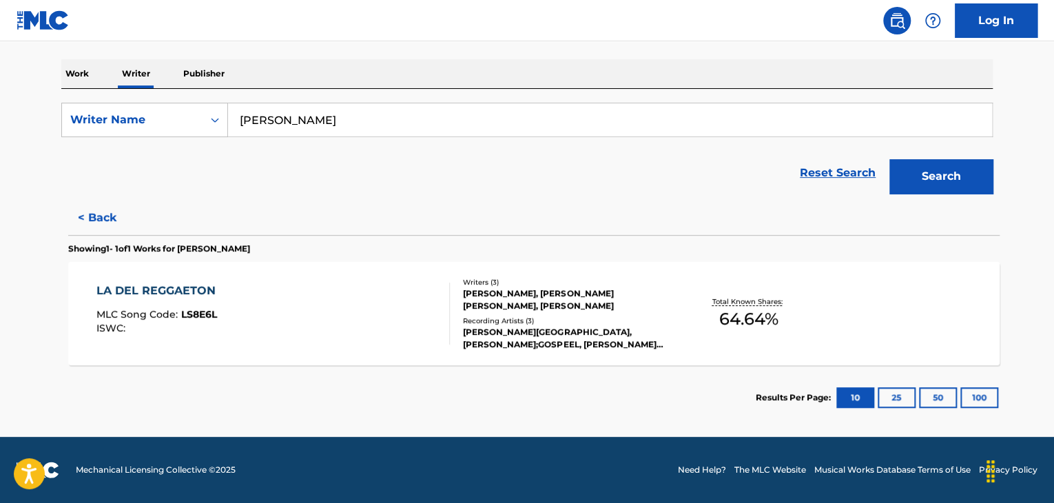
scroll to position [204, 0]
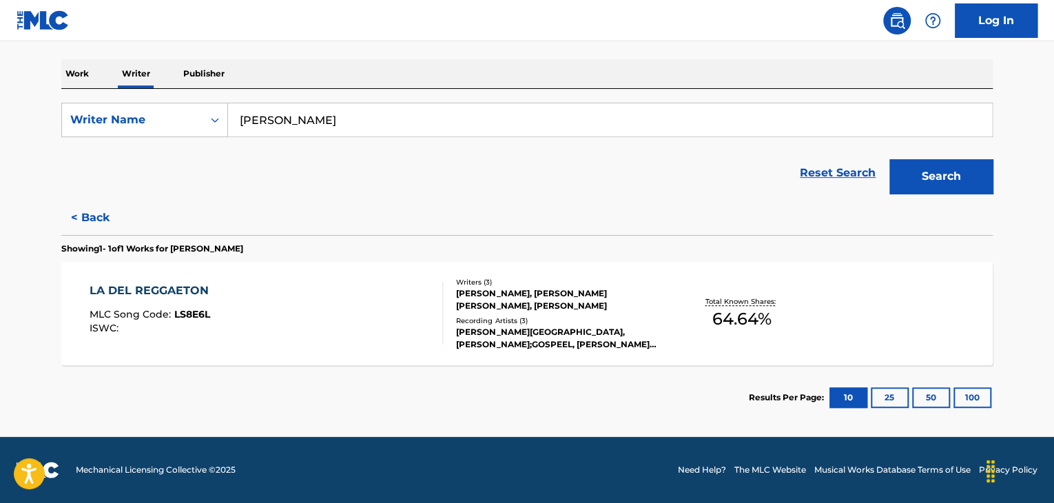
click at [355, 302] on div "LA DEL REGGAETON MLC Song Code : LS8E6L ISWC :" at bounding box center [267, 313] width 354 height 62
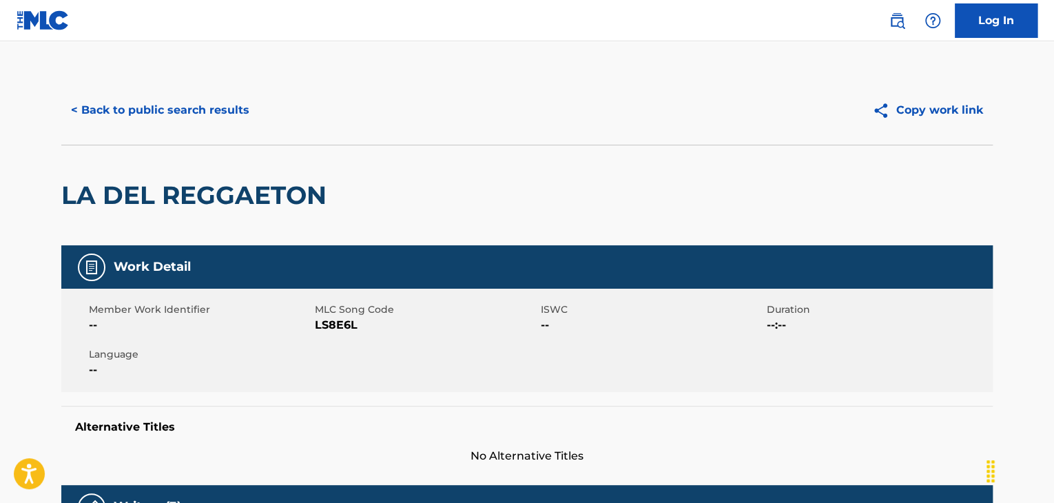
click at [143, 96] on button "< Back to public search results" at bounding box center [160, 110] width 198 height 34
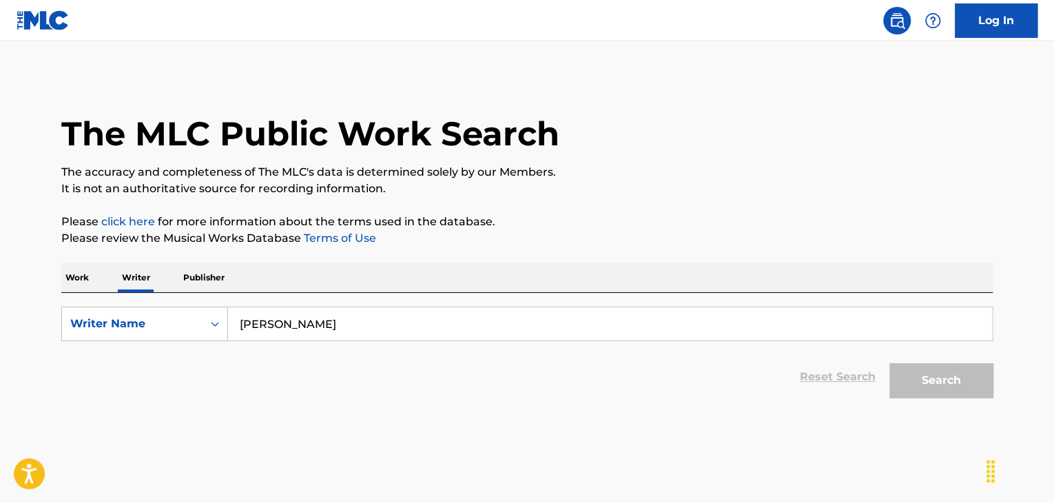
scroll to position [17, 0]
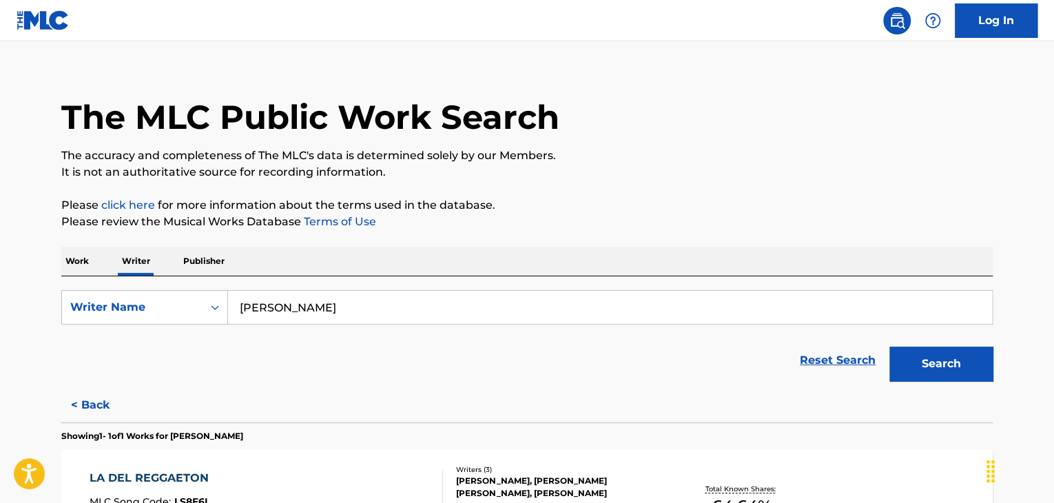
click at [285, 311] on input "[PERSON_NAME]" at bounding box center [610, 307] width 764 height 33
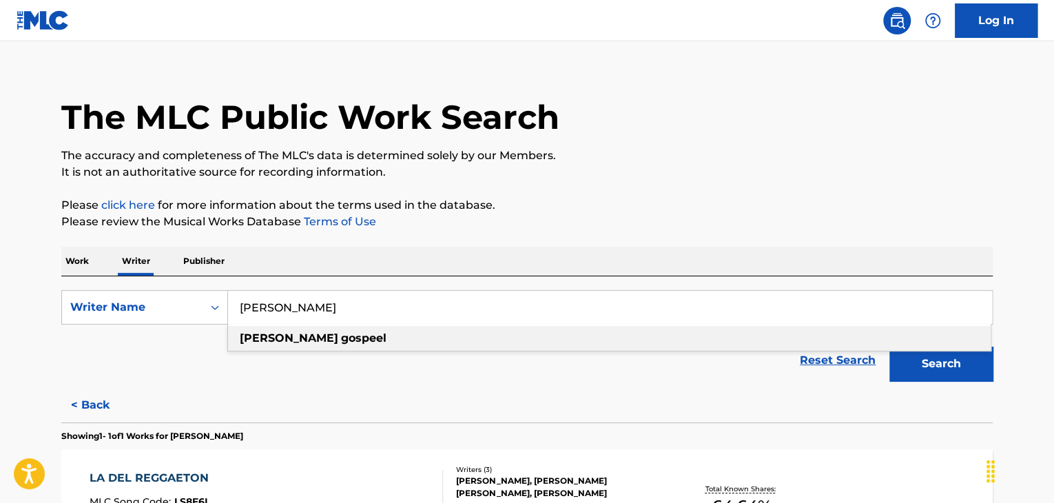
click at [285, 311] on input "[PERSON_NAME]" at bounding box center [610, 307] width 764 height 33
paste input "Kid Poison"
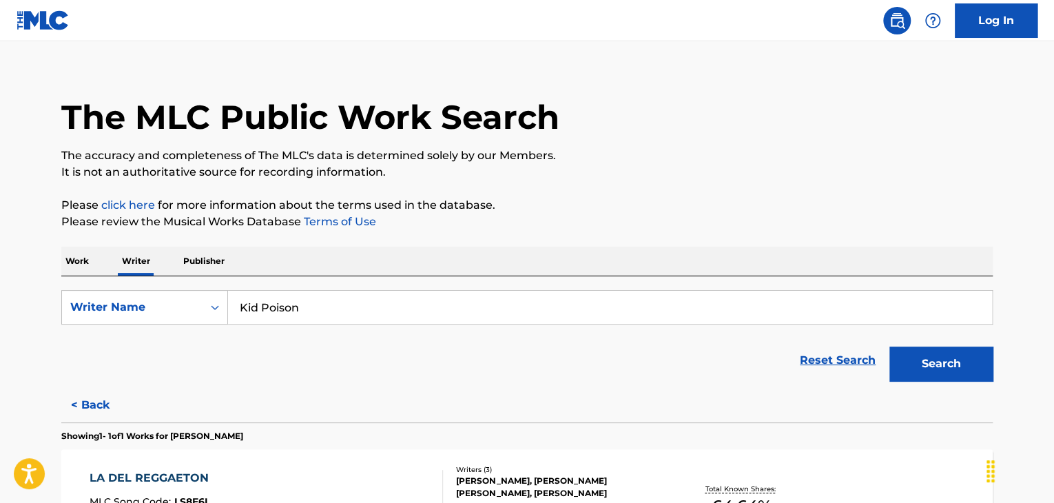
type input "Kid Poison"
drag, startPoint x: 286, startPoint y: 304, endPoint x: 723, endPoint y: 215, distance: 445.6
click at [720, 211] on p "Please click here for more information about the terms used in the database." at bounding box center [526, 205] width 931 height 17
click at [920, 365] on button "Search" at bounding box center [940, 363] width 103 height 34
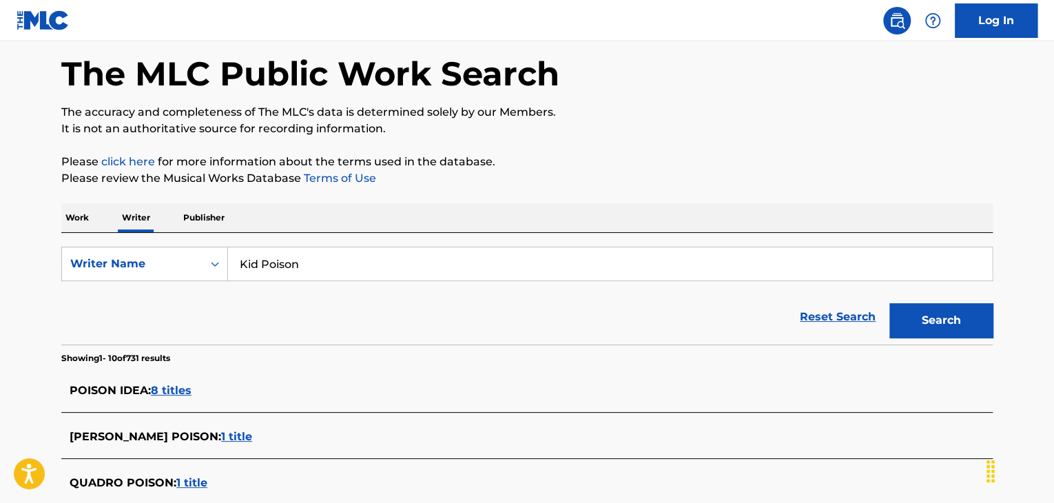
scroll to position [0, 0]
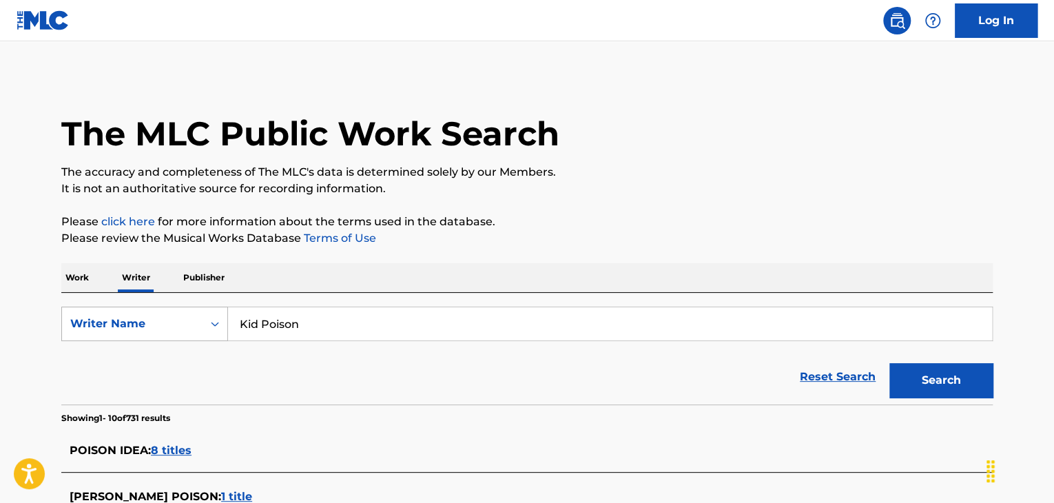
click at [167, 328] on div "Writer Name" at bounding box center [132, 323] width 124 height 17
click at [118, 369] on div "Writer IPI" at bounding box center [144, 358] width 165 height 34
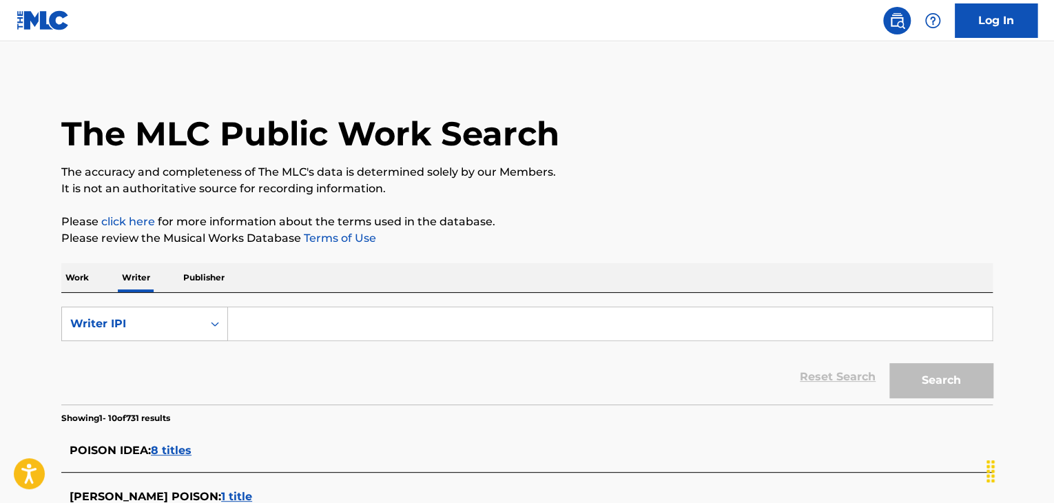
click at [277, 335] on input "Search Form" at bounding box center [610, 323] width 764 height 33
paste input "1162744558"
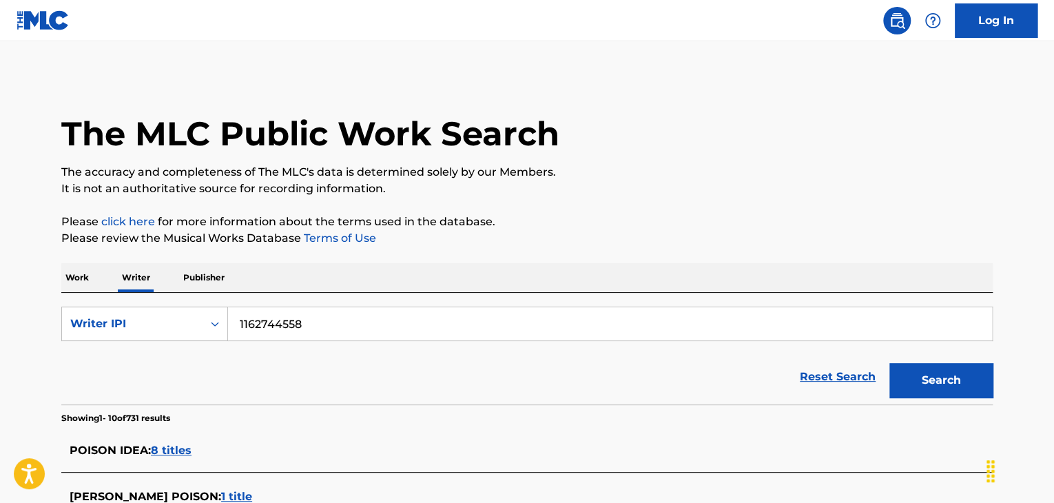
click at [242, 319] on input "1162744558" at bounding box center [610, 323] width 764 height 33
click at [240, 324] on input "1162744558" at bounding box center [610, 323] width 764 height 33
type input "01162744558"
click at [947, 383] on button "Search" at bounding box center [940, 380] width 103 height 34
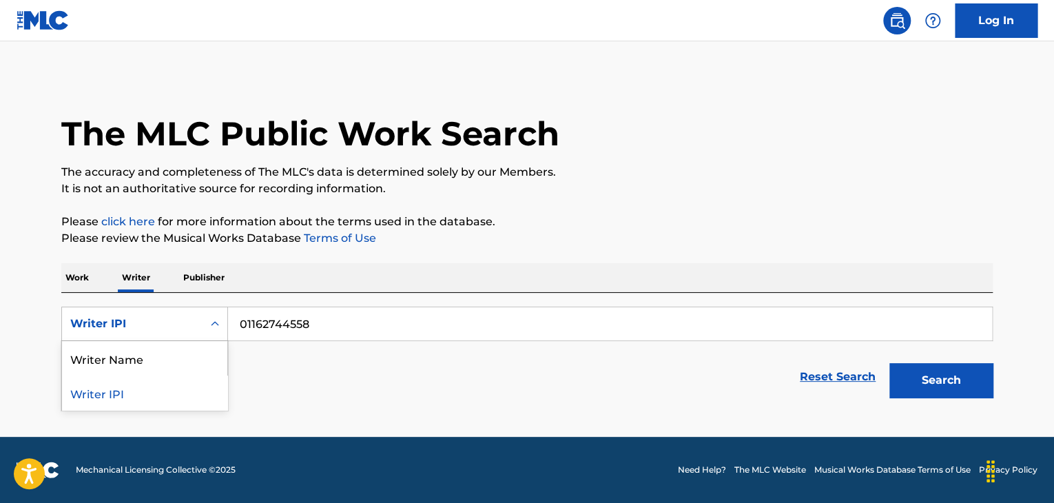
click at [136, 322] on div "Writer IPI" at bounding box center [132, 323] width 124 height 17
click at [125, 353] on div "Writer Name" at bounding box center [144, 358] width 165 height 34
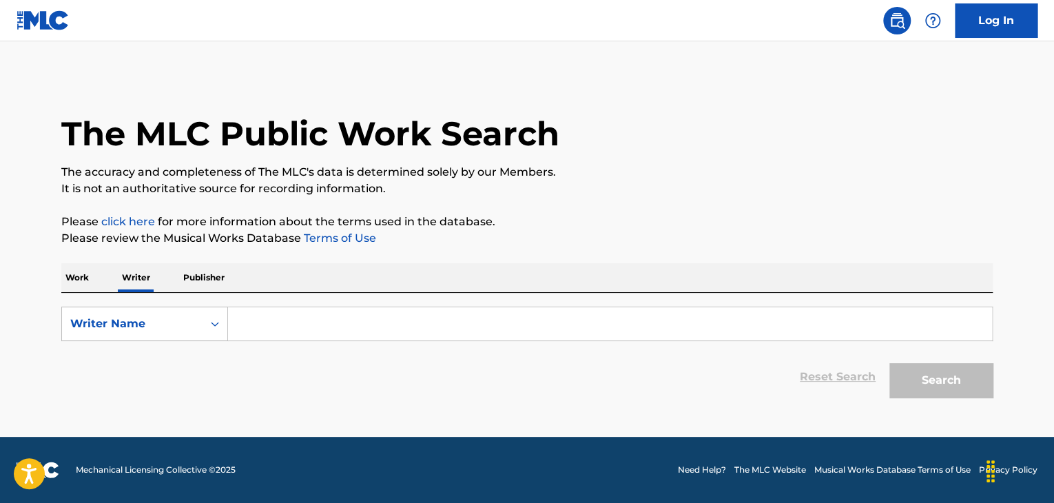
click at [297, 331] on input "Search Form" at bounding box center [610, 323] width 764 height 33
paste input "Kadir Can Işik"
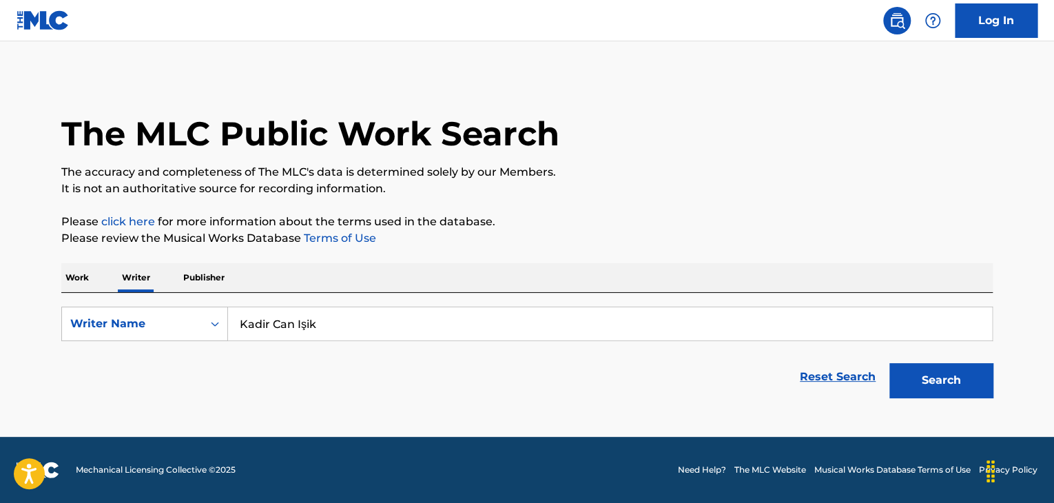
click at [921, 385] on button "Search" at bounding box center [940, 380] width 103 height 34
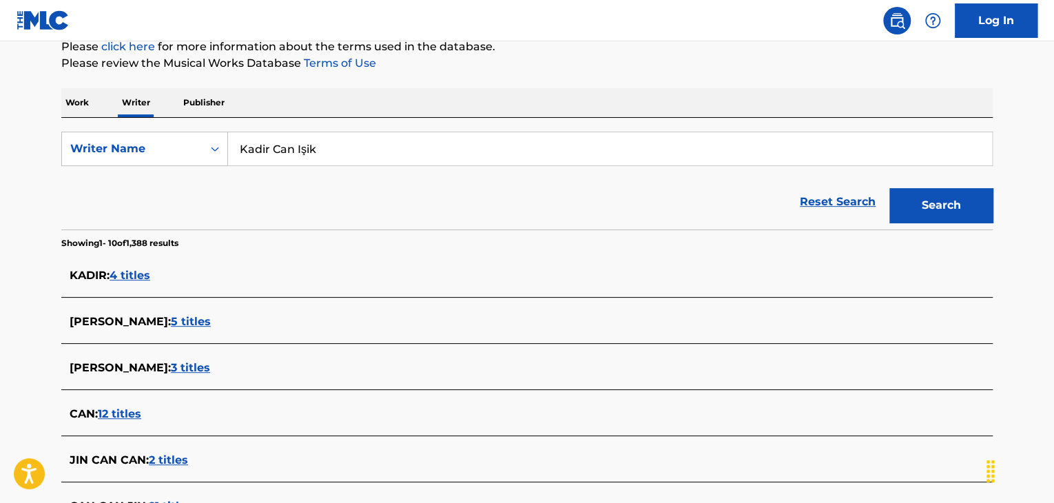
scroll to position [123, 0]
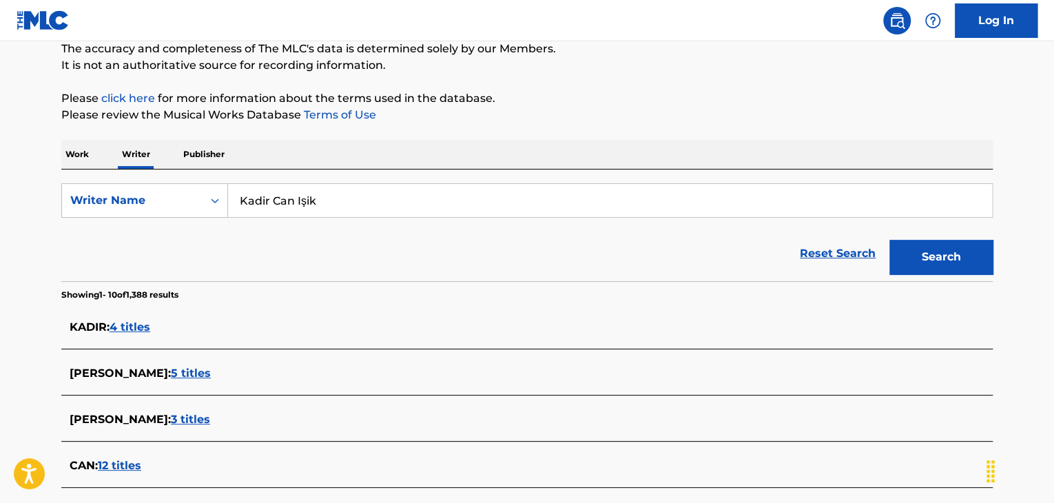
click at [308, 202] on input "Kadir Can Işik" at bounding box center [610, 200] width 764 height 33
paste input "ADİR CAN IŞIK"
click at [267, 200] on input "KADİR CAN IŞIK" at bounding box center [610, 200] width 764 height 33
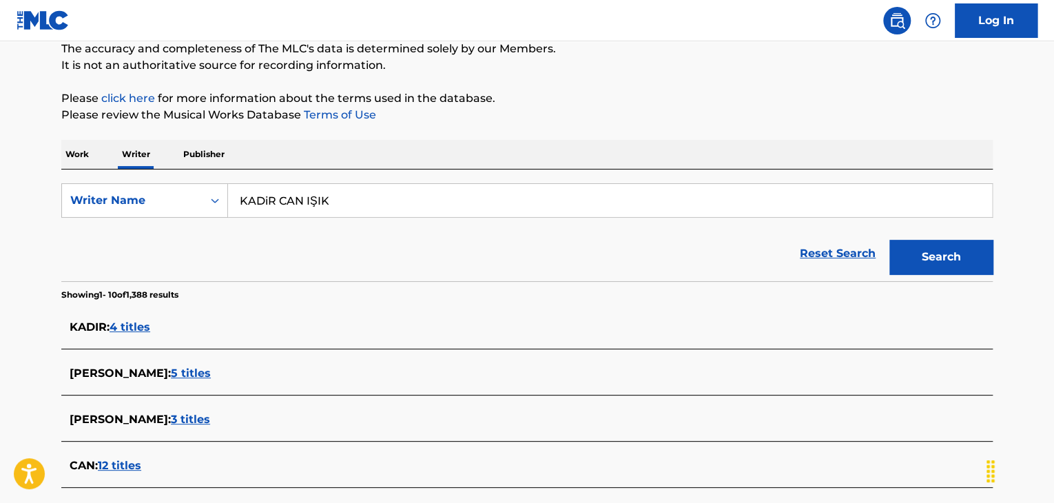
click at [319, 202] on input "KADiR CAN IŞIK" at bounding box center [610, 200] width 764 height 33
click at [889, 240] on button "Search" at bounding box center [940, 257] width 103 height 34
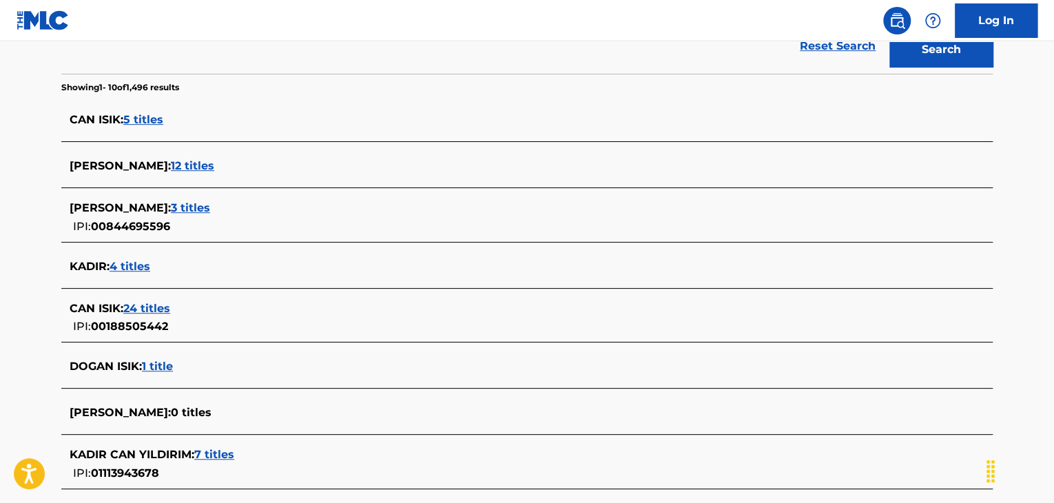
scroll to position [261, 0]
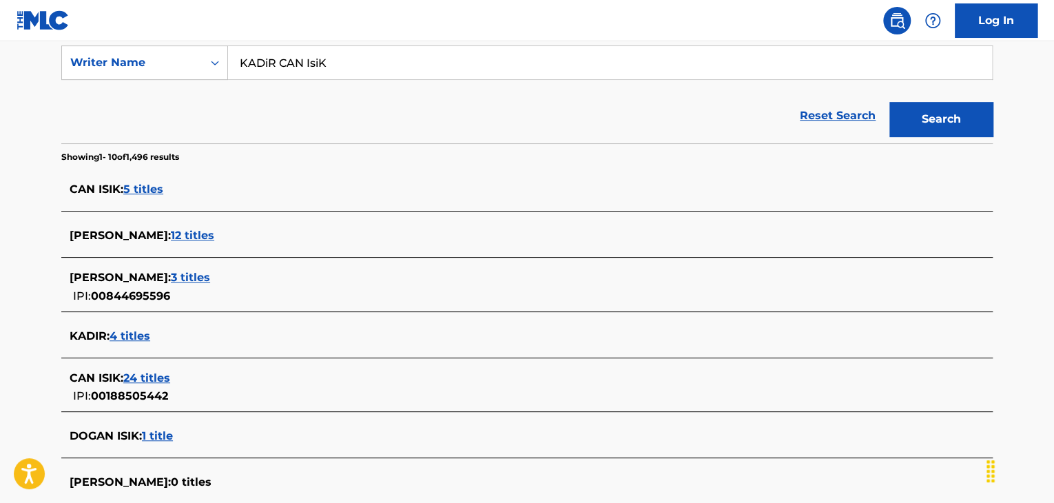
click at [295, 56] on input "KADiR CAN IsiK" at bounding box center [610, 62] width 764 height 33
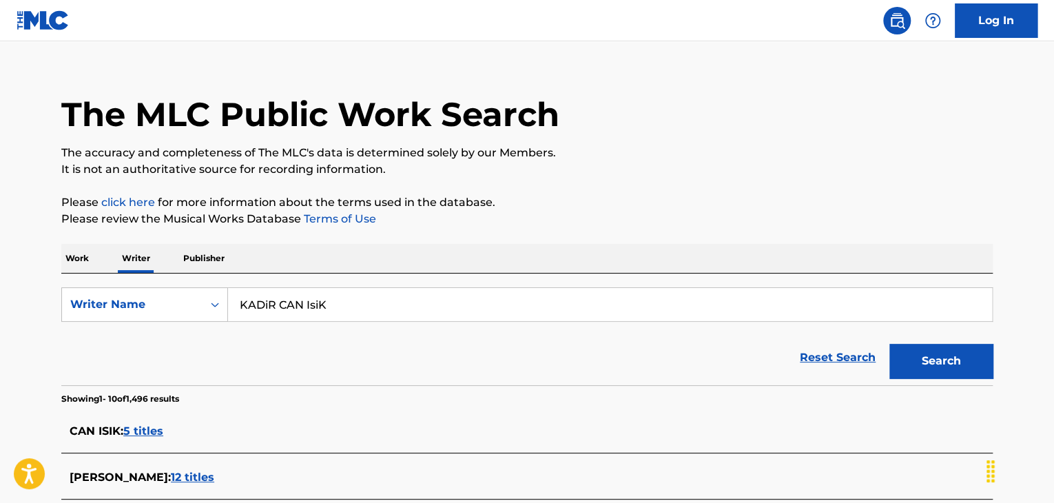
scroll to position [0, 0]
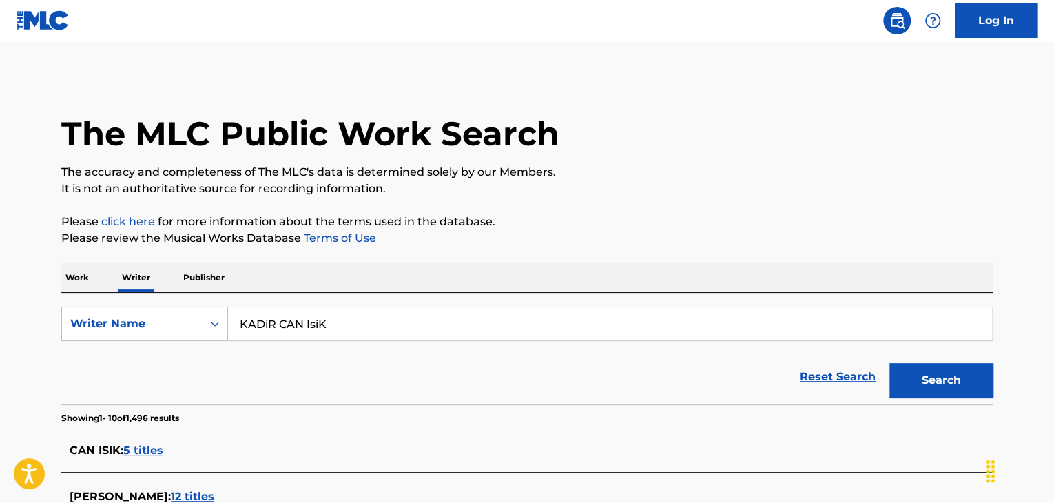
click at [295, 324] on input "KADiR CAN IsiK" at bounding box center [610, 323] width 764 height 33
paste input "[PERSON_NAME]"
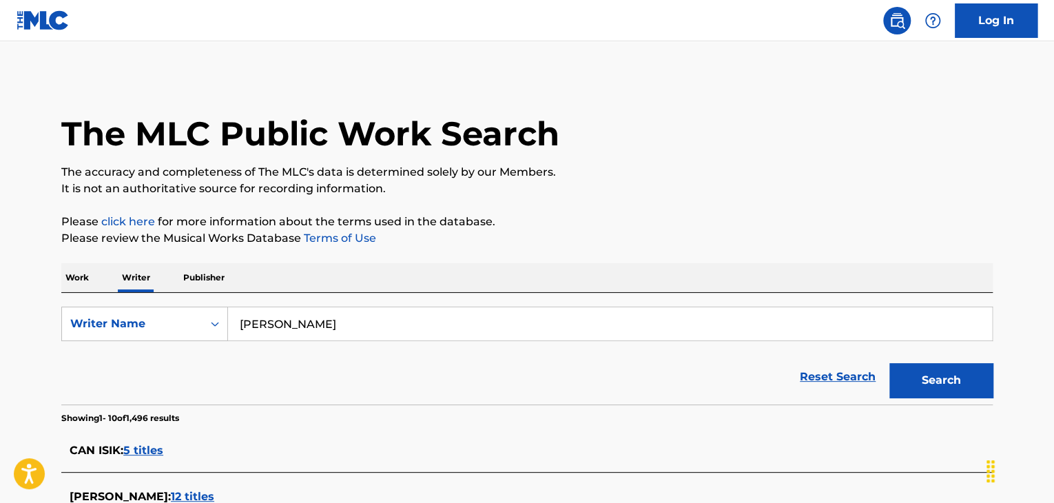
click at [910, 375] on button "Search" at bounding box center [940, 380] width 103 height 34
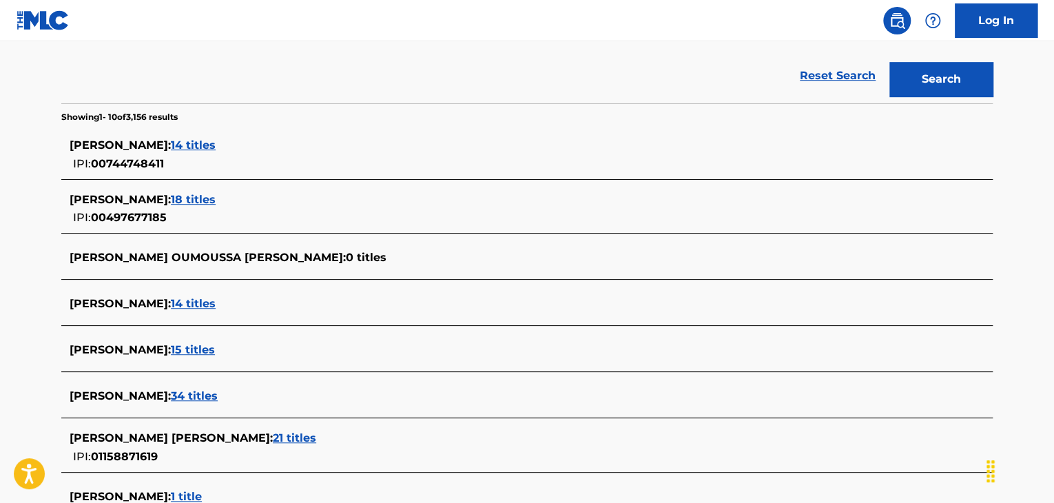
scroll to position [200, 0]
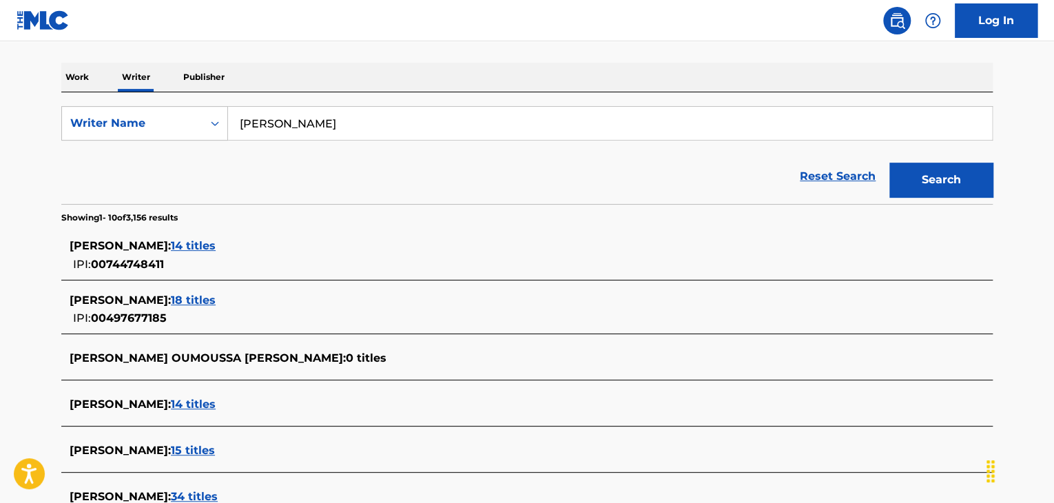
click at [291, 117] on input "[PERSON_NAME]" at bounding box center [610, 123] width 764 height 33
paste input "[PERSON_NAME]"
type input "[PERSON_NAME]"
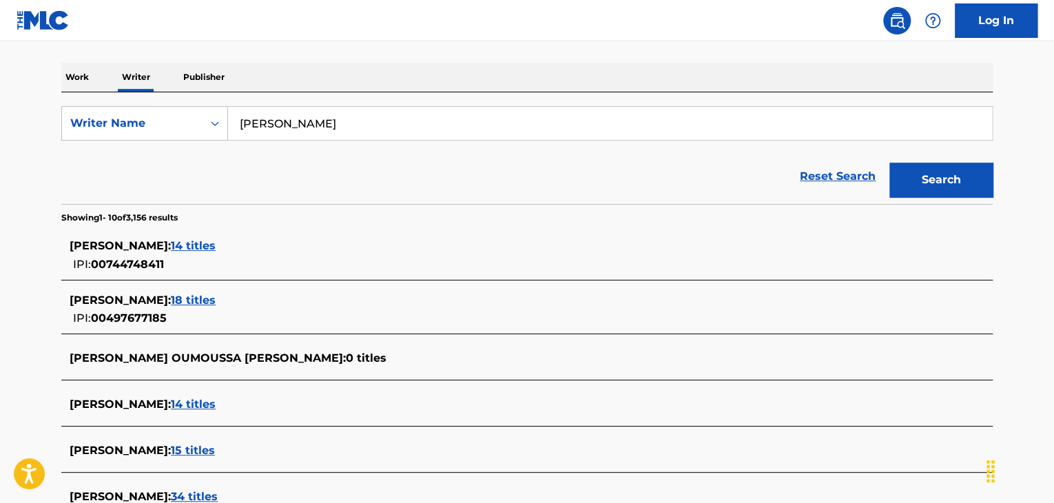
click at [583, 61] on div "The MLC Public Work Search The accuracy and completeness of The MLC's data is d…" at bounding box center [527, 332] width 964 height 914
click at [912, 167] on button "Search" at bounding box center [940, 180] width 103 height 34
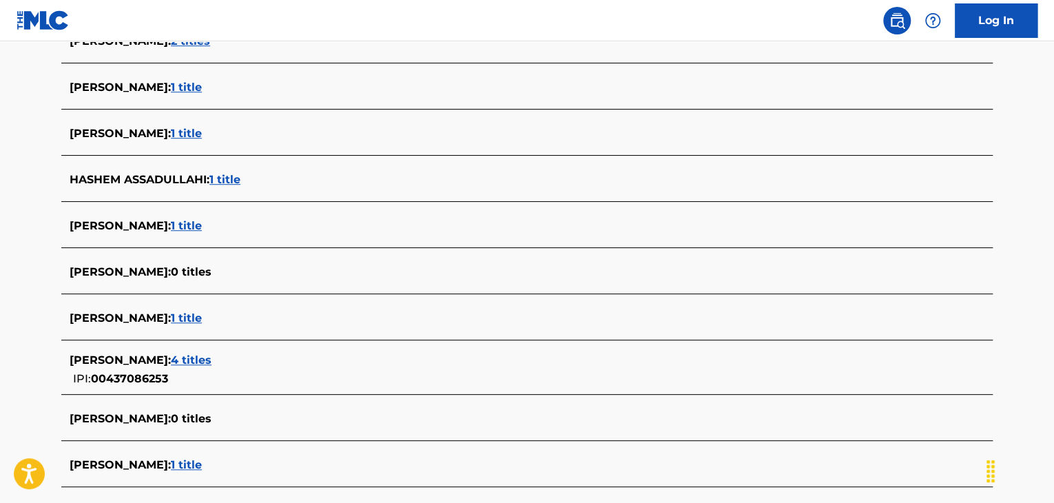
scroll to position [476, 0]
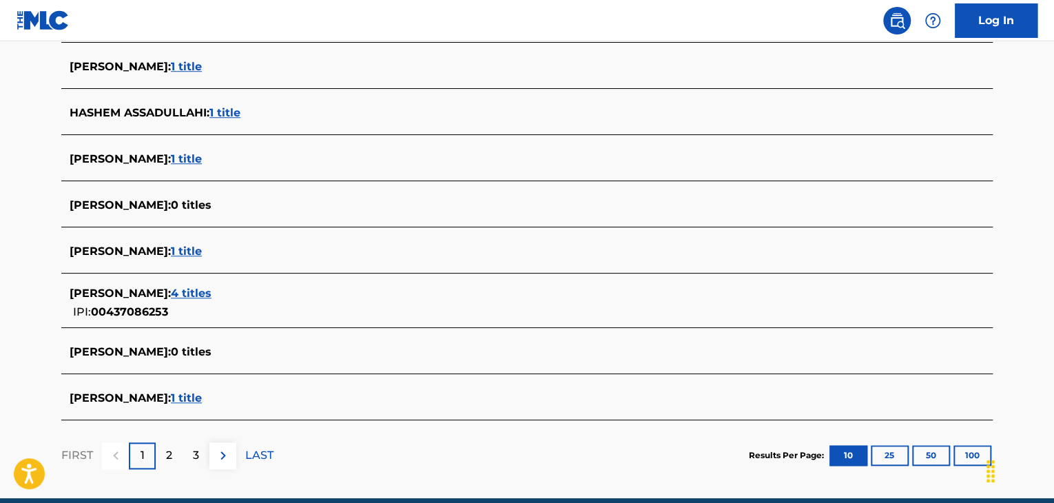
click at [196, 287] on span "4 titles" at bounding box center [191, 292] width 41 height 13
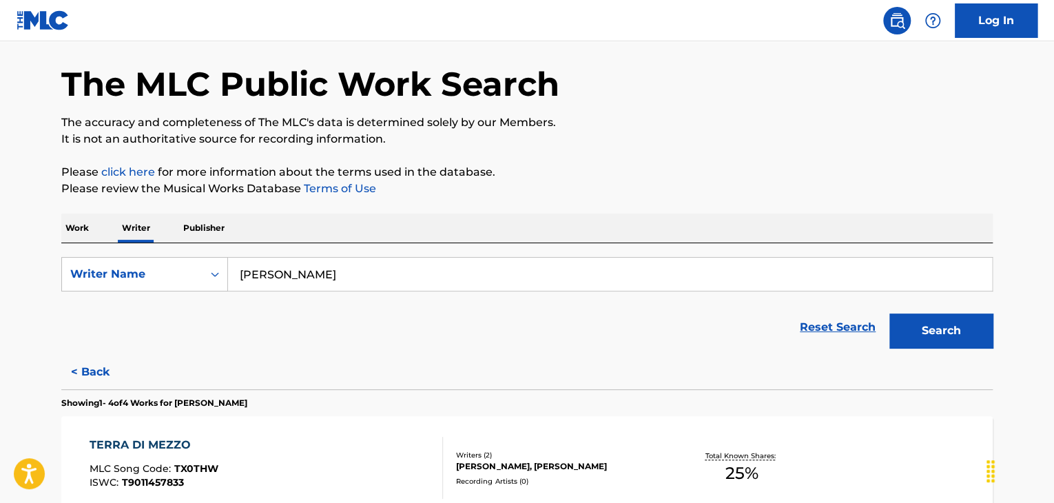
scroll to position [0, 0]
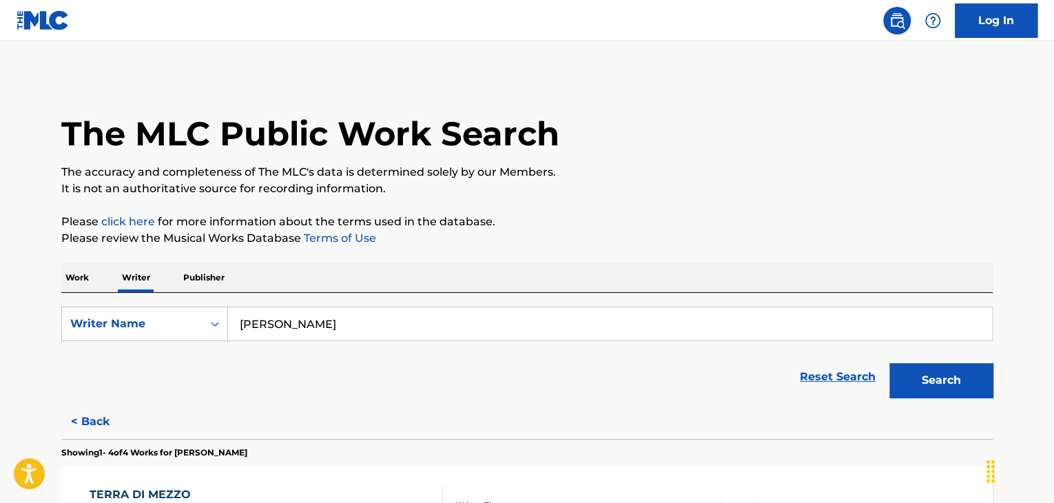
click at [65, 279] on p "Work" at bounding box center [77, 277] width 32 height 29
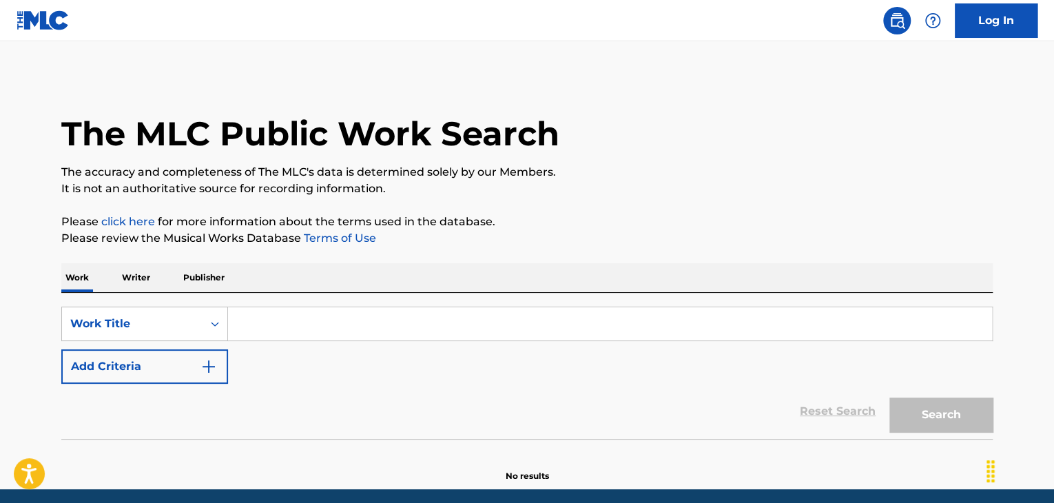
click at [311, 322] on input "Search Form" at bounding box center [610, 323] width 764 height 33
paste input "WATCH YO BACK"
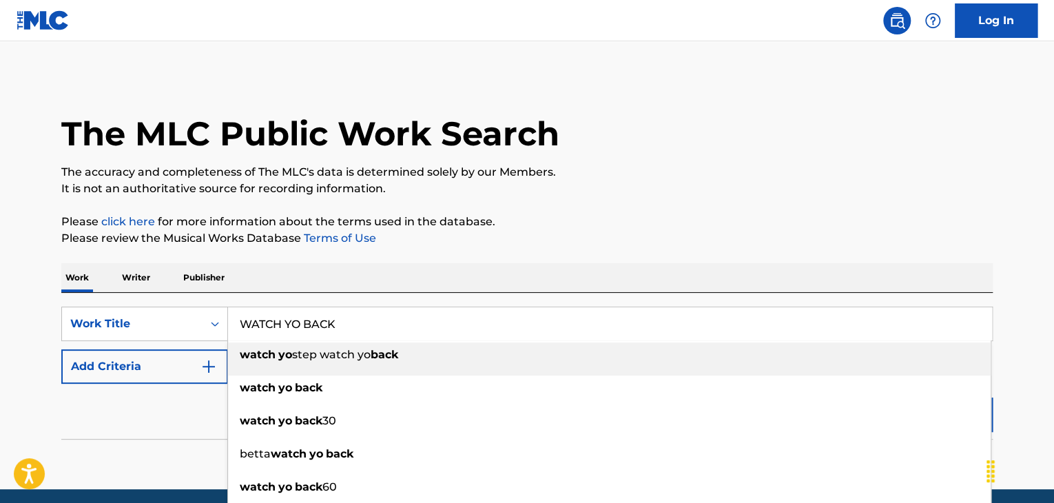
type input "WATCH YO BACK"
click at [193, 410] on div "Reset Search Search" at bounding box center [526, 411] width 931 height 55
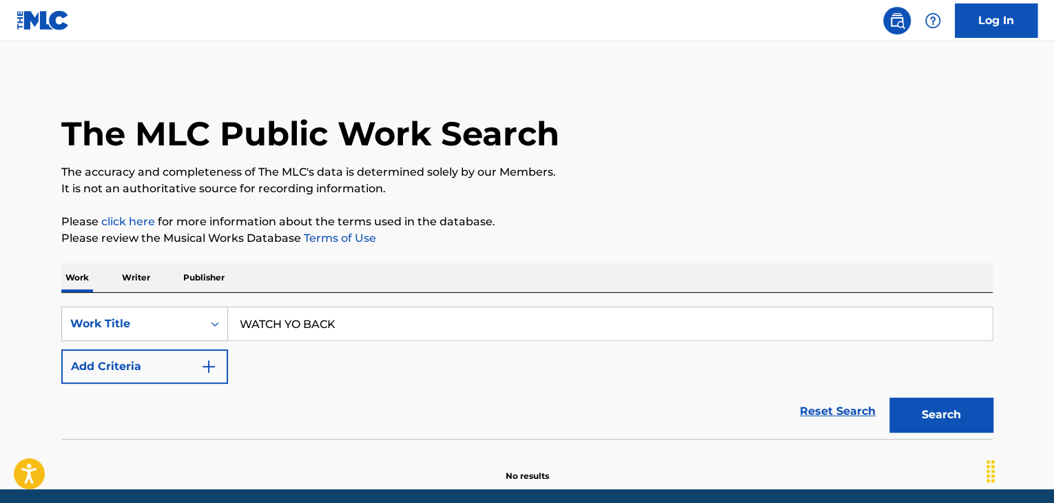
click at [204, 373] on img "Search Form" at bounding box center [208, 366] width 17 height 17
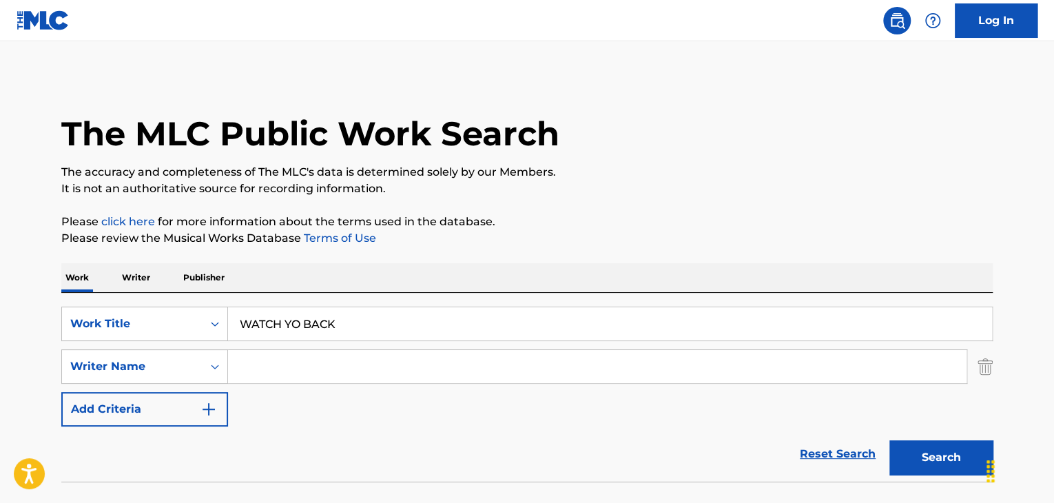
click at [303, 360] on input "Search Form" at bounding box center [597, 366] width 738 height 33
paste input "[PERSON_NAME]"
type input "[PERSON_NAME]"
click at [907, 452] on button "Search" at bounding box center [940, 457] width 103 height 34
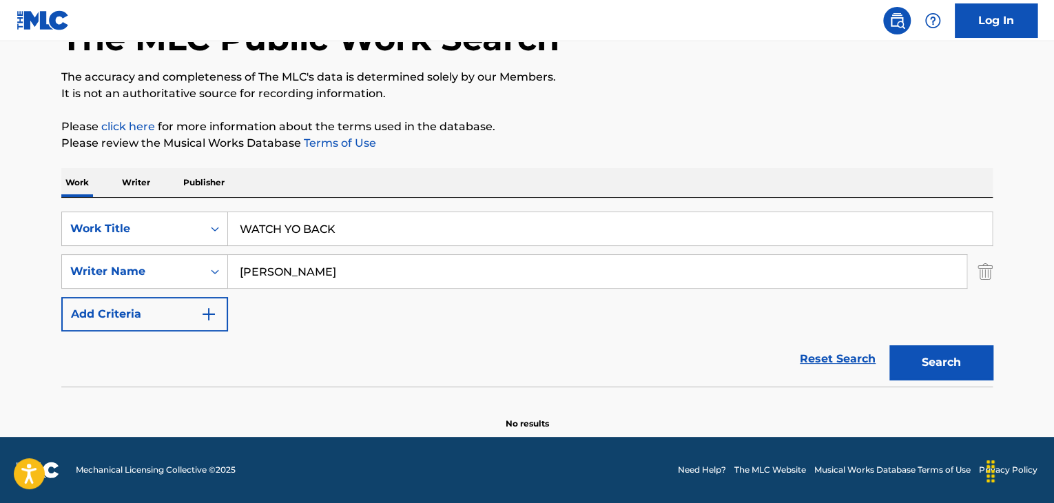
click at [127, 187] on p "Writer" at bounding box center [136, 182] width 36 height 29
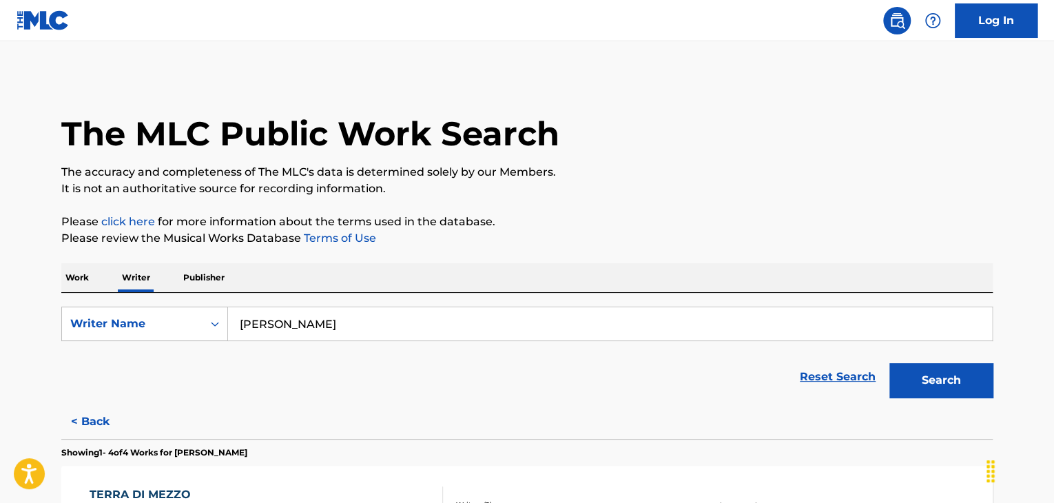
click at [311, 332] on input "[PERSON_NAME]" at bounding box center [610, 323] width 764 height 33
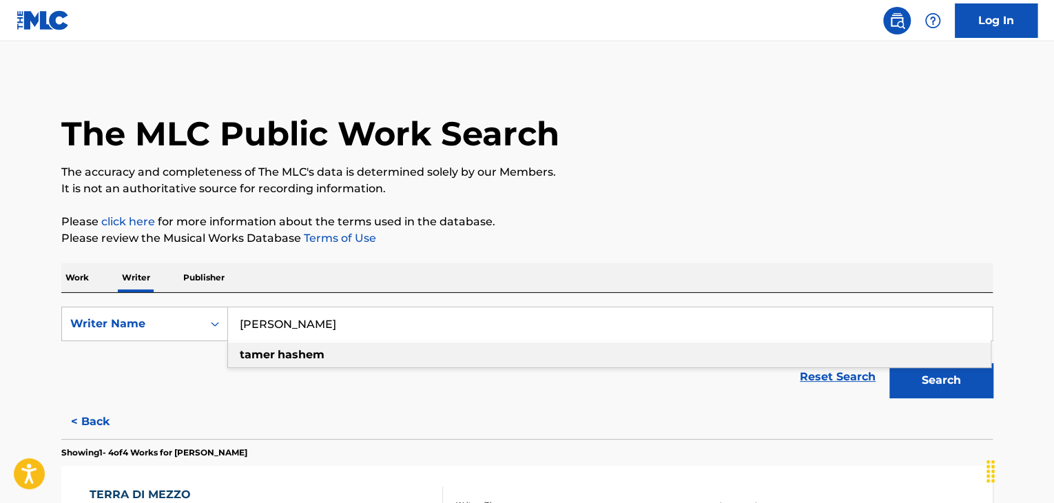
paste input "[PERSON_NAME]"
type input "[PERSON_NAME]"
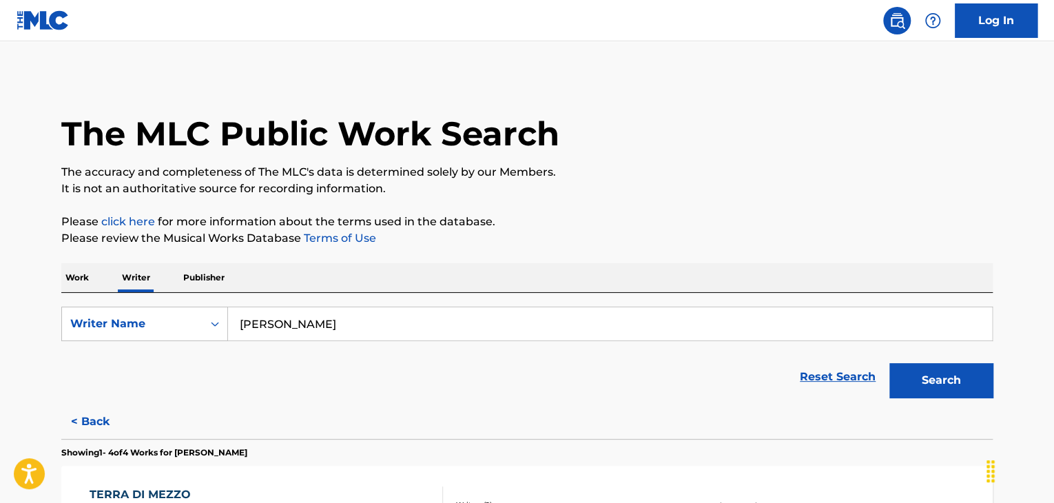
click at [651, 195] on p "It is not an authoritative source for recording information." at bounding box center [526, 188] width 931 height 17
click at [908, 379] on button "Search" at bounding box center [940, 380] width 103 height 34
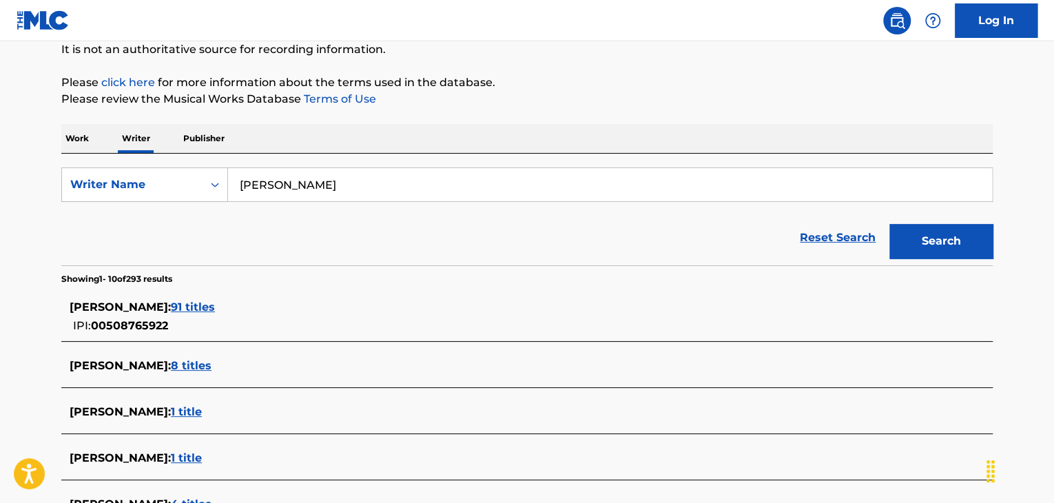
scroll to position [138, 0]
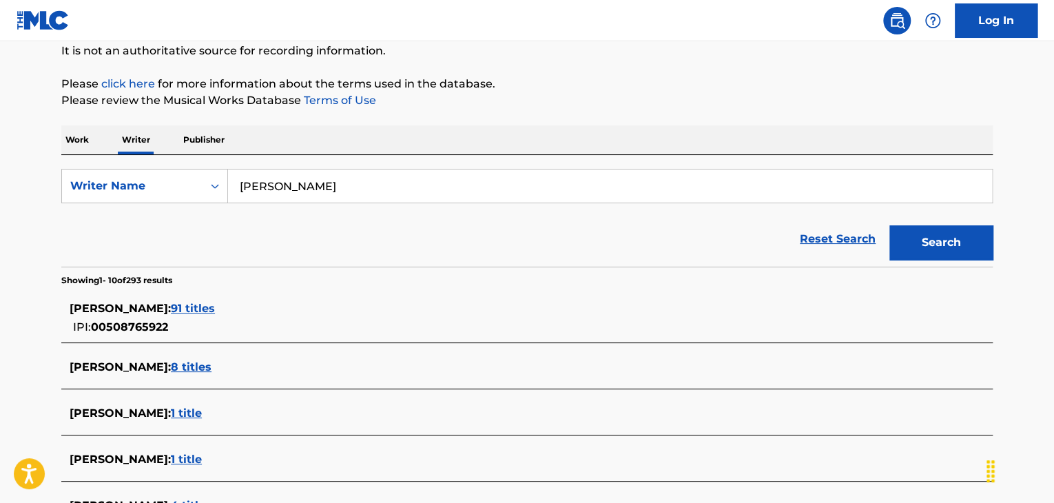
click at [218, 299] on div "[PERSON_NAME] : 91 titles IPI: 00508765922" at bounding box center [526, 317] width 931 height 49
click at [212, 308] on span "91 titles" at bounding box center [193, 308] width 44 height 13
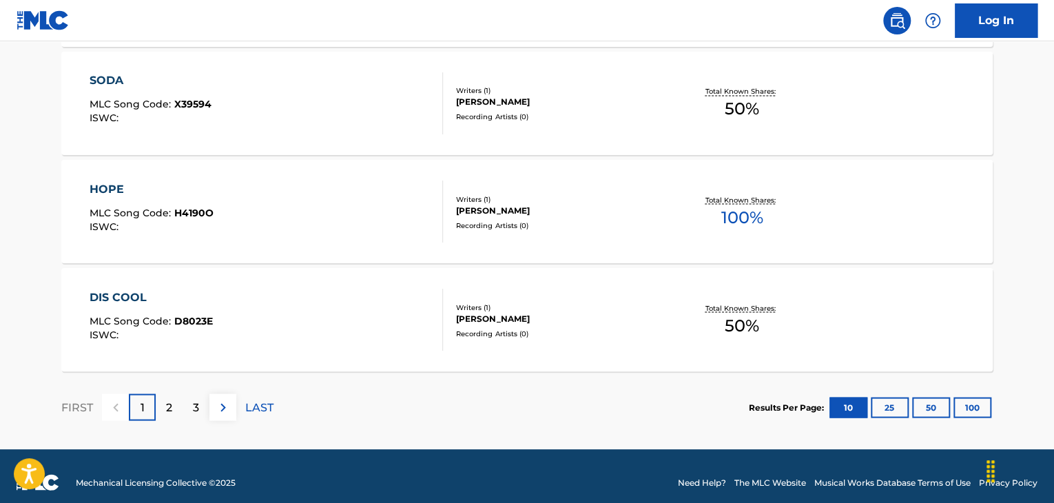
scroll to position [1183, 0]
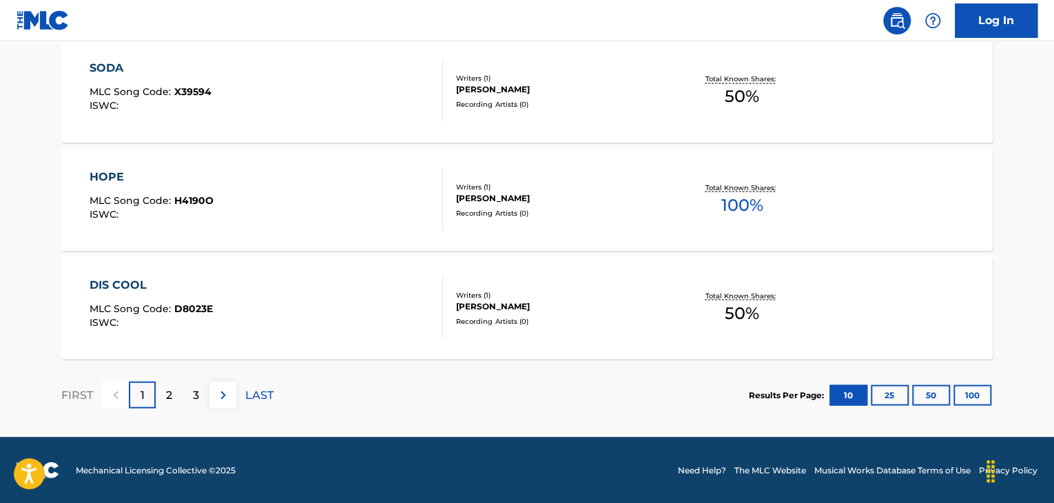
click at [380, 218] on div "HOPE MLC Song Code : H4190O ISWC :" at bounding box center [267, 199] width 354 height 62
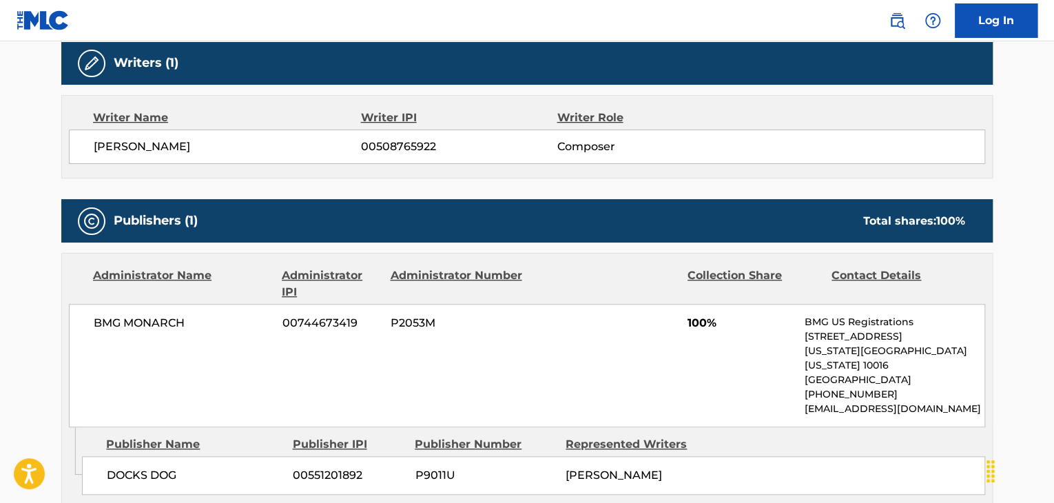
scroll to position [482, 0]
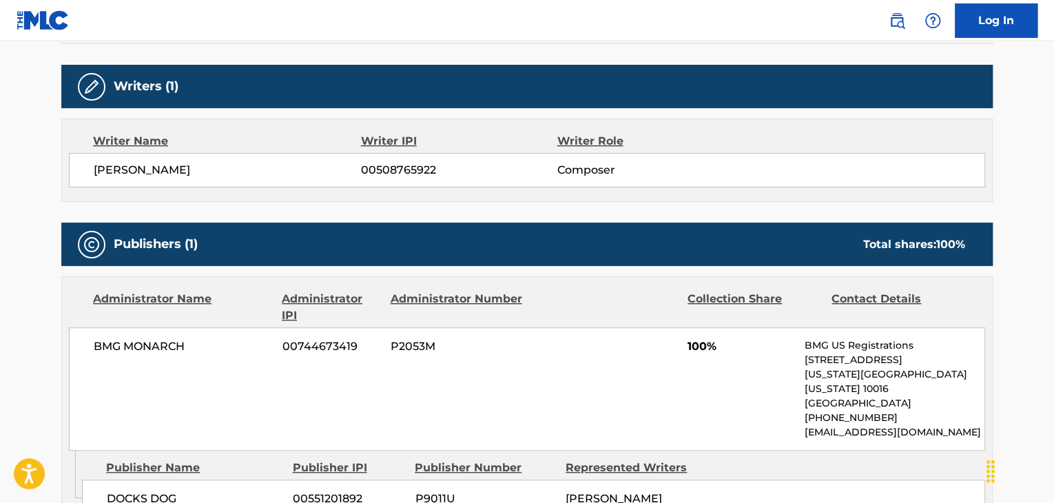
click at [161, 166] on span "[PERSON_NAME]" at bounding box center [227, 170] width 267 height 17
copy div "[PERSON_NAME]"
click at [395, 173] on span "00508765922" at bounding box center [459, 170] width 196 height 17
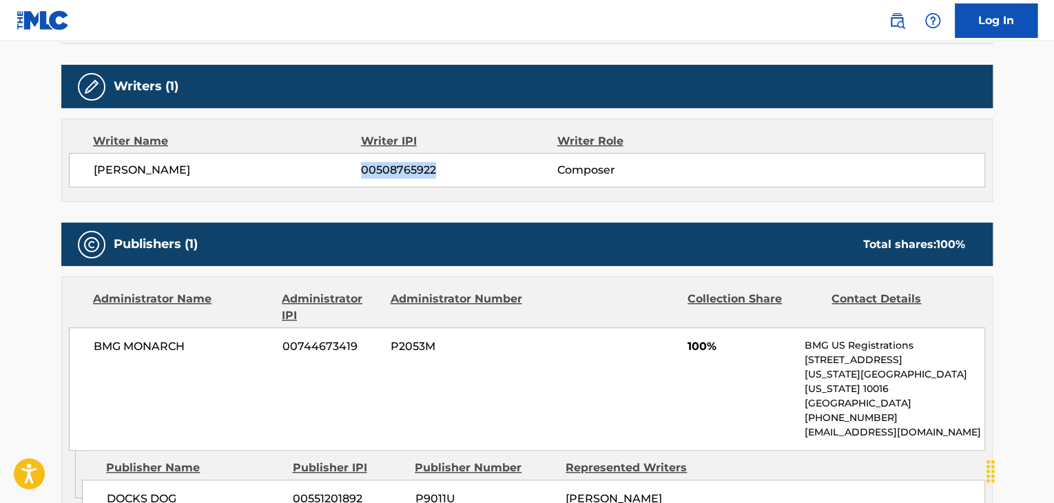
click at [395, 173] on span "00508765922" at bounding box center [459, 170] width 196 height 17
copy div "00508765922"
click at [107, 353] on div "BMG MONARCH 00744673419 P2053M 100% BMG US Registrations [STREET_ADDRESS][US_ST…" at bounding box center [527, 388] width 916 height 123
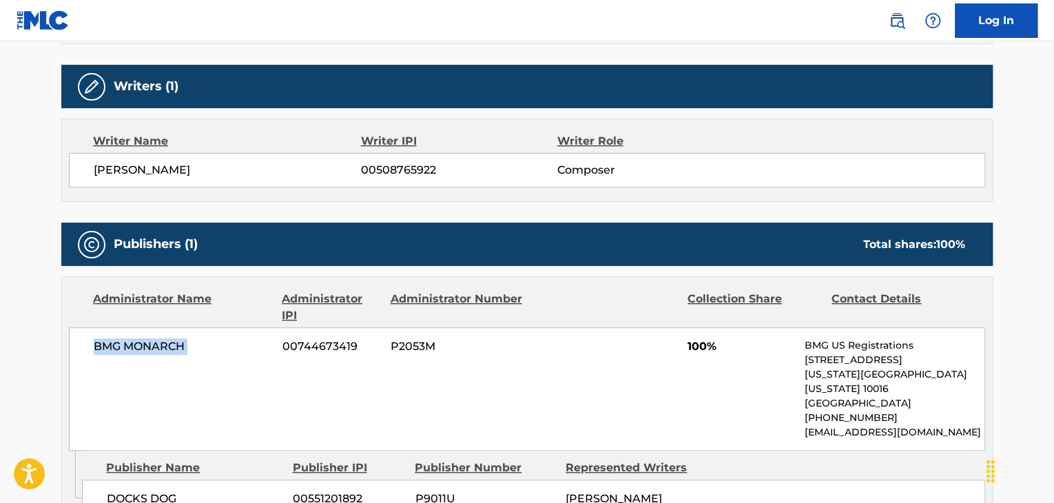
click at [107, 353] on div "BMG MONARCH 00744673419 P2053M 100% BMG US Registrations [STREET_ADDRESS][US_ST…" at bounding box center [527, 388] width 916 height 123
copy div "BMG MONARCH"
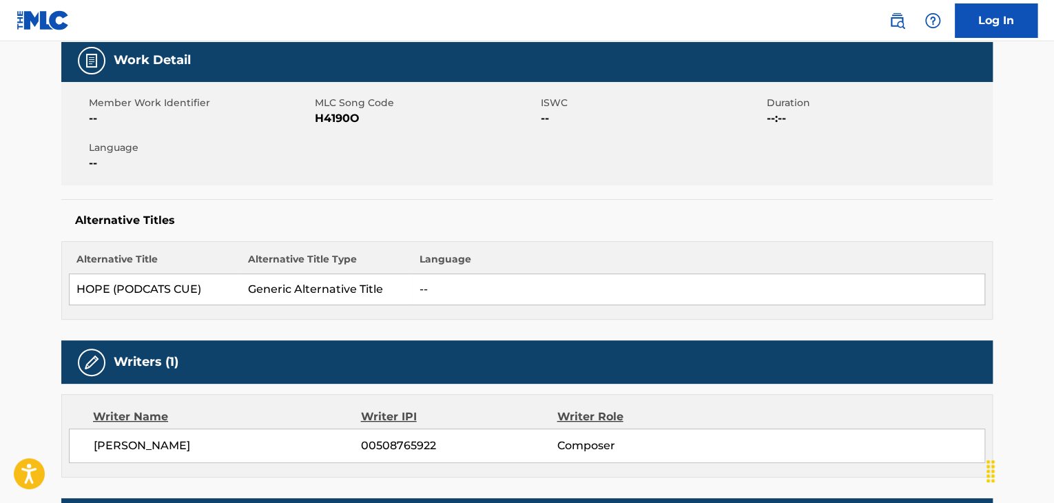
scroll to position [207, 0]
click at [325, 132] on div "Member Work Identifier -- MLC Song Code H4190O ISWC -- Duration --:-- Language …" at bounding box center [526, 133] width 931 height 103
click at [335, 117] on span "H4190O" at bounding box center [426, 118] width 222 height 17
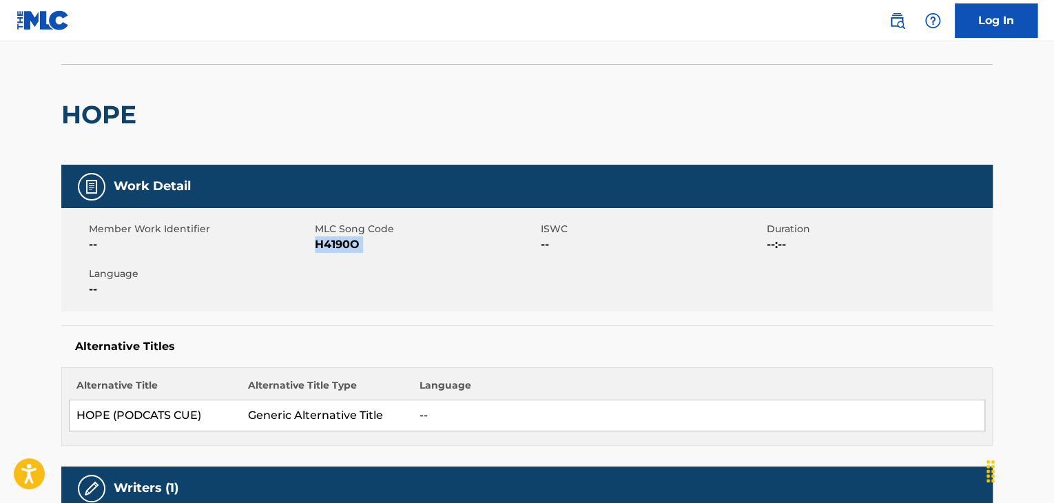
scroll to position [0, 0]
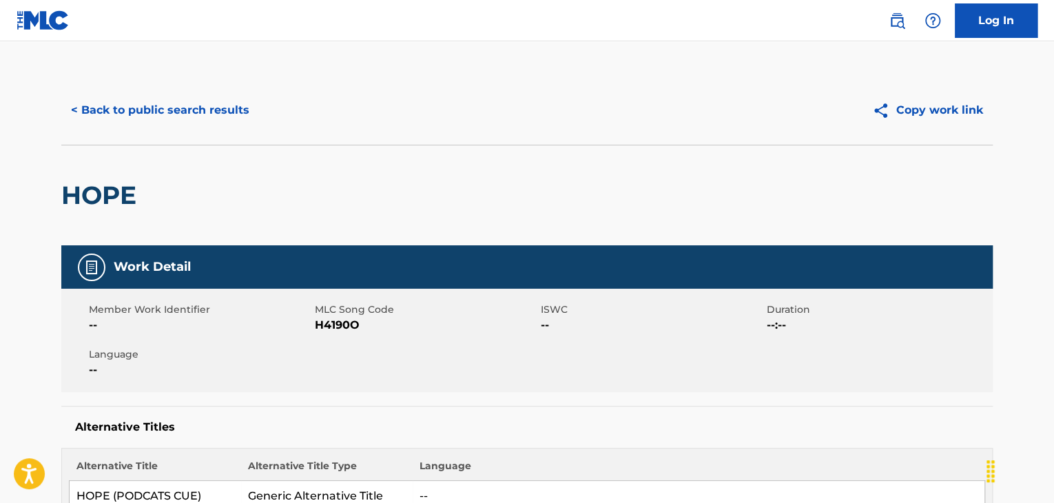
click at [223, 88] on div "< Back to public search results Copy work link" at bounding box center [526, 110] width 931 height 69
click at [216, 111] on button "< Back to public search results" at bounding box center [160, 110] width 198 height 34
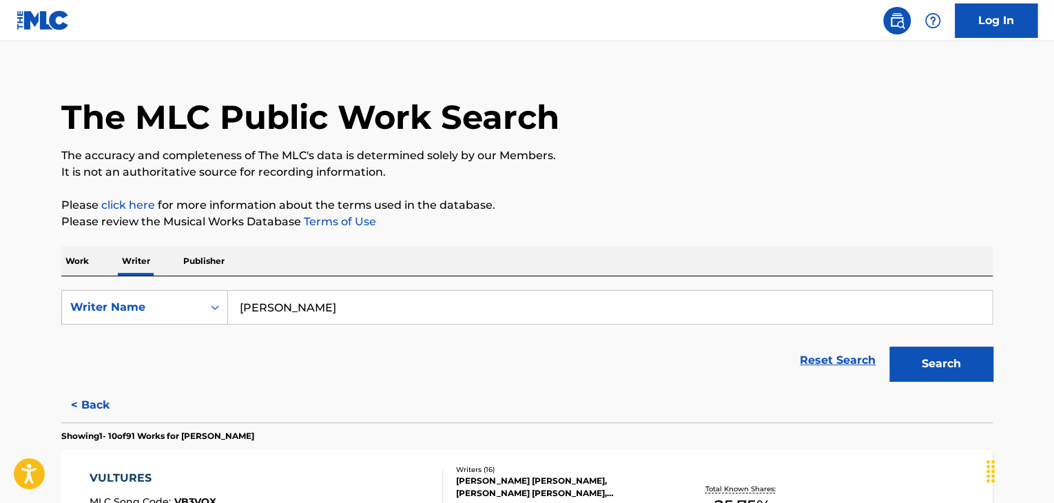
click at [327, 297] on input "[PERSON_NAME]" at bounding box center [610, 307] width 764 height 33
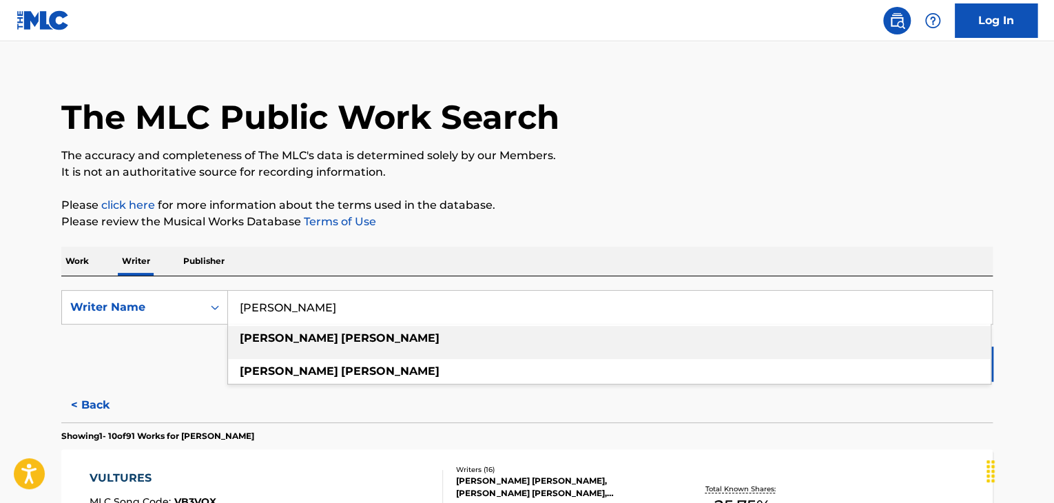
paste input "[PERSON_NAME]"
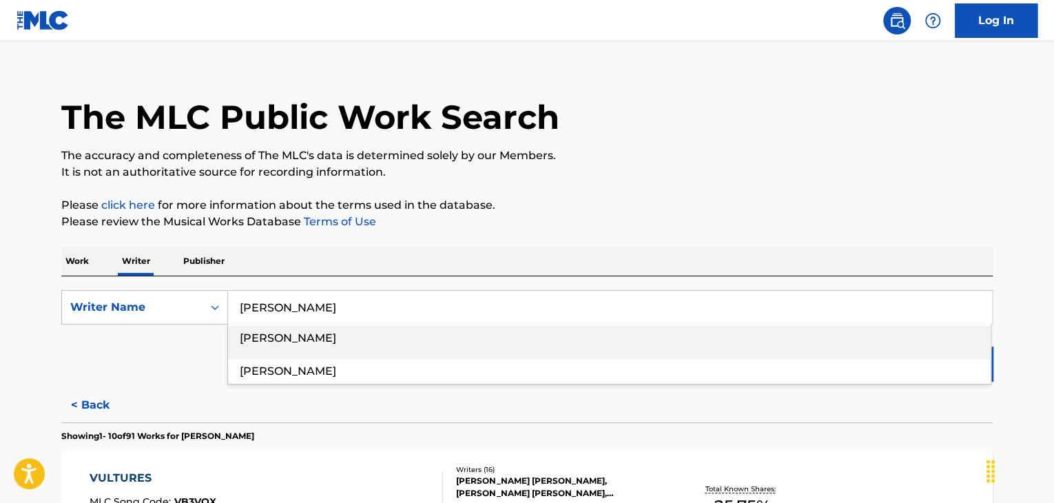
type input "[PERSON_NAME]"
click at [701, 159] on p "The accuracy and completeness of The MLC's data is determined solely by our Mem…" at bounding box center [526, 155] width 931 height 17
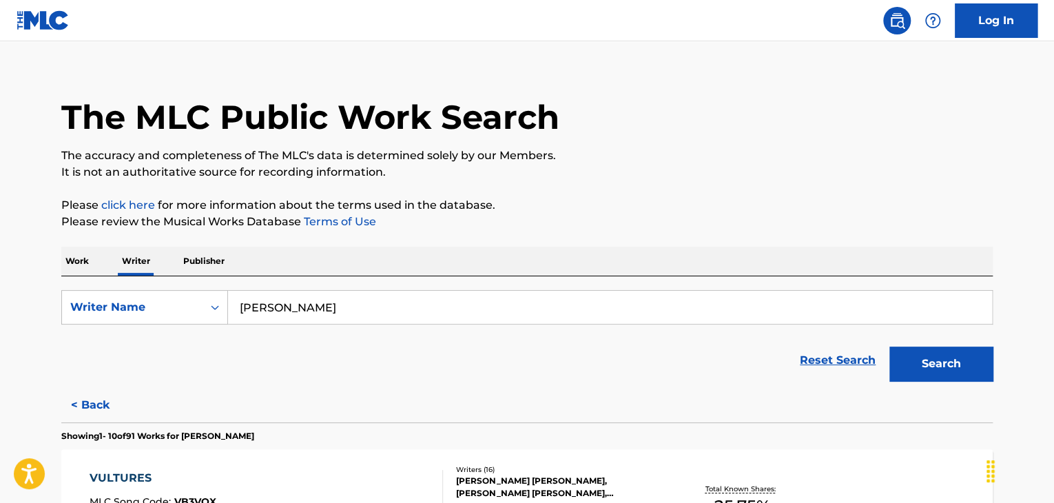
click at [895, 378] on button "Search" at bounding box center [940, 363] width 103 height 34
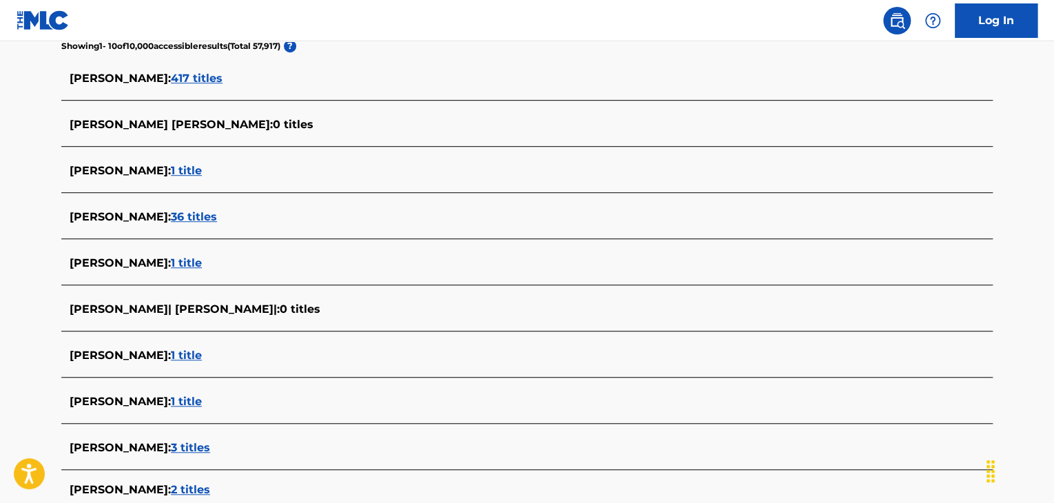
scroll to position [430, 0]
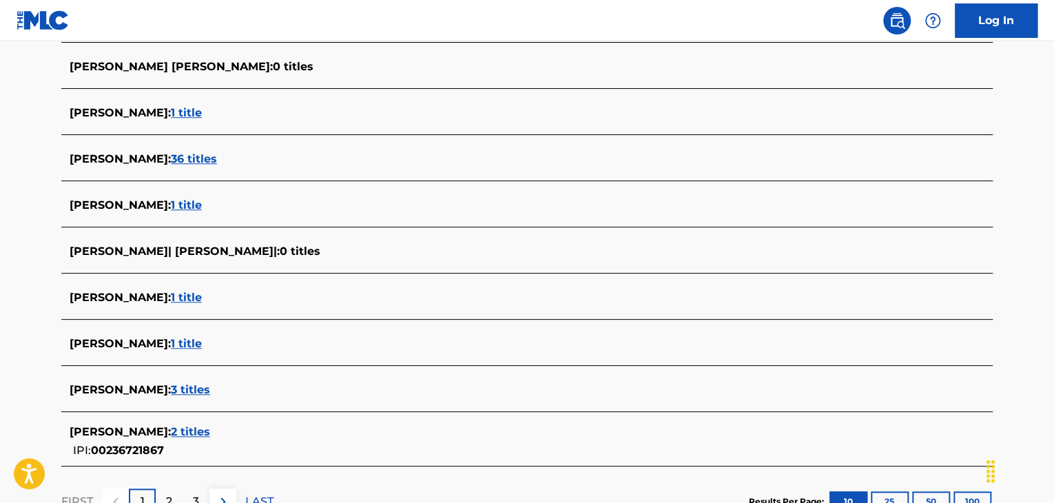
click at [202, 343] on span "1 title" at bounding box center [186, 343] width 31 height 13
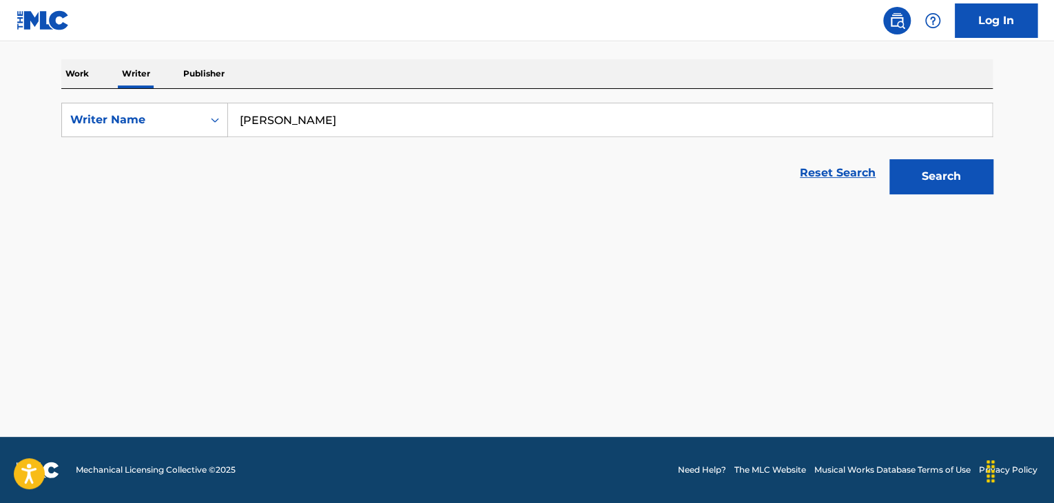
scroll to position [204, 0]
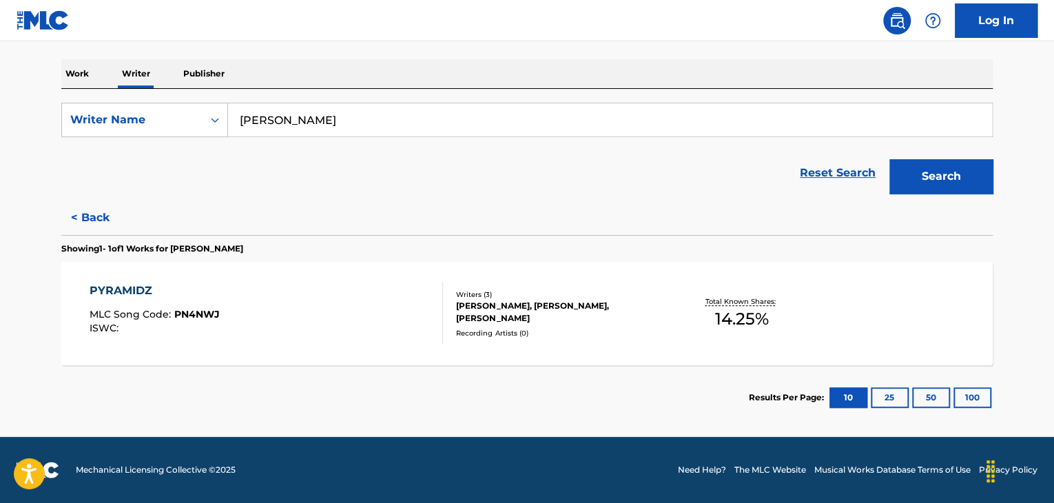
click at [288, 304] on div "PYRAMIDZ MLC Song Code : PN4NWJ ISWC :" at bounding box center [267, 313] width 354 height 62
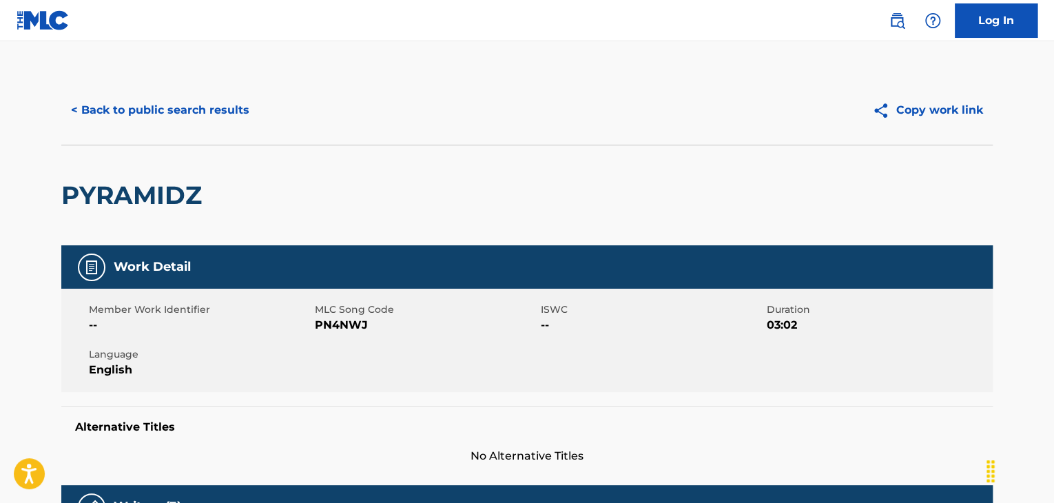
click at [199, 103] on button "< Back to public search results" at bounding box center [160, 110] width 198 height 34
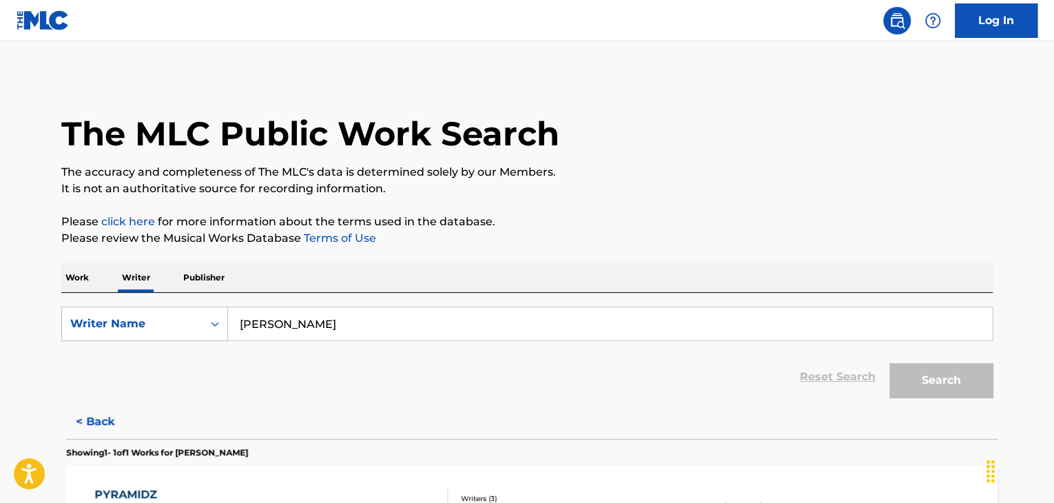
scroll to position [17, 0]
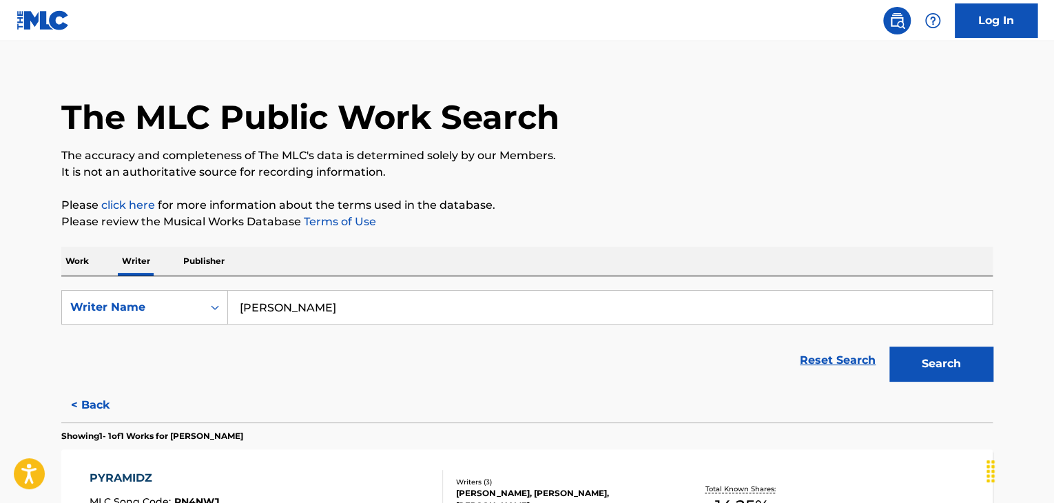
click at [316, 298] on input "[PERSON_NAME]" at bounding box center [610, 307] width 764 height 33
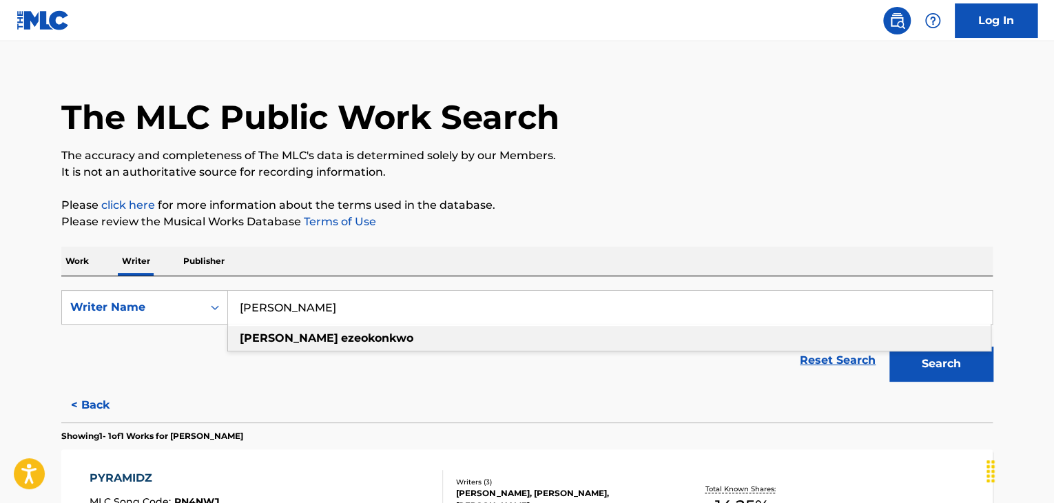
click at [316, 298] on input "[PERSON_NAME]" at bounding box center [610, 307] width 764 height 33
paste input "[PERSON_NAME]"
type input "[PERSON_NAME]"
click at [660, 194] on div "The MLC Public Work Search The accuracy and completeness of The MLC's data is d…" at bounding box center [527, 338] width 964 height 558
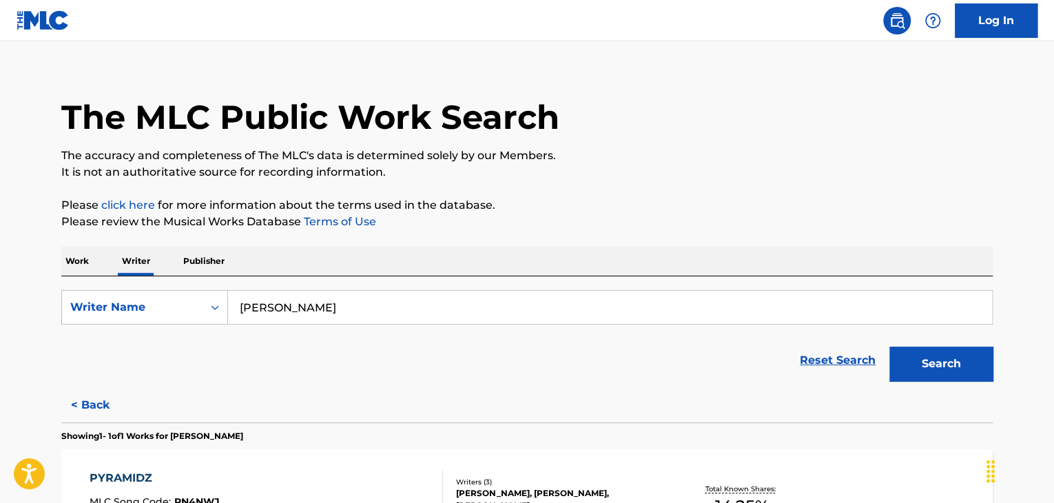
click at [897, 362] on button "Search" at bounding box center [940, 363] width 103 height 34
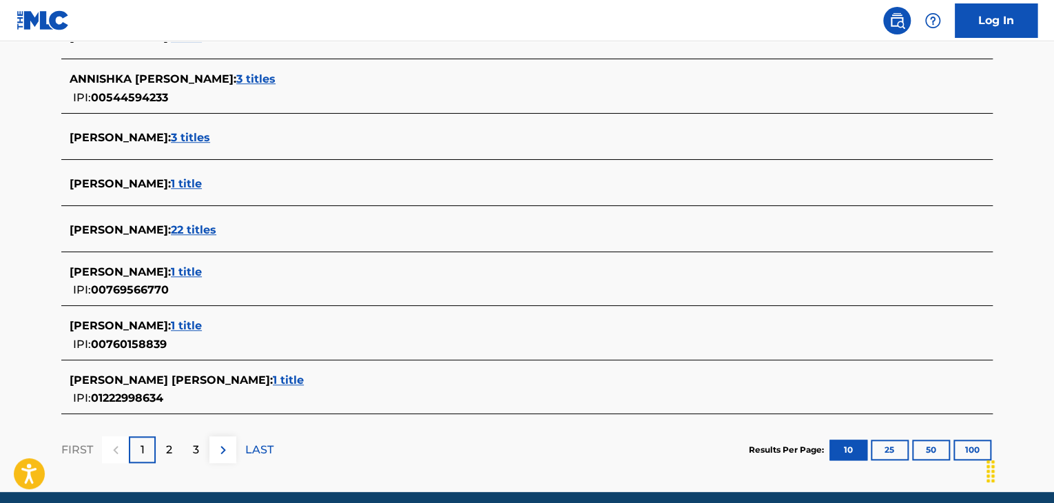
scroll to position [545, 0]
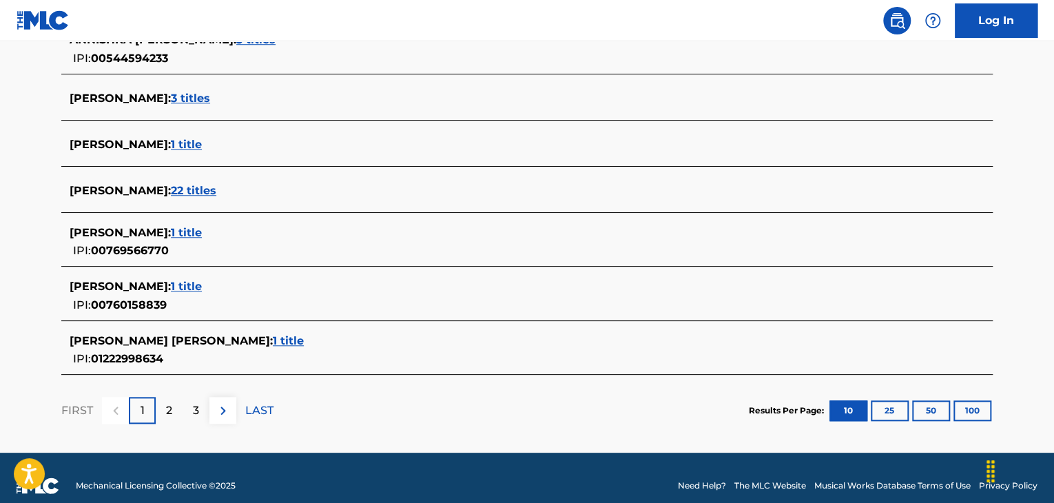
click at [273, 342] on span "1 title" at bounding box center [288, 340] width 31 height 13
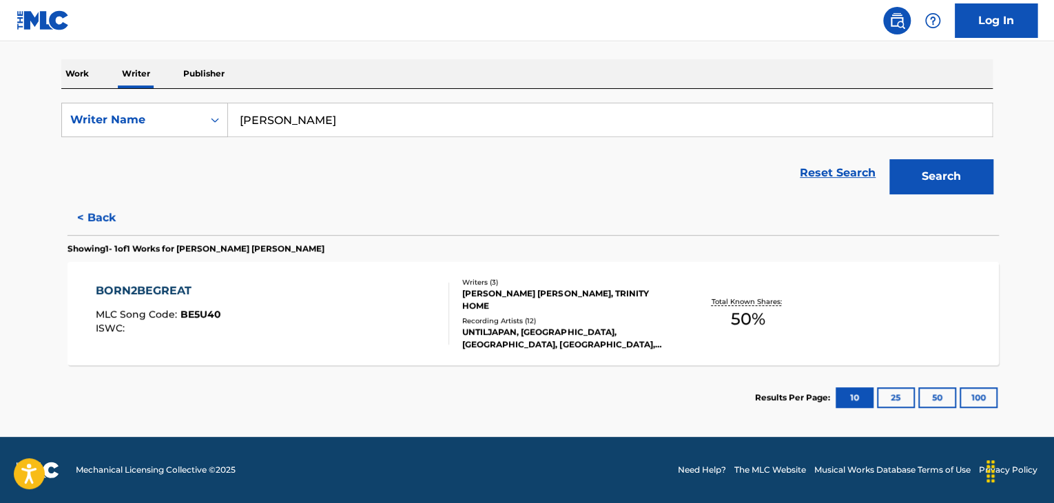
scroll to position [204, 0]
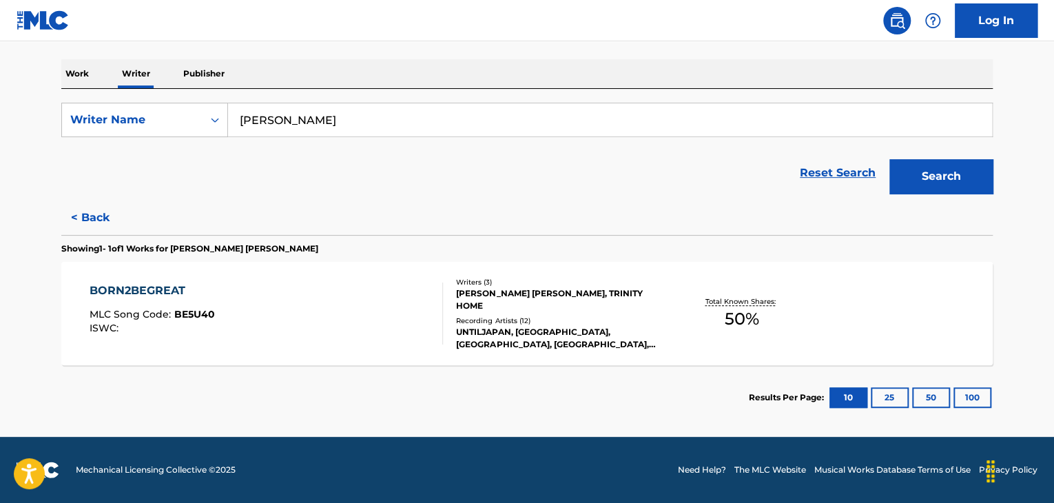
click at [377, 306] on div "BORN2BEGREAT MLC Song Code : BE5U40 ISWC :" at bounding box center [267, 313] width 354 height 62
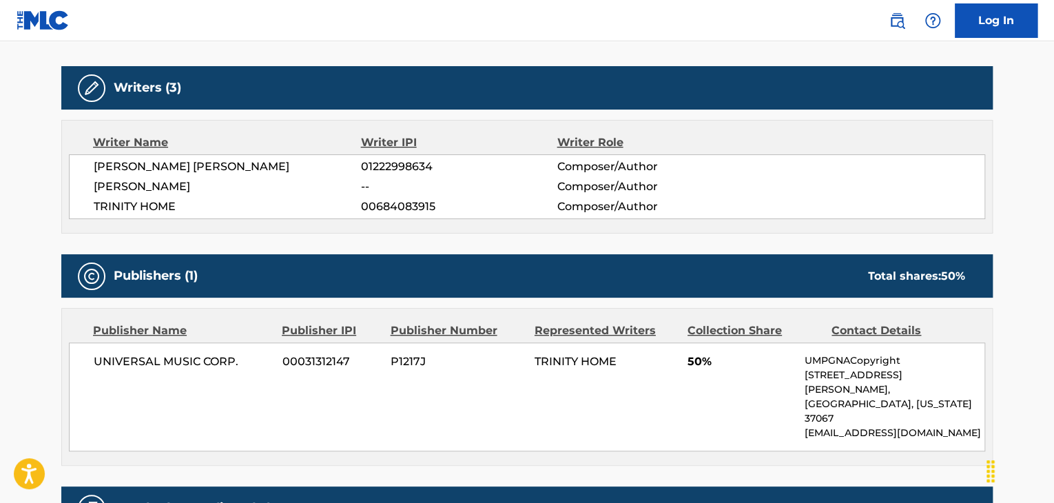
scroll to position [344, 0]
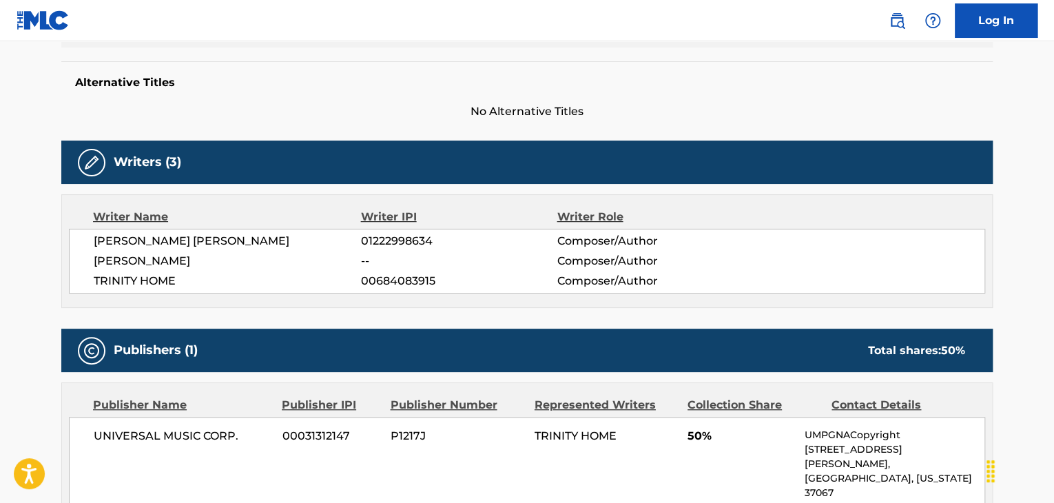
click at [205, 238] on span "[PERSON_NAME] [PERSON_NAME]" at bounding box center [227, 241] width 267 height 17
click at [399, 229] on div "[PERSON_NAME] [PERSON_NAME] 01222998634 Composer/Author [PERSON_NAME] -- Compos…" at bounding box center [527, 261] width 916 height 65
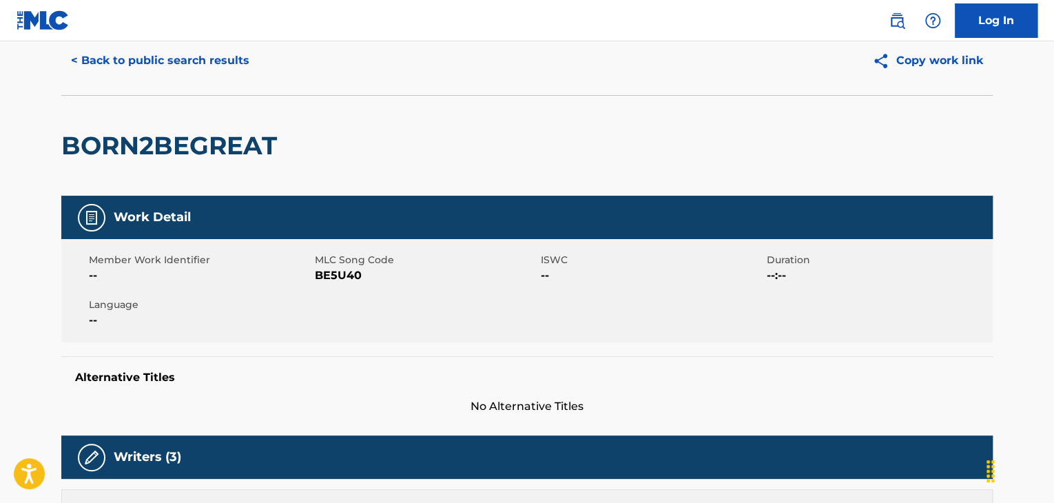
scroll to position [0, 0]
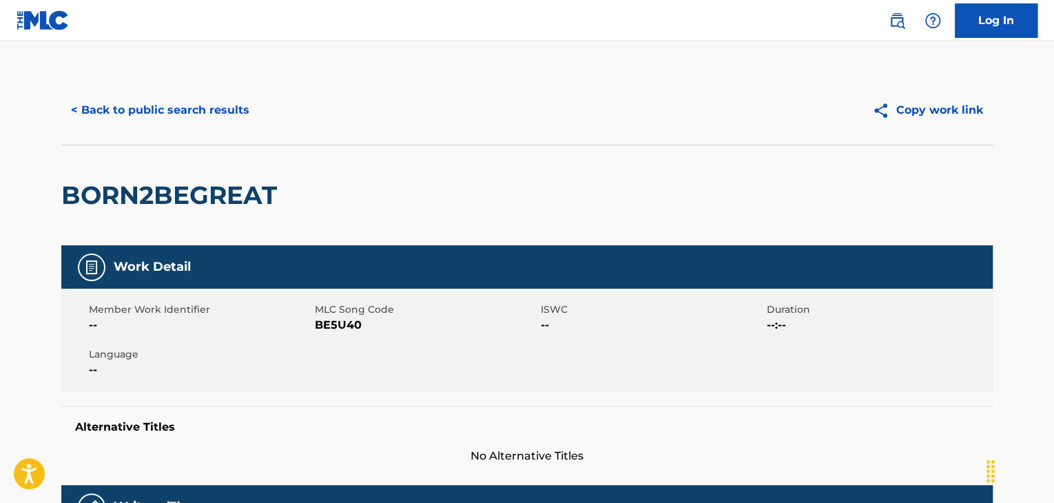
click at [161, 97] on button "< Back to public search results" at bounding box center [160, 110] width 198 height 34
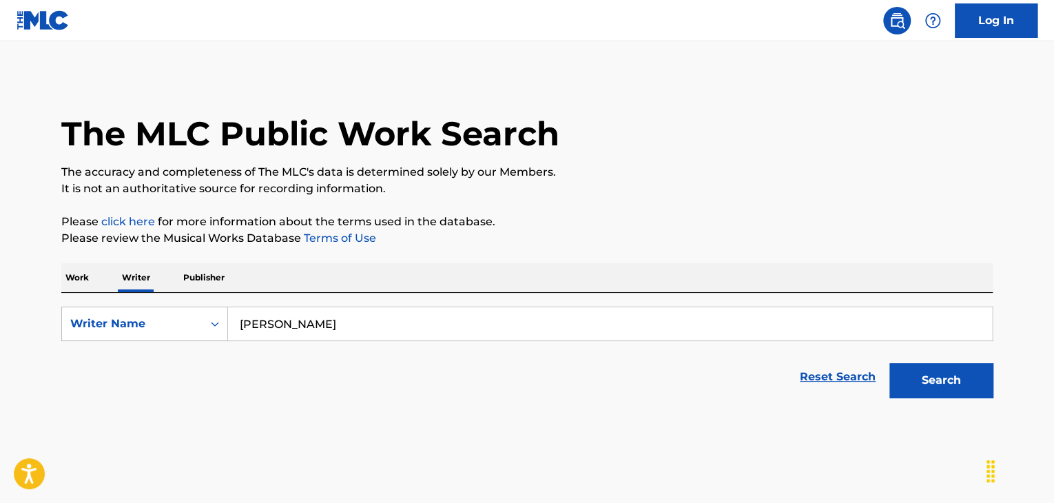
scroll to position [17, 0]
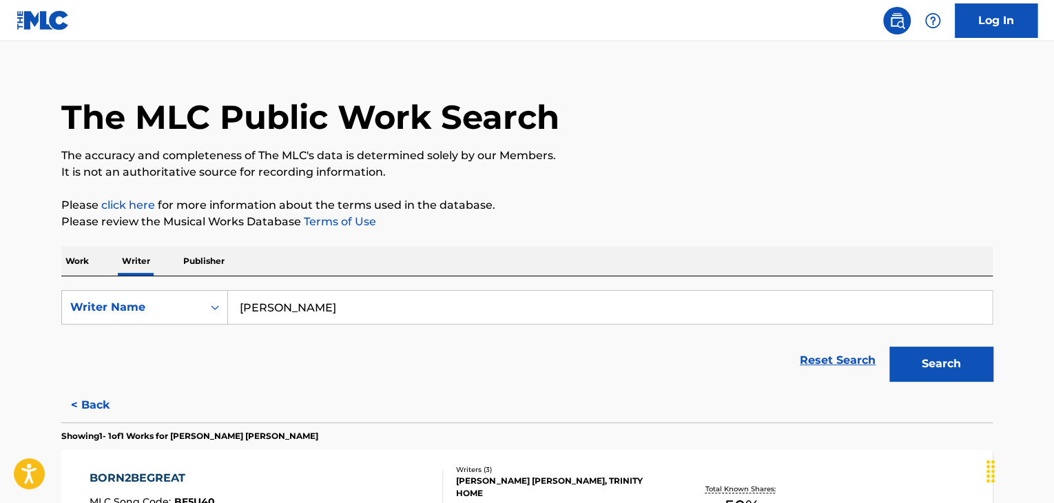
click at [275, 313] on input "[PERSON_NAME]" at bounding box center [610, 307] width 764 height 33
click at [68, 265] on p "Work" at bounding box center [77, 261] width 32 height 29
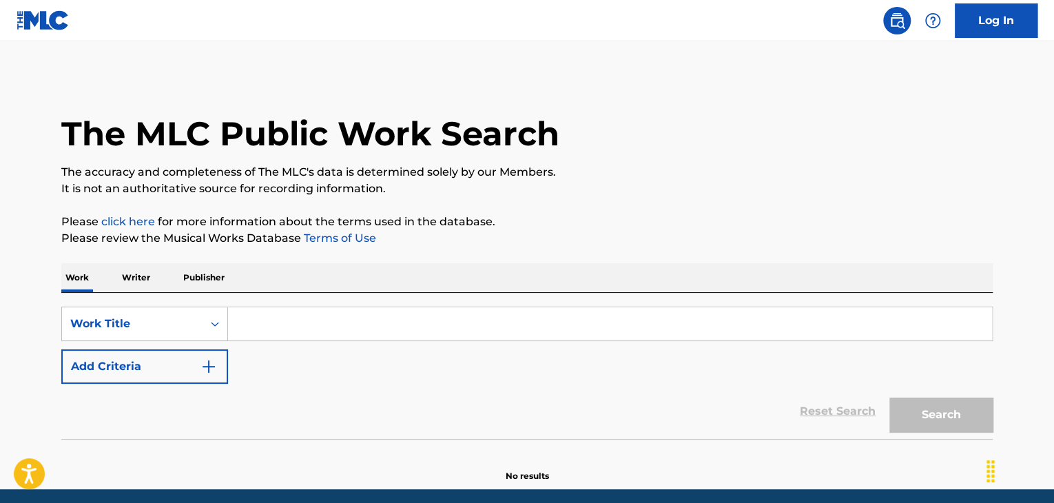
click at [267, 327] on input "Search Form" at bounding box center [610, 323] width 764 height 33
paste input "[GEOGRAPHIC_DATA]-[GEOGRAPHIC_DATA]"
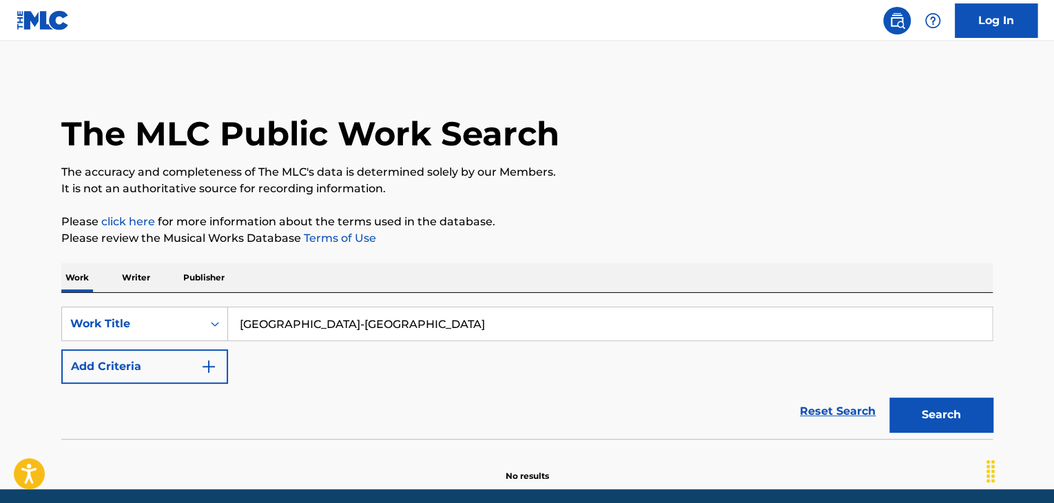
type input "[GEOGRAPHIC_DATA]-[GEOGRAPHIC_DATA]"
click at [199, 364] on button "Add Criteria" at bounding box center [144, 366] width 167 height 34
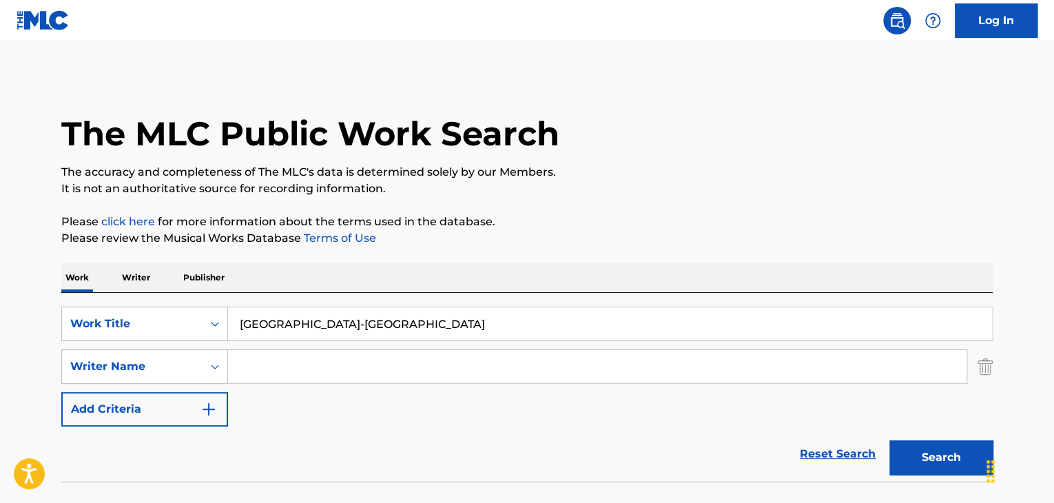
click at [273, 365] on input "Search Form" at bounding box center [597, 366] width 738 height 33
paste input "[PERSON_NAME]"
type input "[PERSON_NAME]"
click at [930, 441] on button "Search" at bounding box center [940, 457] width 103 height 34
click at [253, 326] on input "[GEOGRAPHIC_DATA]-[GEOGRAPHIC_DATA]" at bounding box center [610, 323] width 764 height 33
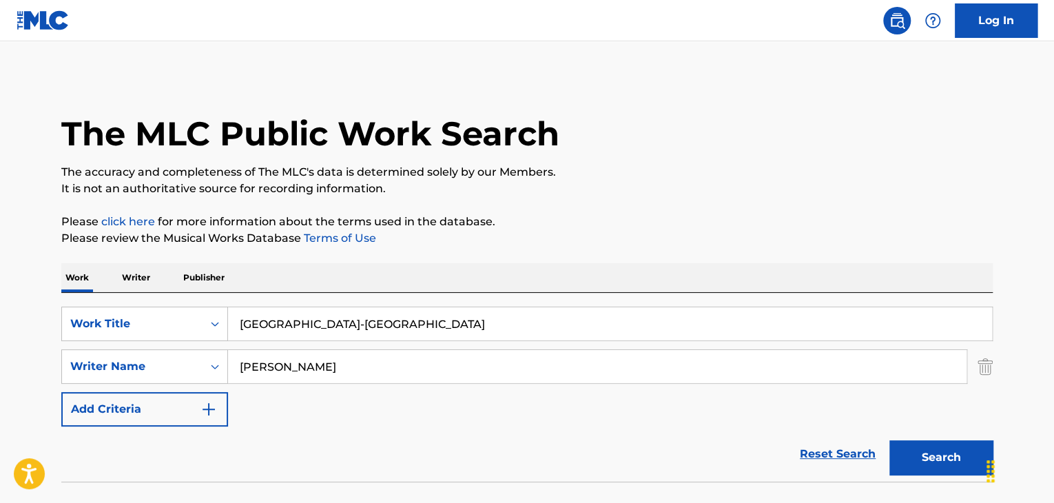
click at [253, 326] on input "[GEOGRAPHIC_DATA]-[GEOGRAPHIC_DATA]" at bounding box center [610, 323] width 764 height 33
paste input "Kyiv-[US_STATE]"
type input "Kyiv-[US_STATE]"
click at [294, 370] on input "[PERSON_NAME]" at bounding box center [597, 366] width 738 height 33
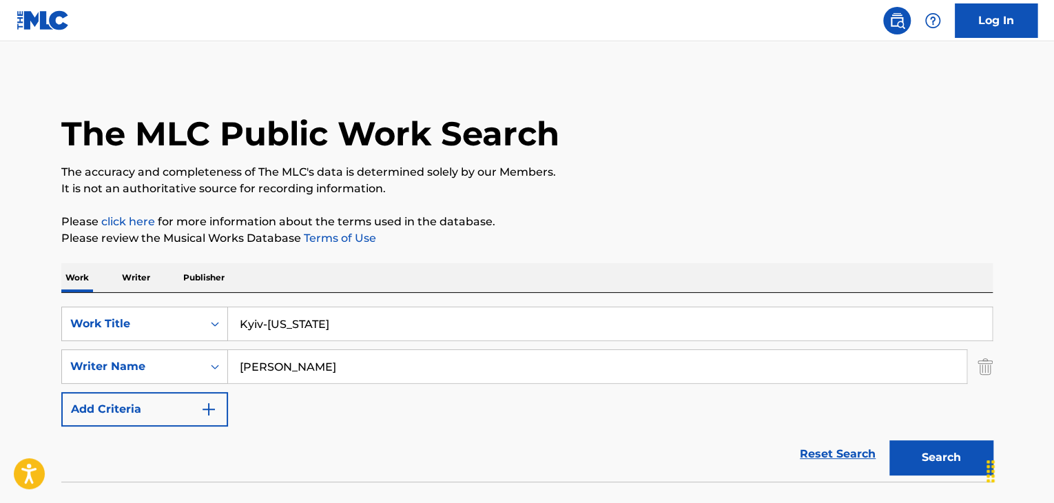
click at [294, 370] on input "[PERSON_NAME]" at bounding box center [597, 366] width 738 height 33
paste input "[PERSON_NAME]"
type input "[PERSON_NAME]"
click at [688, 209] on div "The MLC Public Work Search The accuracy and completeness of The MLC's data is d…" at bounding box center [527, 300] width 964 height 449
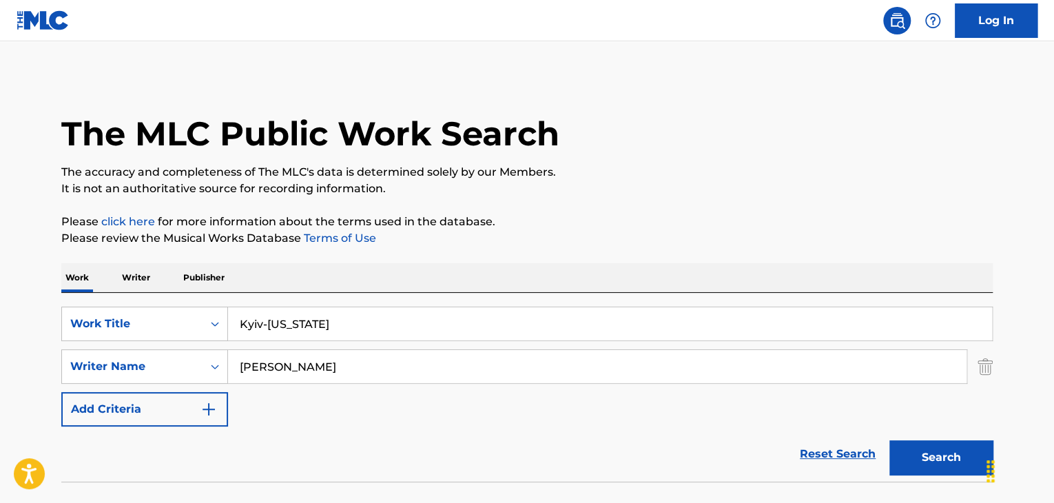
click at [926, 466] on button "Search" at bounding box center [940, 457] width 103 height 34
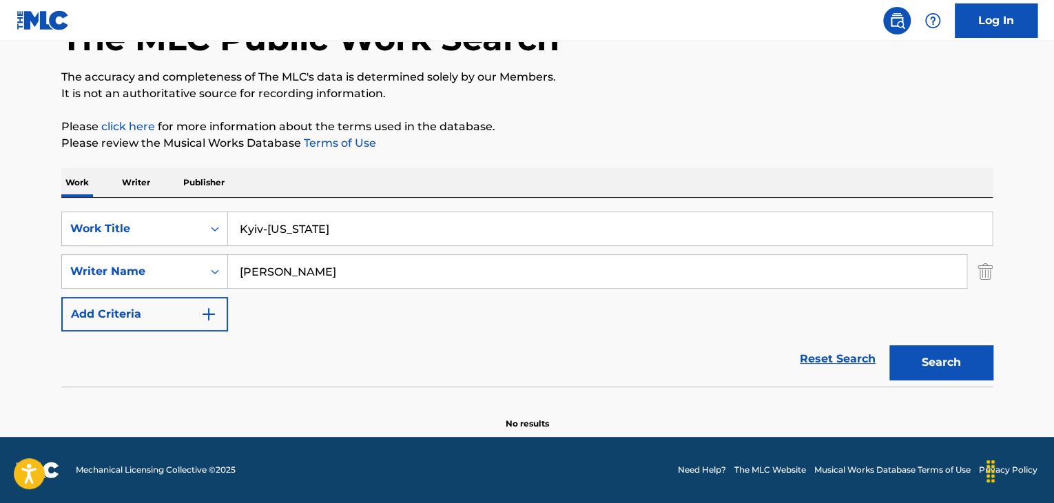
scroll to position [95, 0]
drag, startPoint x: 264, startPoint y: 227, endPoint x: 351, endPoint y: 227, distance: 86.8
click at [351, 227] on input "Kyiv-[US_STATE]" at bounding box center [610, 228] width 764 height 33
type input "Kyiv"
click at [889, 345] on button "Search" at bounding box center [940, 362] width 103 height 34
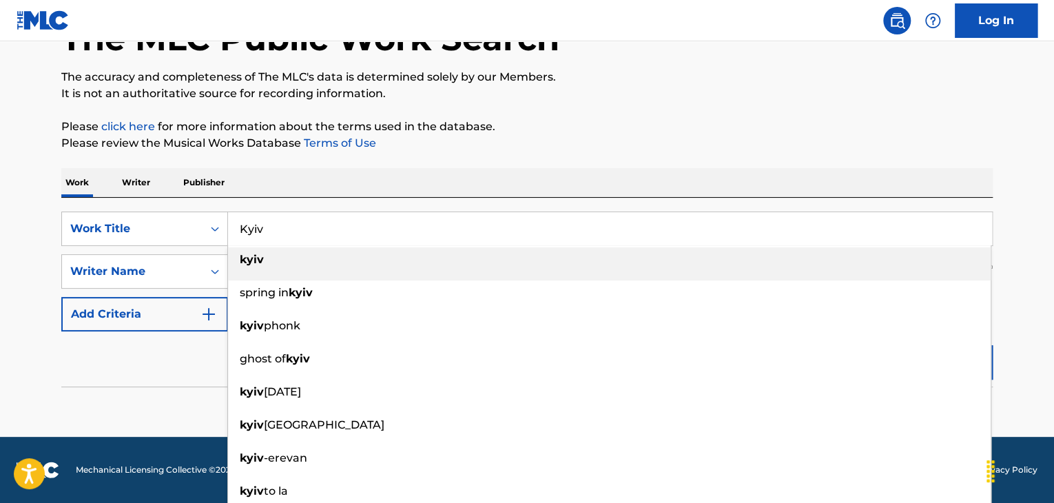
click at [584, 140] on p "Please review the Musical Works Database Terms of Use" at bounding box center [526, 143] width 931 height 17
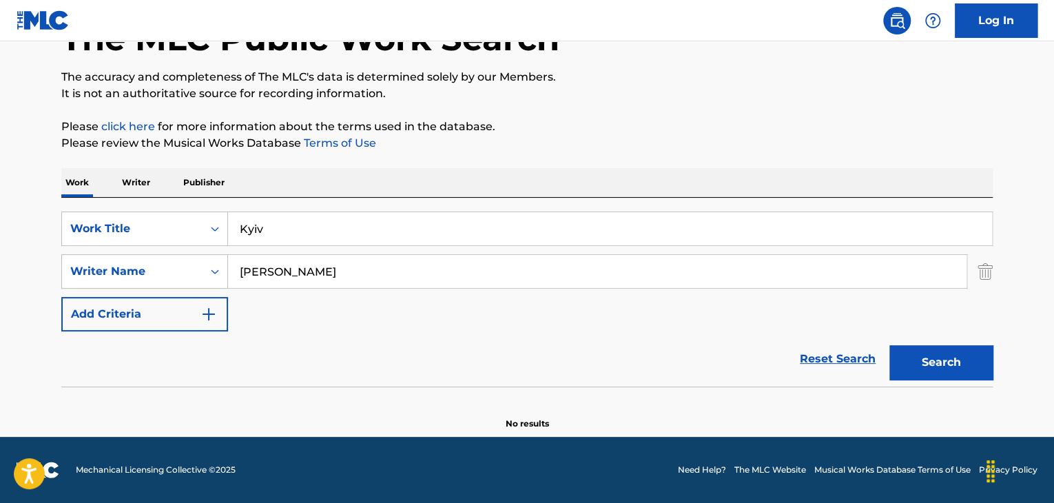
click at [259, 228] on input "Kyiv" at bounding box center [610, 228] width 764 height 33
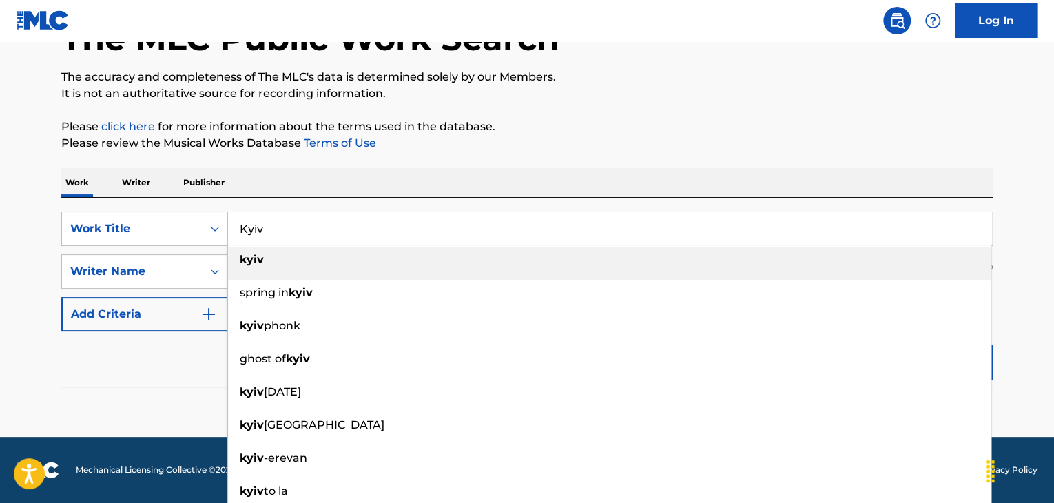
click at [259, 228] on input "Kyiv" at bounding box center [610, 228] width 764 height 33
click at [135, 181] on p "Writer" at bounding box center [136, 182] width 36 height 29
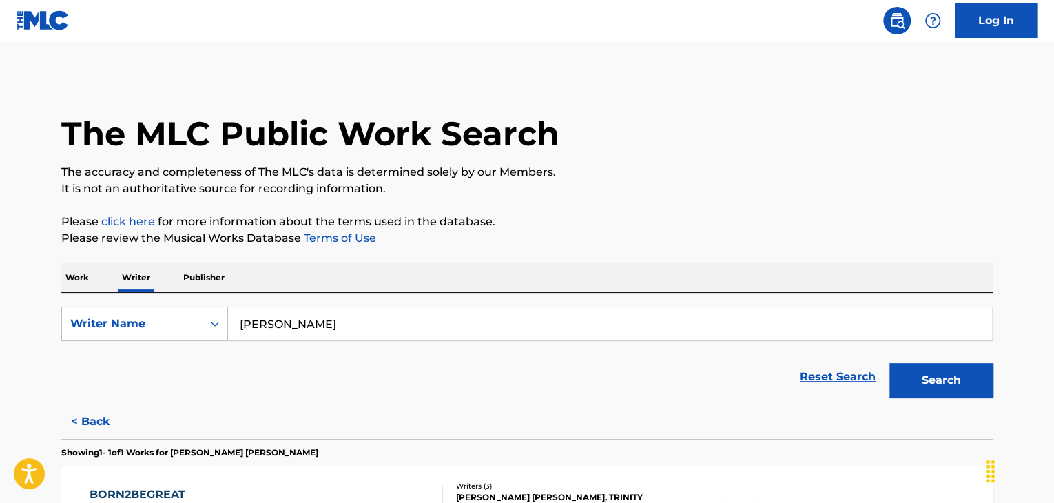
click at [322, 316] on input "[PERSON_NAME]" at bounding box center [610, 323] width 764 height 33
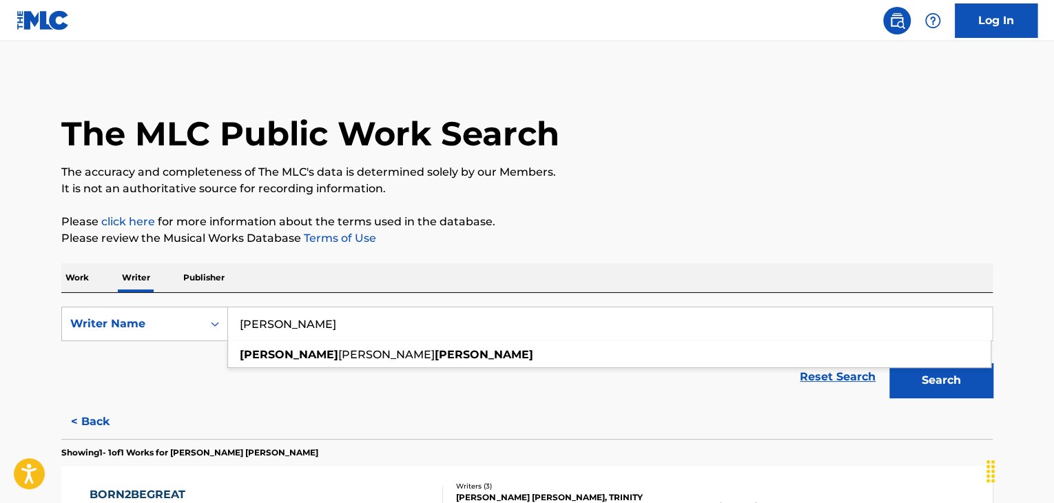
click at [322, 316] on input "[PERSON_NAME]" at bounding box center [610, 323] width 764 height 33
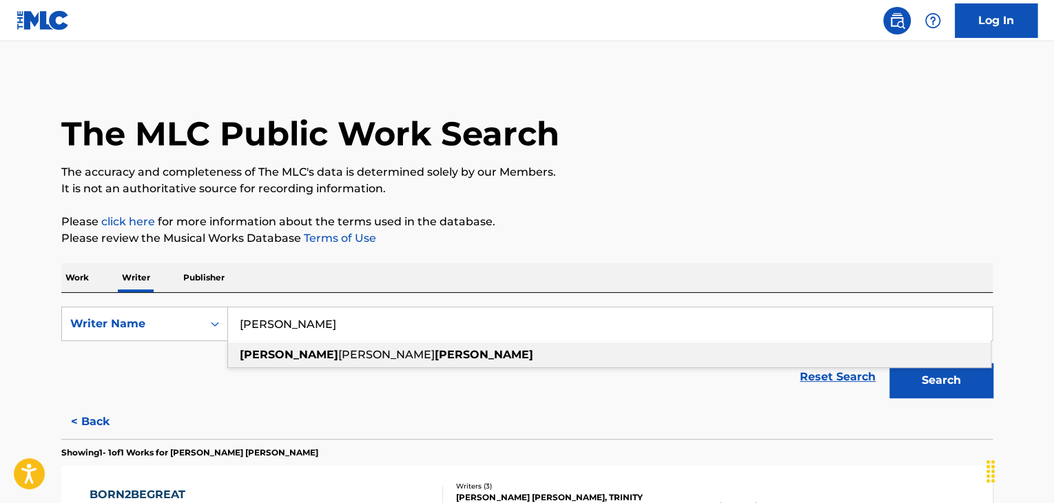
click at [322, 316] on input "[PERSON_NAME]" at bounding box center [610, 323] width 764 height 33
paste input "[PERSON_NAME]"
click at [805, 177] on p "The accuracy and completeness of The MLC's data is determined solely by our Mem…" at bounding box center [526, 172] width 931 height 17
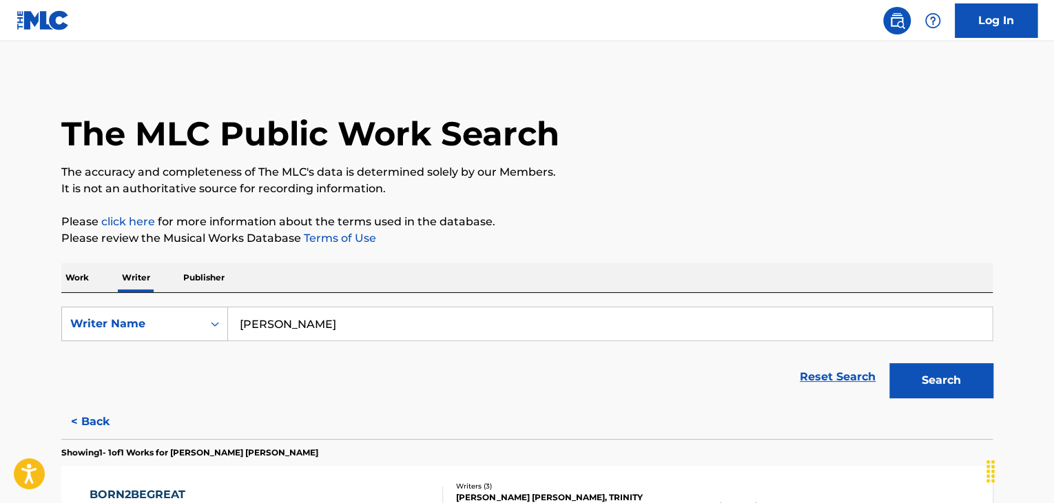
click at [929, 378] on button "Search" at bounding box center [940, 380] width 103 height 34
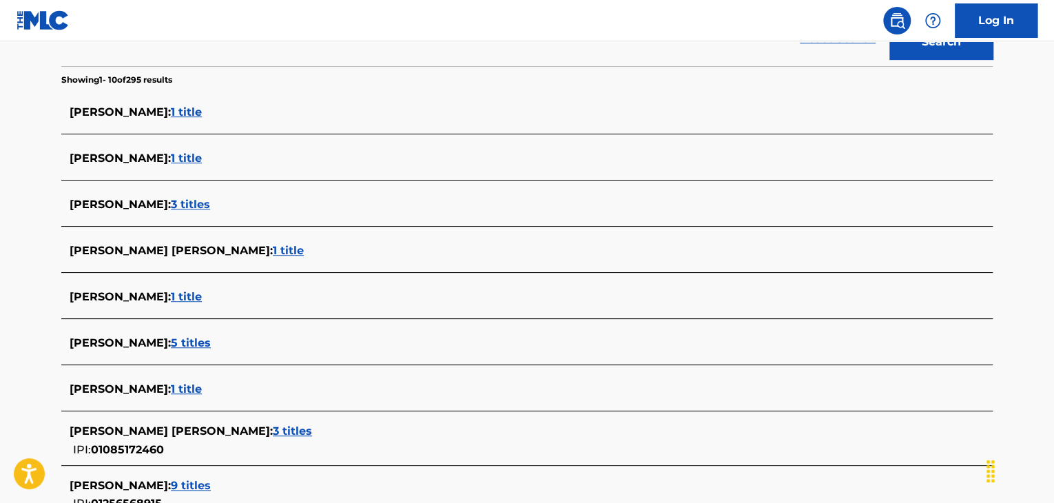
scroll to position [200, 0]
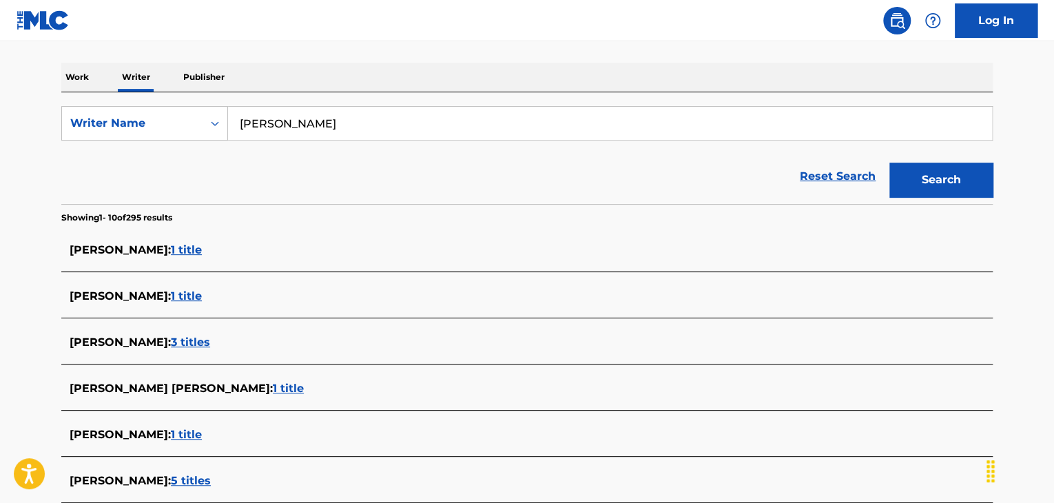
click at [286, 136] on input "[PERSON_NAME]" at bounding box center [610, 123] width 764 height 33
paste input "[PERSON_NAME]"
click at [946, 176] on button "Search" at bounding box center [940, 180] width 103 height 34
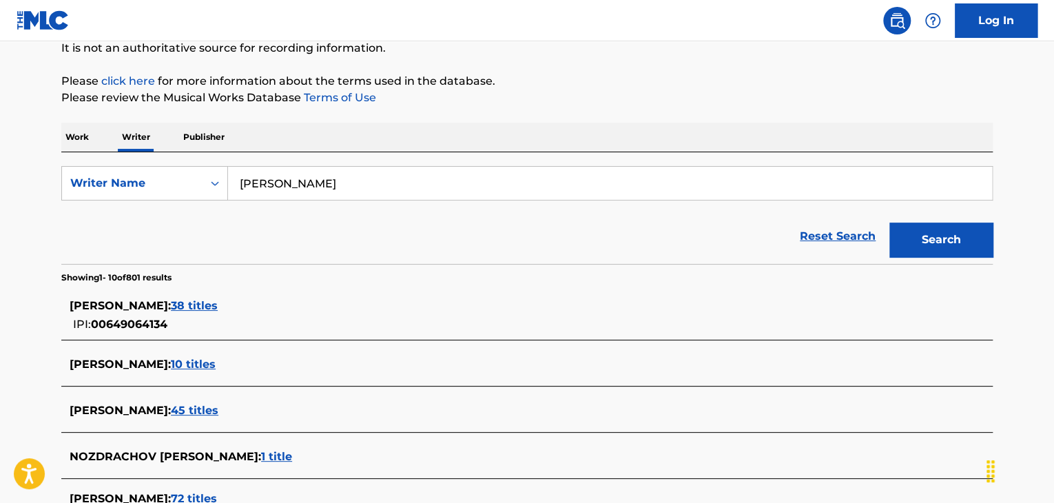
scroll to position [132, 0]
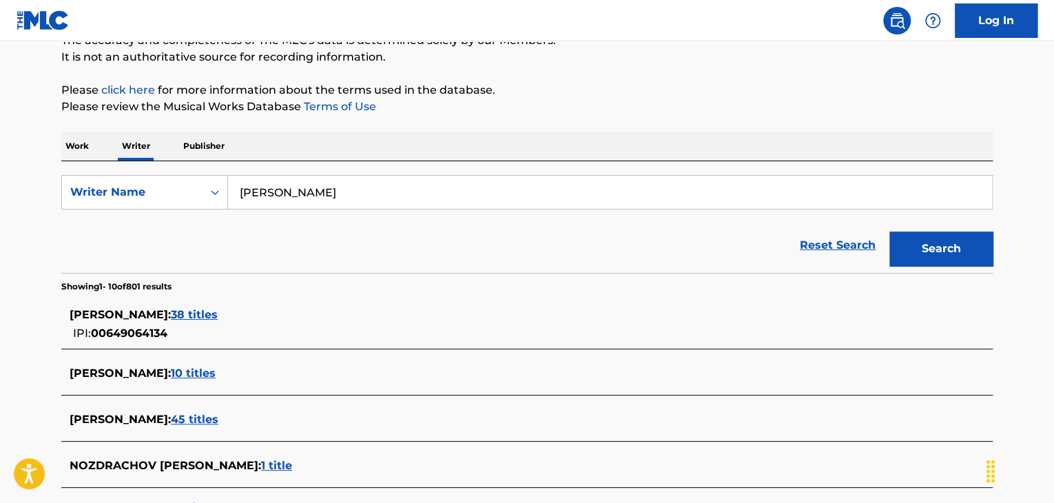
click at [342, 185] on input "[PERSON_NAME]" at bounding box center [610, 192] width 764 height 33
paste input "[PERSON_NAME]"
click at [618, 251] on div "Reset Search Search" at bounding box center [526, 245] width 931 height 55
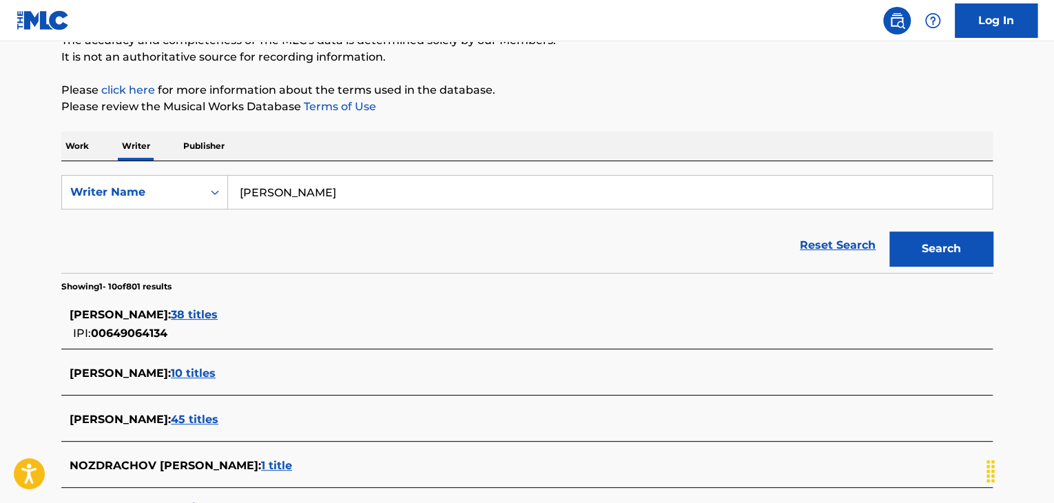
click at [928, 247] on button "Search" at bounding box center [940, 248] width 103 height 34
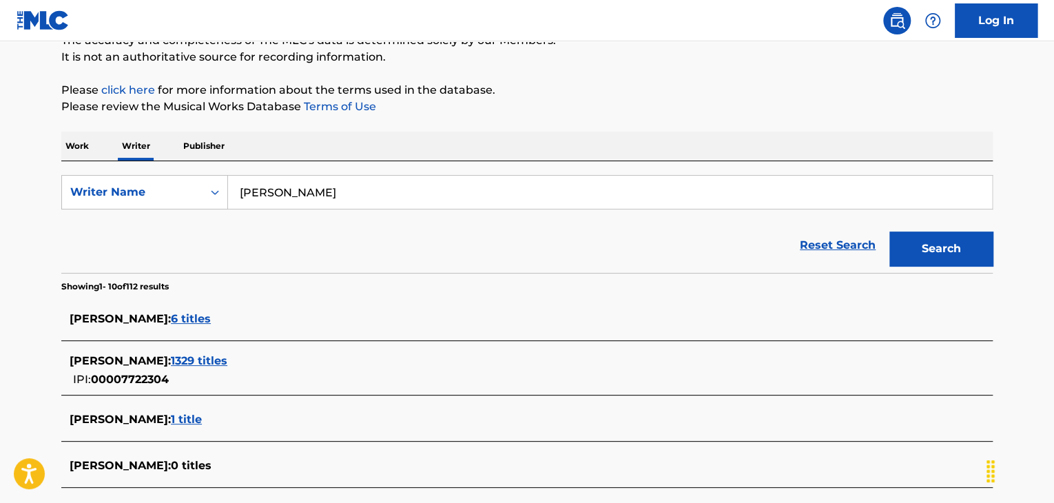
click at [296, 191] on input "[PERSON_NAME]" at bounding box center [610, 192] width 764 height 33
paste input "[PERSON_NAME]"
drag, startPoint x: 586, startPoint y: 246, endPoint x: 603, endPoint y: 244, distance: 17.3
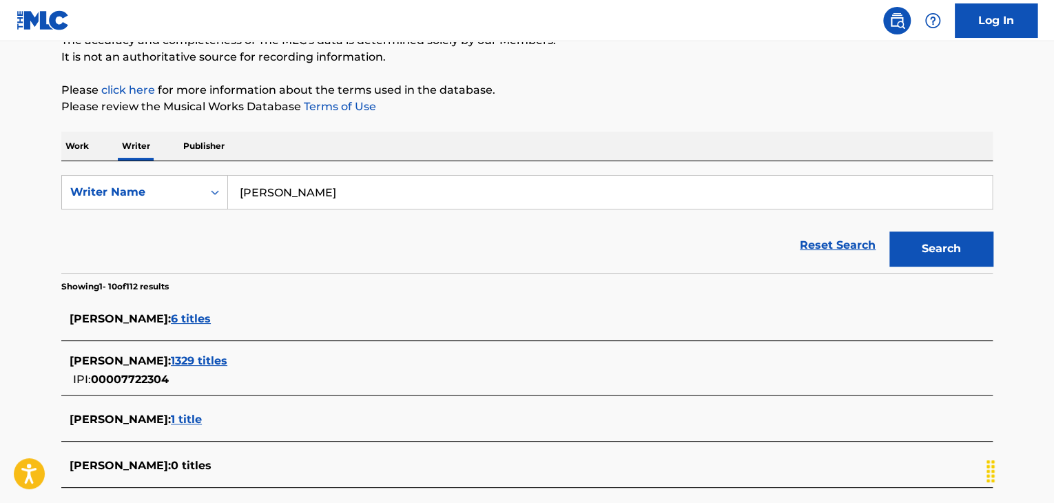
click at [587, 245] on div "Reset Search Search" at bounding box center [526, 245] width 931 height 55
click at [901, 244] on button "Search" at bounding box center [940, 248] width 103 height 34
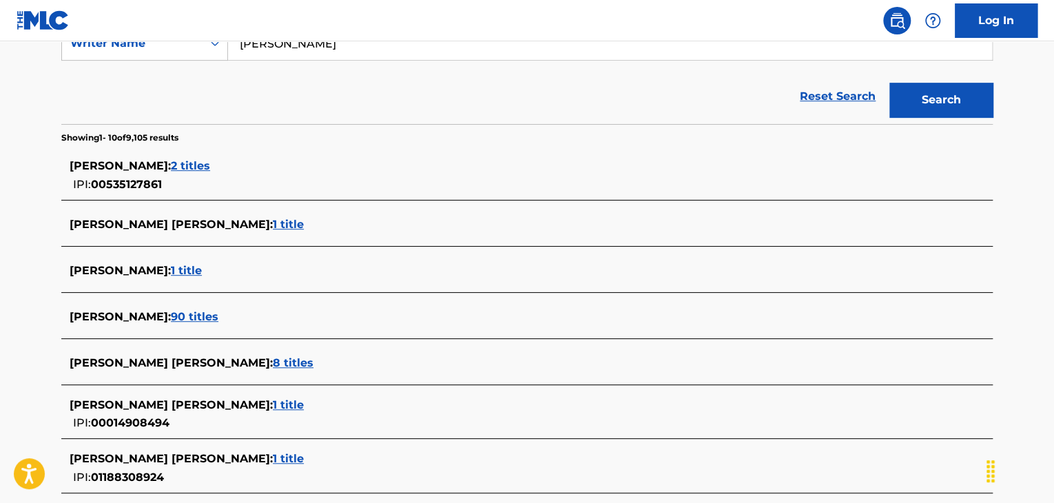
scroll to position [200, 0]
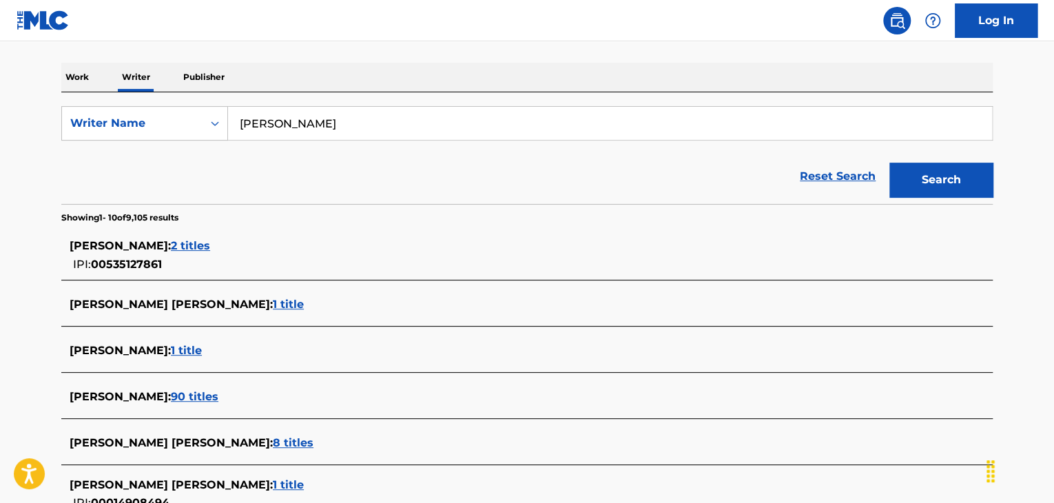
click at [297, 122] on input "[PERSON_NAME]" at bounding box center [610, 123] width 764 height 33
paste input "Yevhenii Dubovyk"
click at [916, 181] on button "Search" at bounding box center [940, 180] width 103 height 34
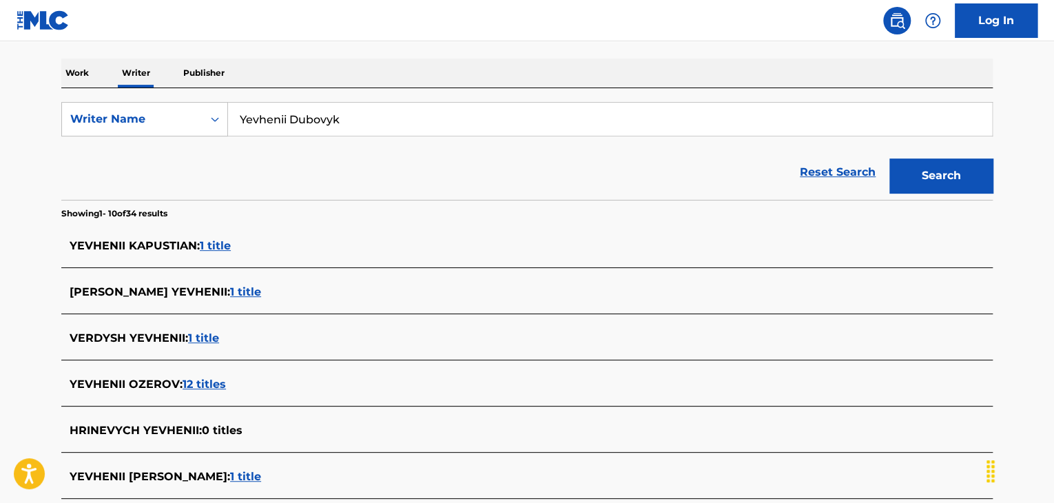
scroll to position [200, 0]
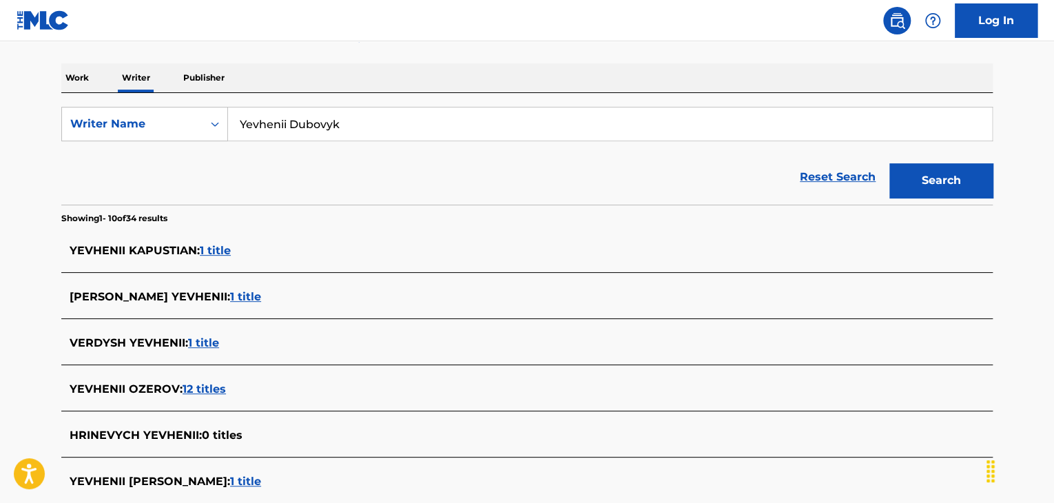
click at [308, 130] on input "Yevhenii Dubovyk" at bounding box center [610, 123] width 764 height 33
paste input "[PERSON_NAME]"
type input "[PERSON_NAME]"
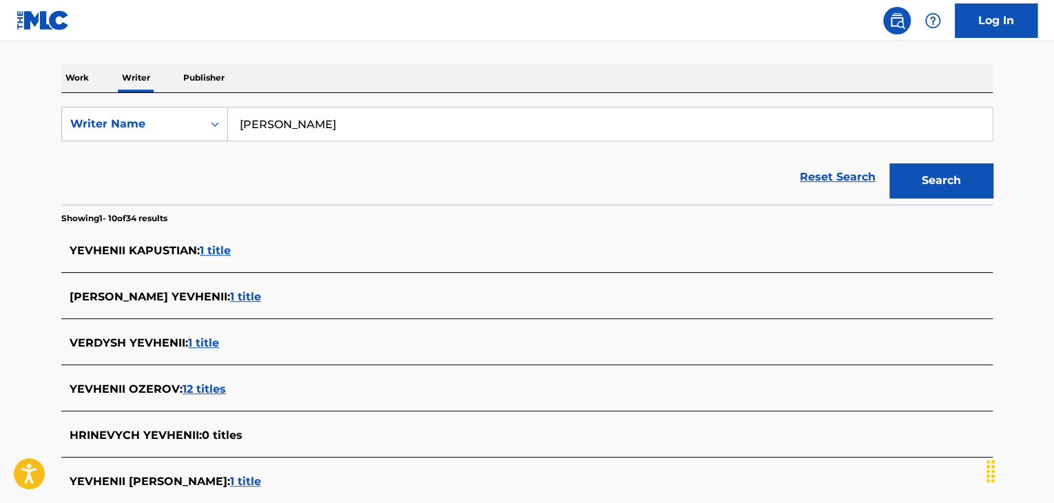
click at [647, 160] on div "Reset Search Search" at bounding box center [526, 176] width 931 height 55
click at [918, 169] on button "Search" at bounding box center [940, 180] width 103 height 34
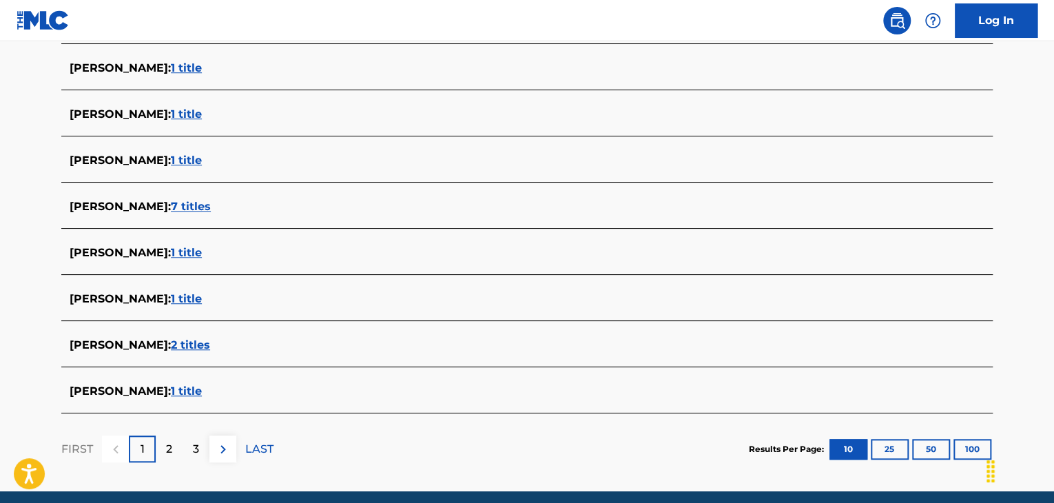
scroll to position [475, 0]
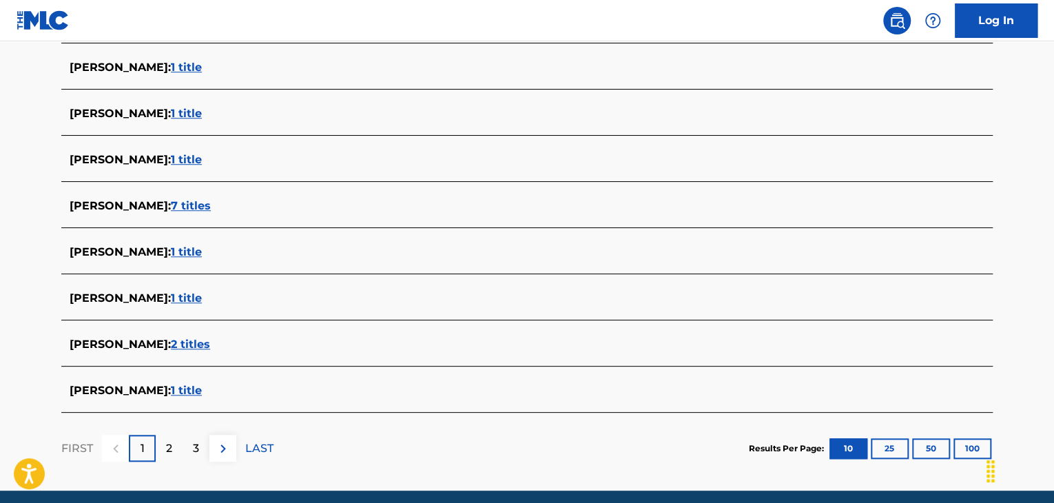
click at [202, 298] on span "1 title" at bounding box center [186, 297] width 31 height 13
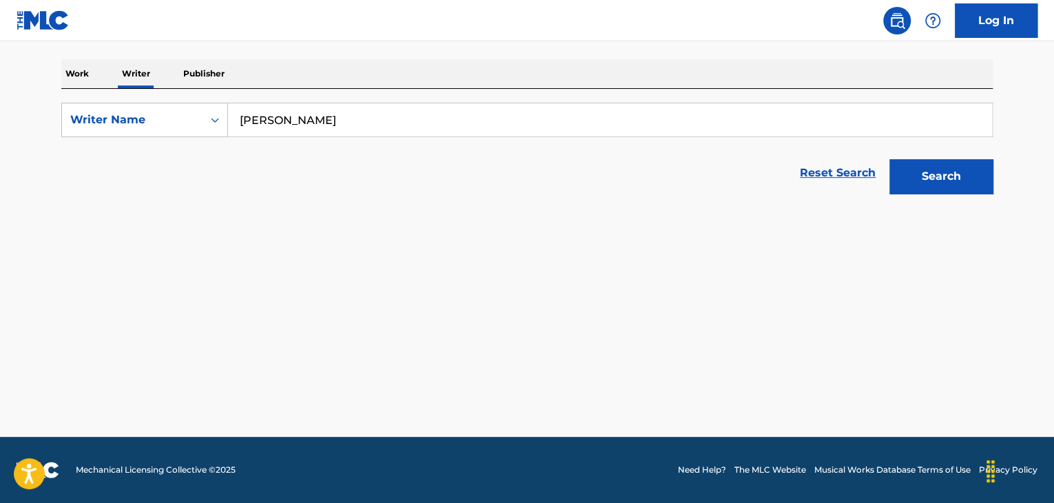
scroll to position [204, 0]
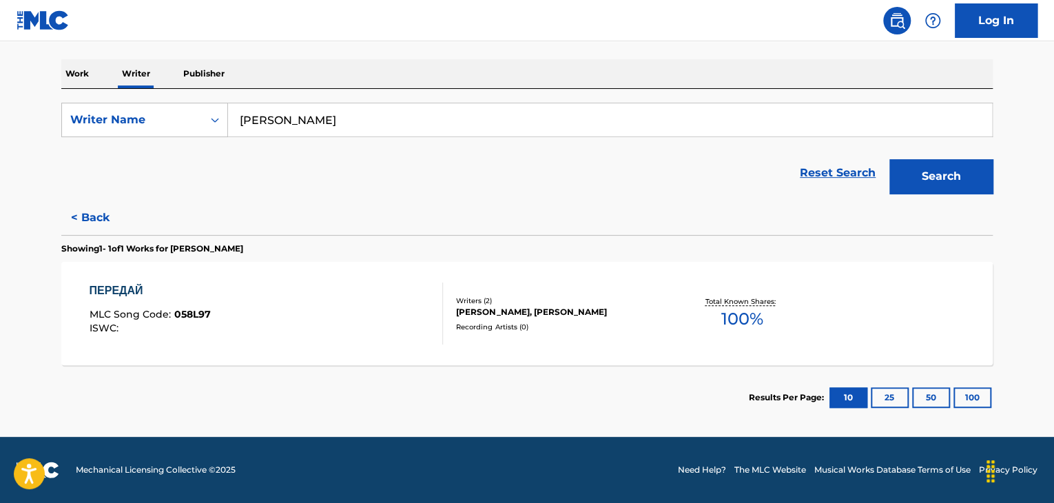
click at [349, 295] on div "ПЕРЕДАЙ MLC Song Code : 058L97 ISWC :" at bounding box center [267, 313] width 354 height 62
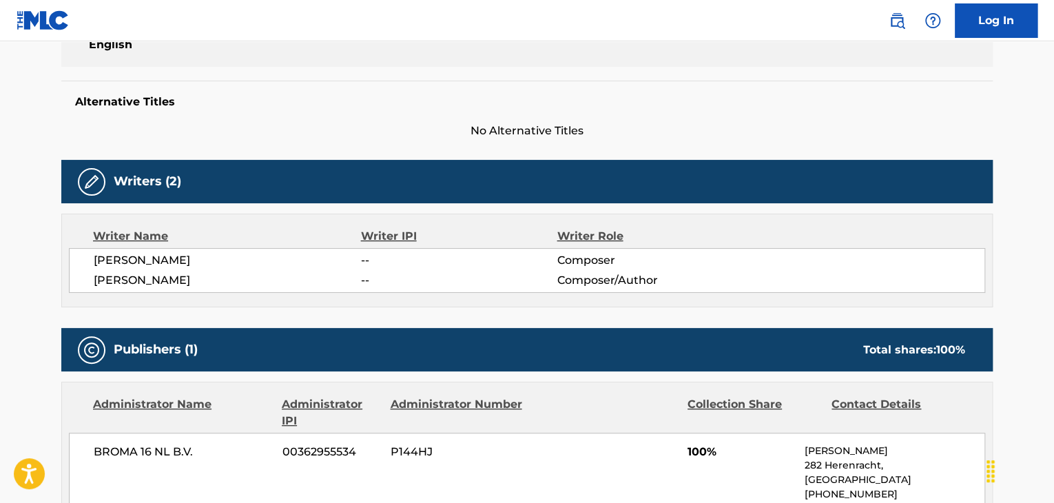
scroll to position [413, 0]
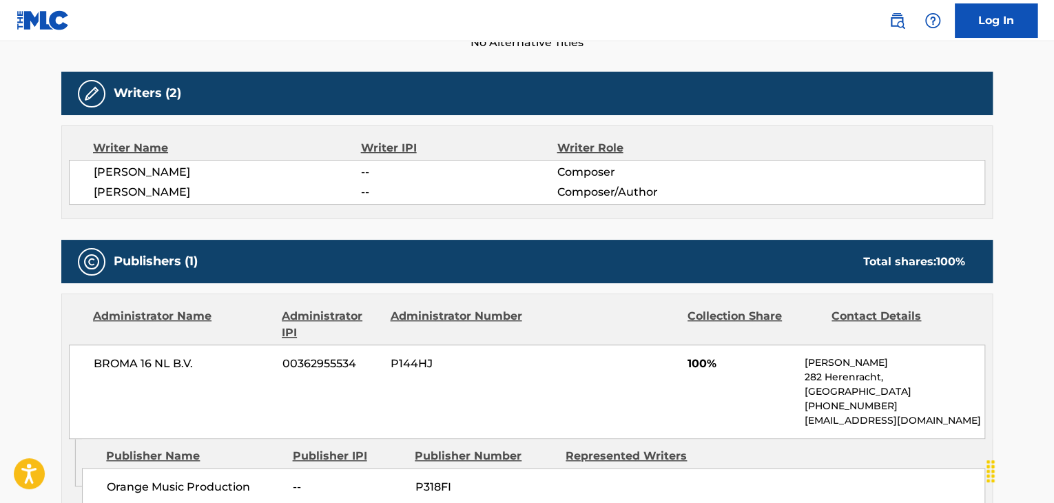
click at [178, 193] on span "[PERSON_NAME]" at bounding box center [227, 192] width 267 height 17
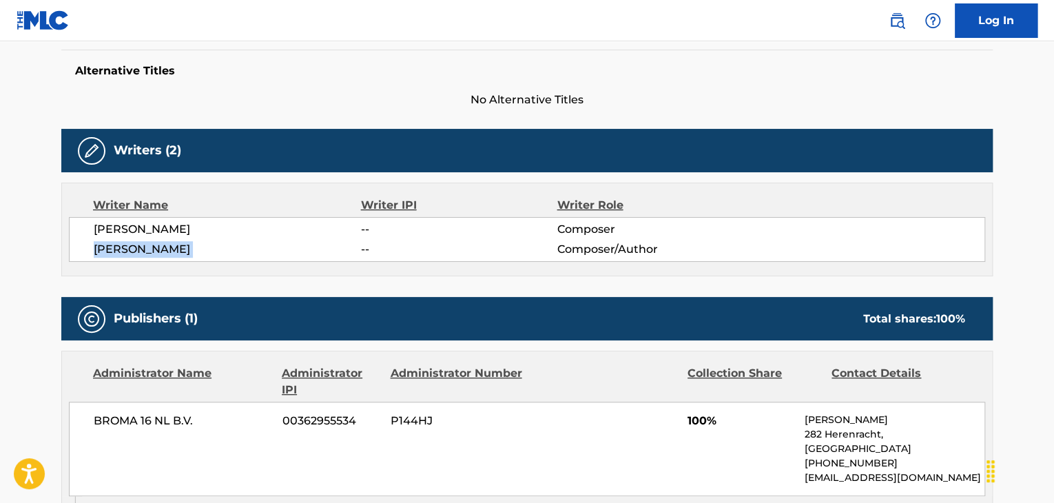
scroll to position [482, 0]
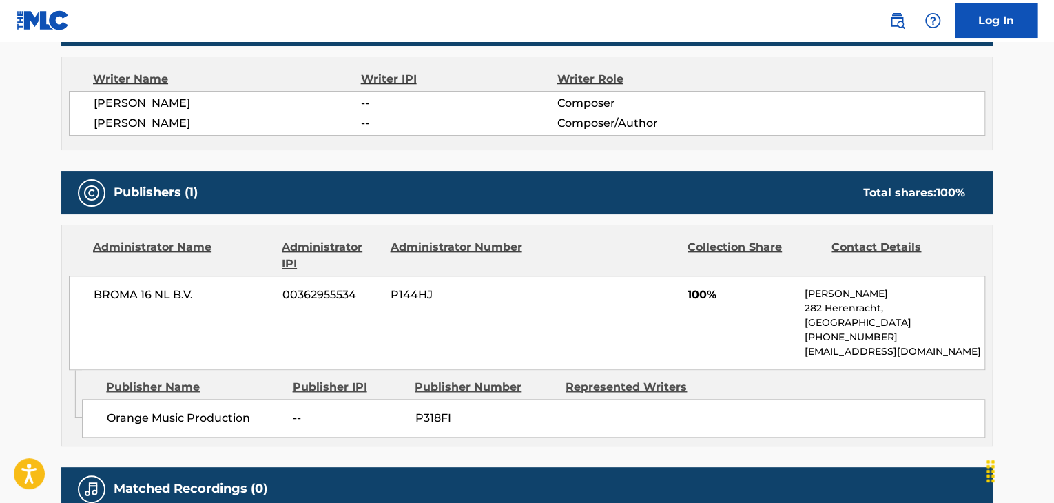
click at [126, 94] on div "[PERSON_NAME] -- Composer [PERSON_NAME] -- Composer/Author" at bounding box center [527, 113] width 916 height 45
click at [148, 286] on span "BROMA 16 NL B.V." at bounding box center [183, 294] width 178 height 17
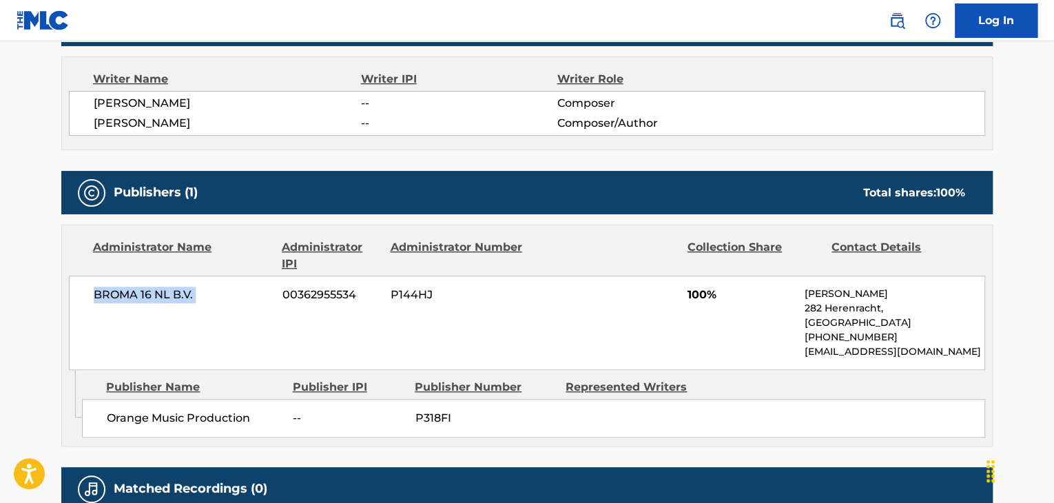
click at [148, 286] on span "BROMA 16 NL B.V." at bounding box center [183, 294] width 178 height 17
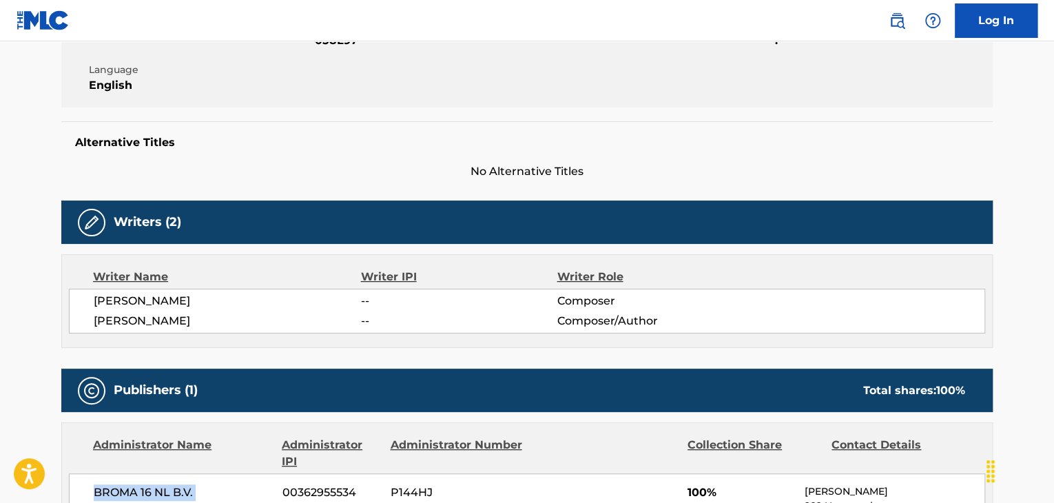
scroll to position [207, 0]
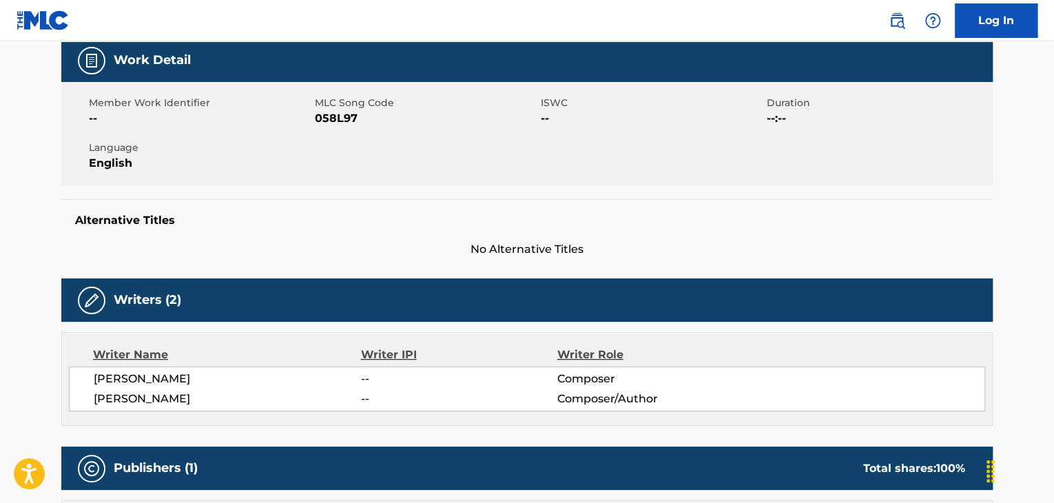
click at [317, 133] on div "Member Work Identifier -- MLC Song Code 058L97 ISWC -- Duration --:-- Language …" at bounding box center [526, 133] width 931 height 103
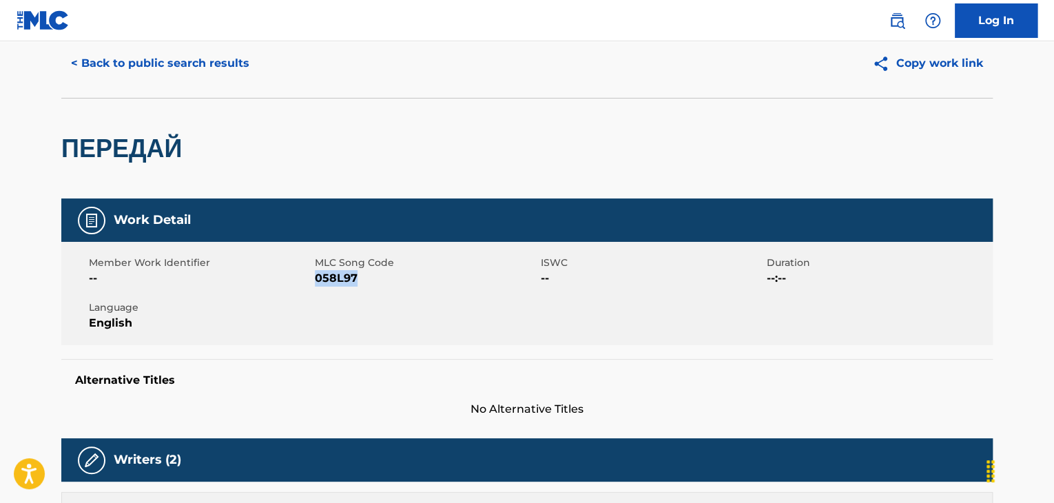
scroll to position [0, 0]
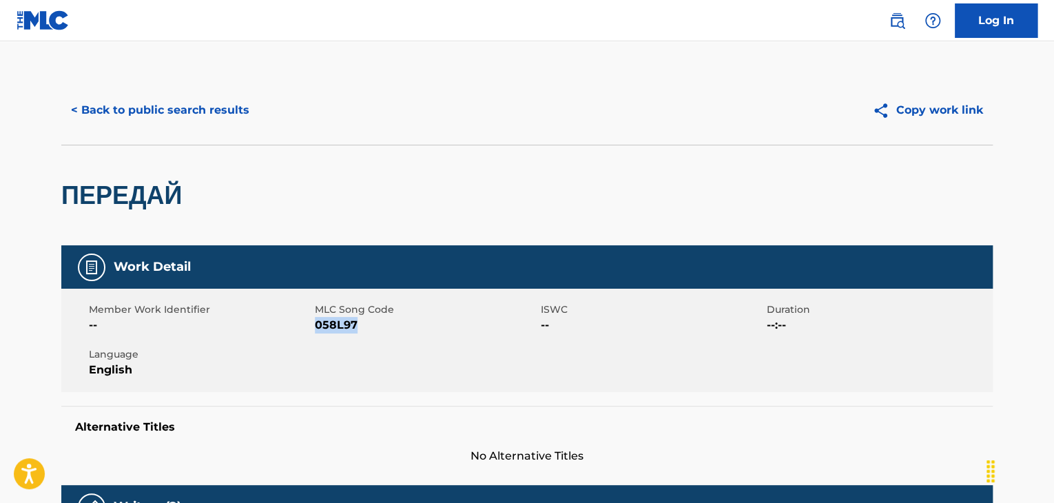
click at [174, 98] on button "< Back to public search results" at bounding box center [160, 110] width 198 height 34
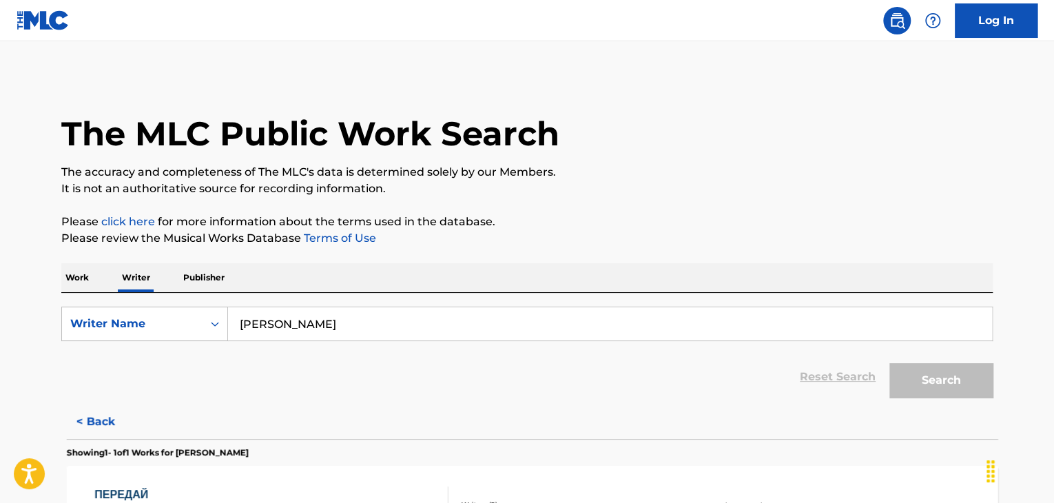
scroll to position [17, 0]
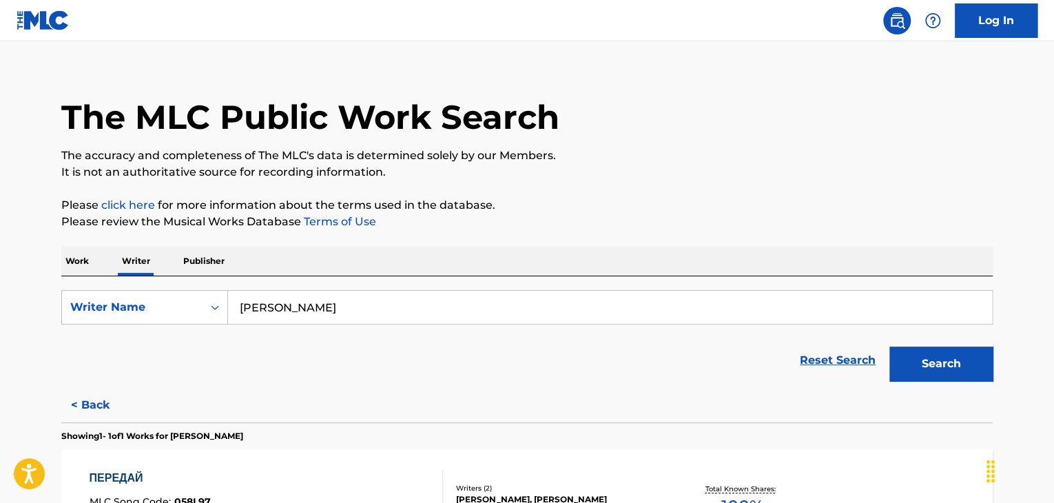
click at [283, 306] on input "[PERSON_NAME]" at bounding box center [610, 307] width 764 height 33
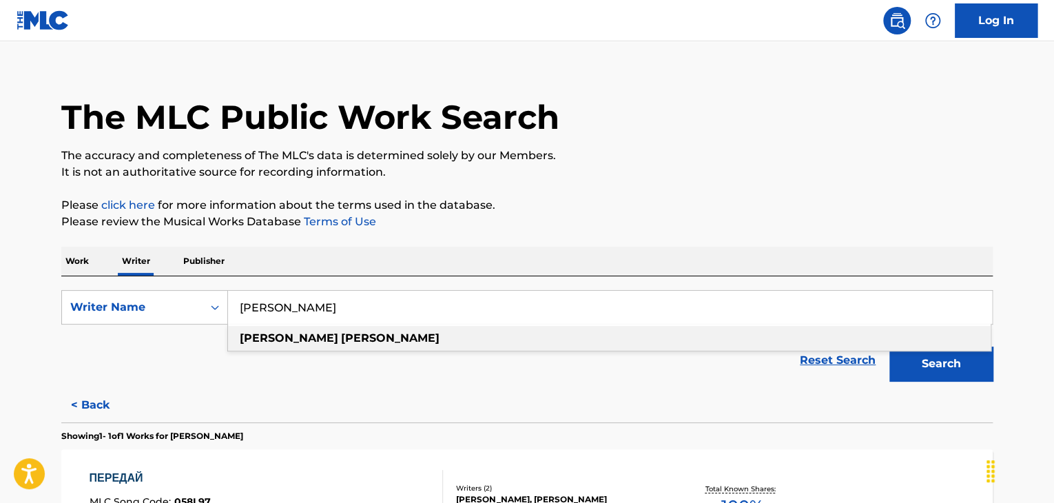
paste input "[PERSON_NAME]"
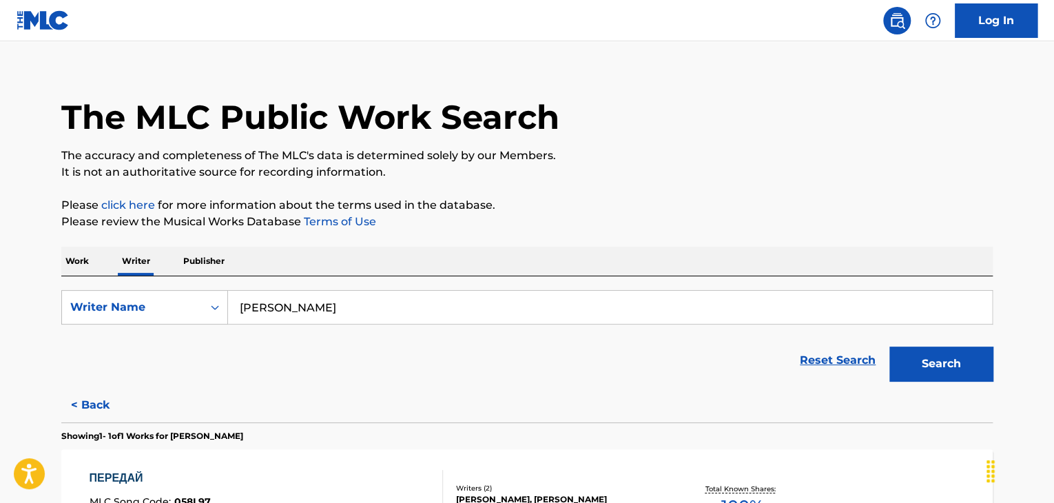
type input "[PERSON_NAME]"
click at [950, 364] on button "Search" at bounding box center [940, 363] width 103 height 34
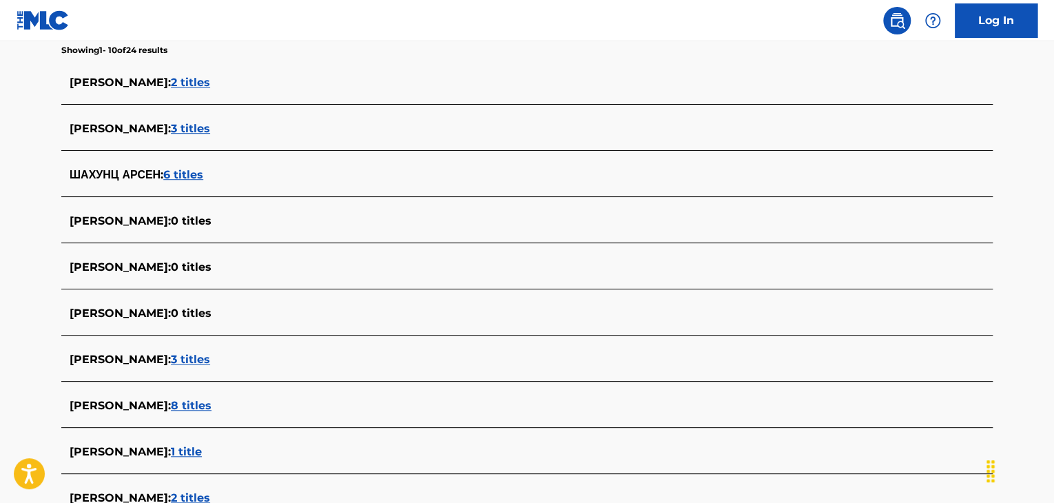
scroll to position [338, 0]
